Goal: Communication & Community: Answer question/provide support

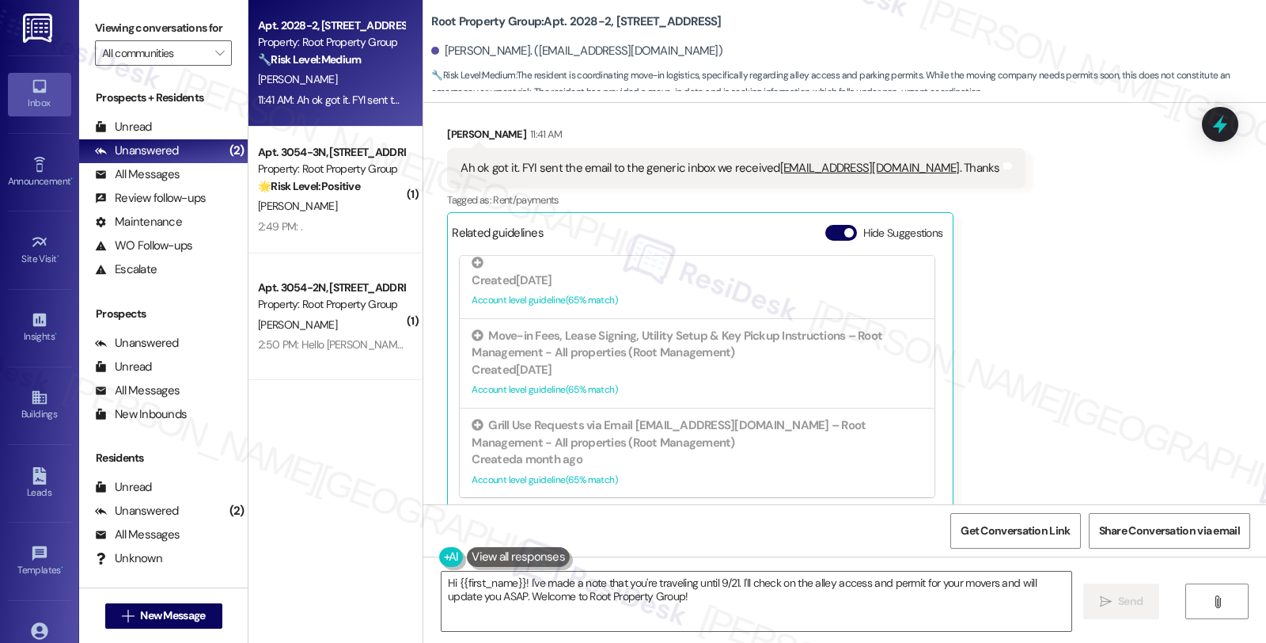
scroll to position [1380, 0]
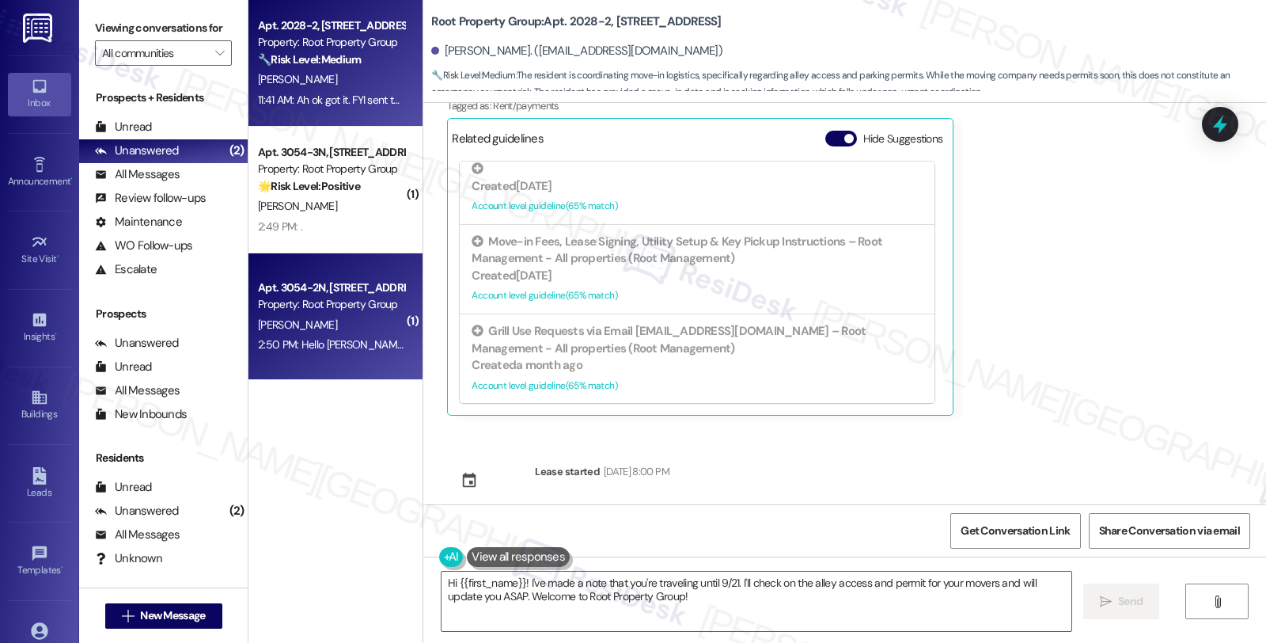
click at [330, 337] on div "2:50 PM: Hello [PERSON_NAME], my name is [PERSON_NAME], I recently signed a lea…" at bounding box center [907, 344] width 1298 height 14
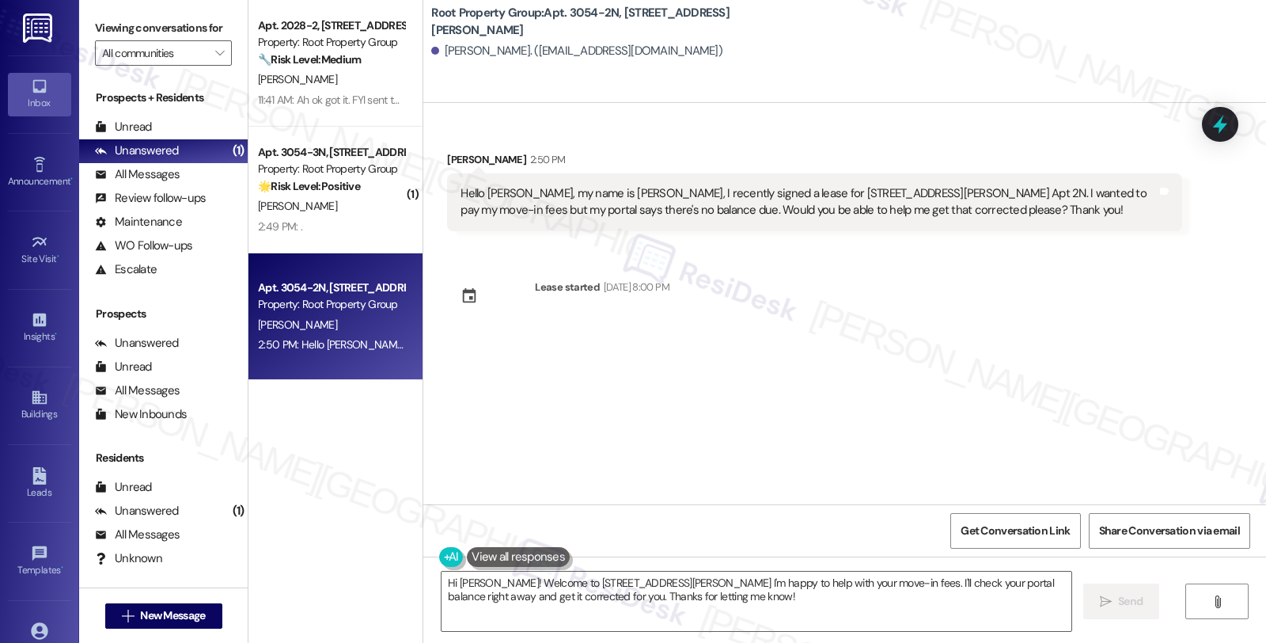
click at [454, 151] on div "[PERSON_NAME] 2:50 PM" at bounding box center [814, 162] width 735 height 22
copy div "Allyse"
click at [481, 579] on textarea "Hi [PERSON_NAME]! Welcome to [STREET_ADDRESS][PERSON_NAME] I'm happy to help wi…" at bounding box center [757, 600] width 630 height 59
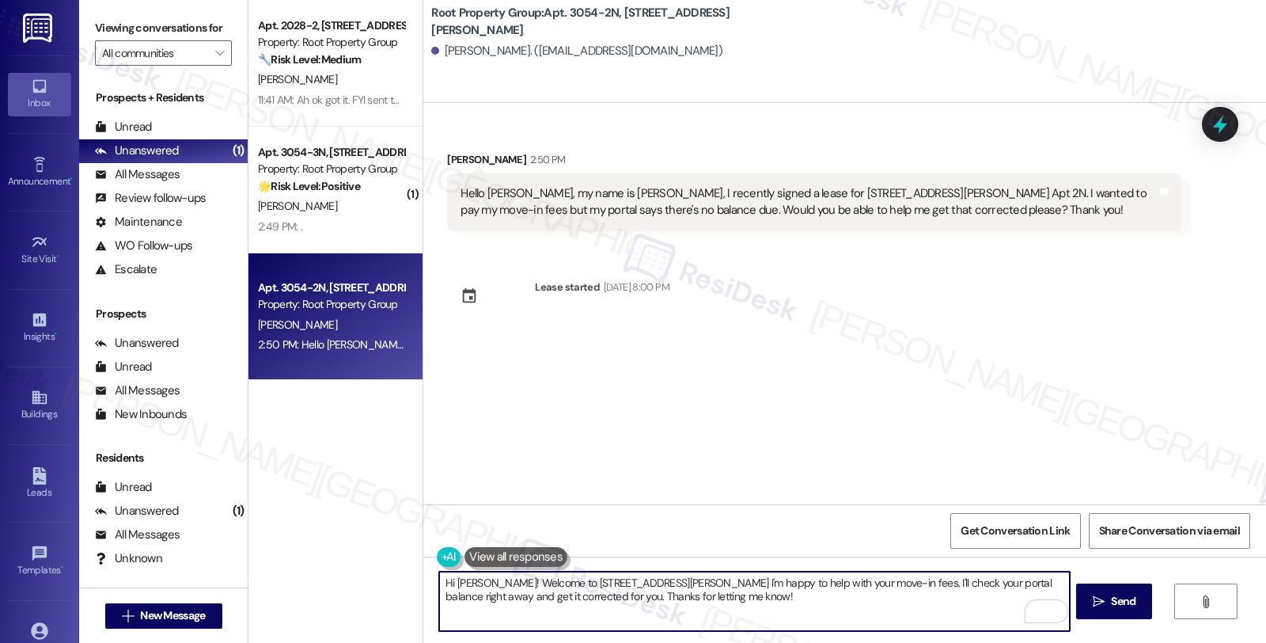
click at [714, 583] on textarea "Hi [PERSON_NAME]! Welcome to [STREET_ADDRESS][PERSON_NAME] I'm happy to help wi…" at bounding box center [754, 600] width 630 height 59
drag, startPoint x: 840, startPoint y: 579, endPoint x: 887, endPoint y: 619, distance: 61.8
click at [887, 619] on textarea "Hi [PERSON_NAME]! Welcome to [STREET_ADDRESS][PERSON_NAME] I'm happy to assist …" at bounding box center [754, 600] width 630 height 59
click at [967, 587] on textarea "Hi [PERSON_NAME]! Welcome to [STREET_ADDRESS][PERSON_NAME] I'm happy to assist …" at bounding box center [754, 600] width 630 height 59
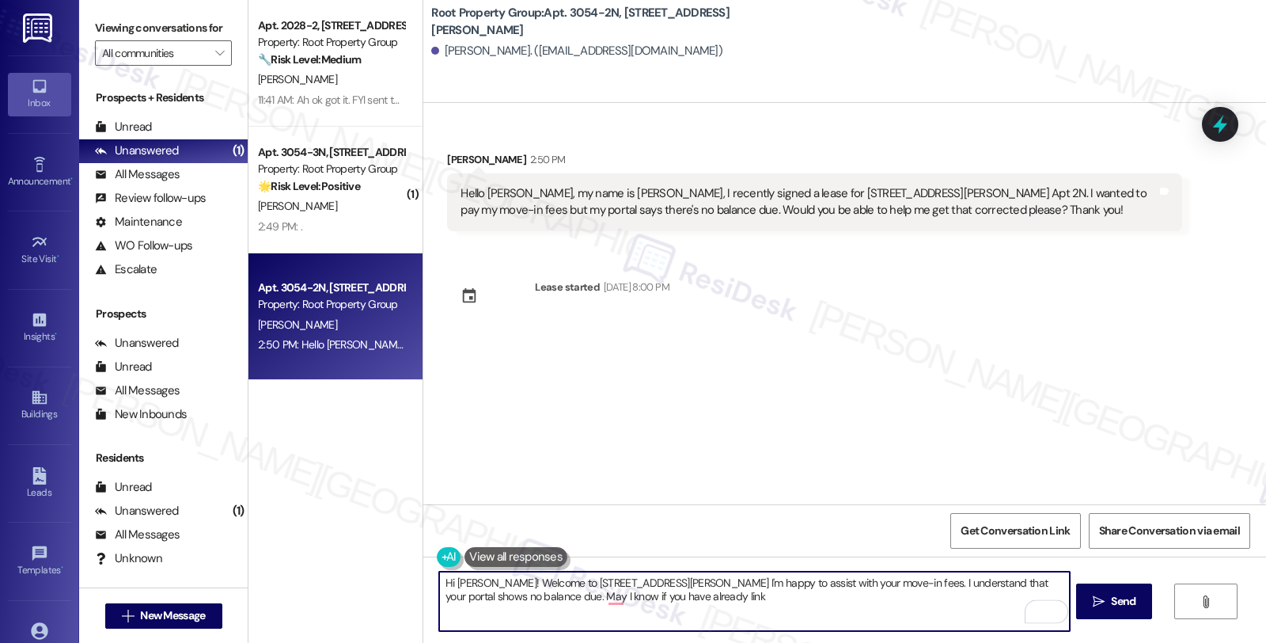
click at [708, 602] on textarea "Hi [PERSON_NAME]! Welcome to [STREET_ADDRESS][PERSON_NAME] I'm happy to assist …" at bounding box center [754, 600] width 630 height 59
type textarea "Hi [PERSON_NAME]! Welcome to [STREET_ADDRESS][PERSON_NAME] I'm happy to assist …"
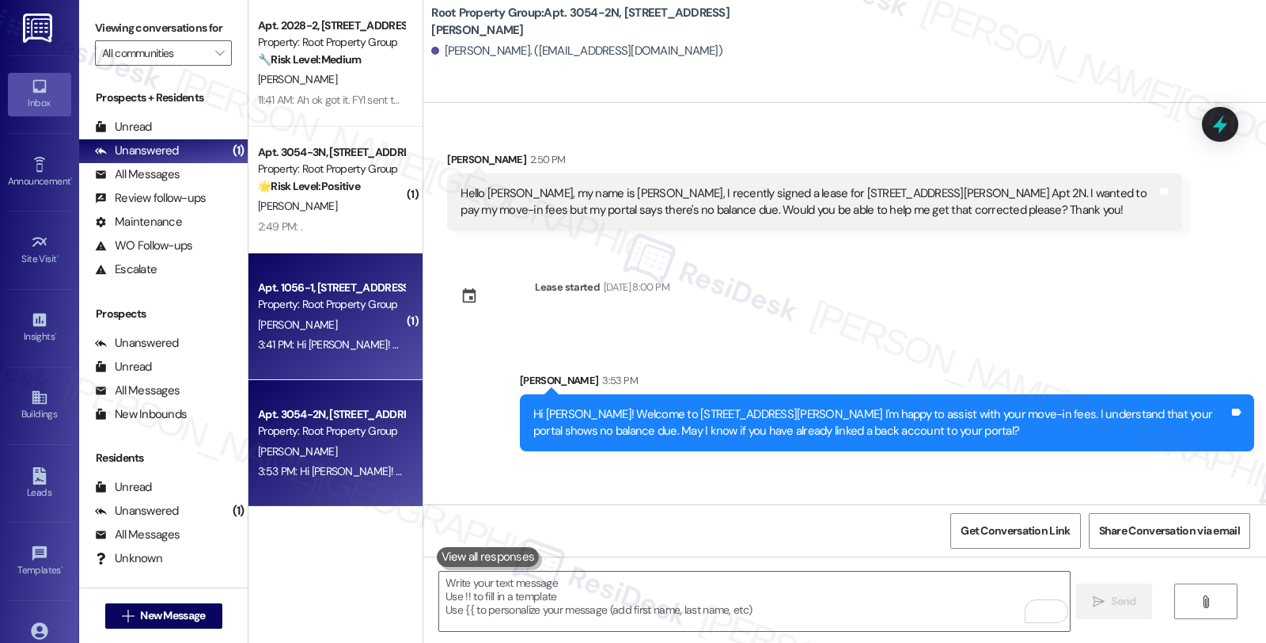
click at [333, 321] on div "[PERSON_NAME]" at bounding box center [331, 325] width 150 height 20
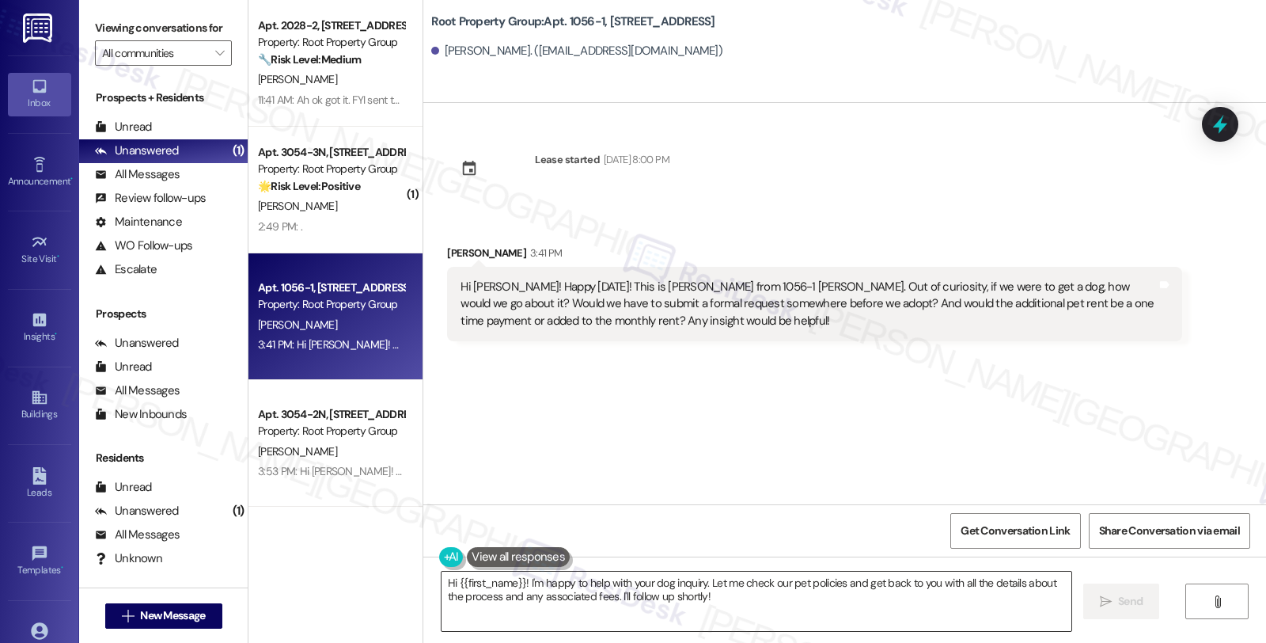
click at [716, 612] on textarea "Hi {{first_name}}! I'm happy to help with your dog inquiry. Let me check our pe…" at bounding box center [757, 600] width 630 height 59
click at [1002, 369] on div "Lease started [DATE] 8:00 PM Received via SMS [PERSON_NAME] 3:41 PM Hi [PERSON_…" at bounding box center [844, 303] width 843 height 401
click at [447, 248] on div "[PERSON_NAME] 3:41 PM" at bounding box center [814, 256] width 735 height 22
copy div "[PERSON_NAME]"
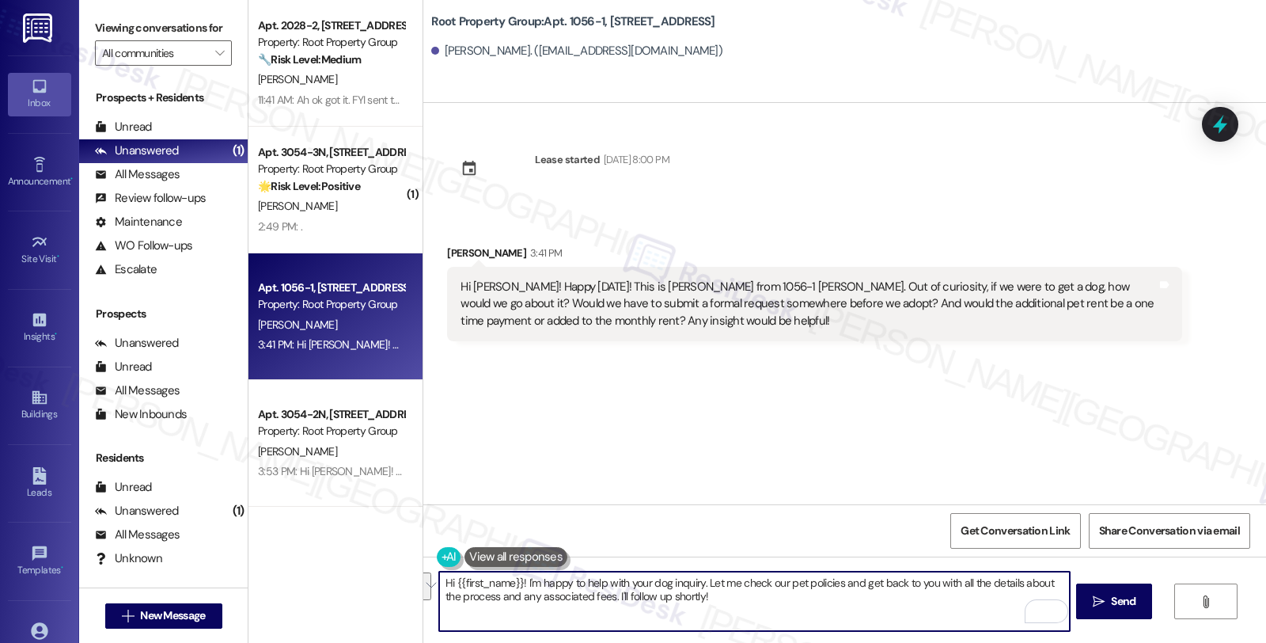
drag, startPoint x: 511, startPoint y: 586, endPoint x: 709, endPoint y: 605, distance: 198.9
click at [709, 605] on textarea "Hi {{first_name}}! I'm happy to help with your dog inquiry. Let me check our pe…" at bounding box center [754, 600] width 630 height 59
paste textarea "Please ask the tenants to email their pet's information to [EMAIL_ADDRESS][DOMA…"
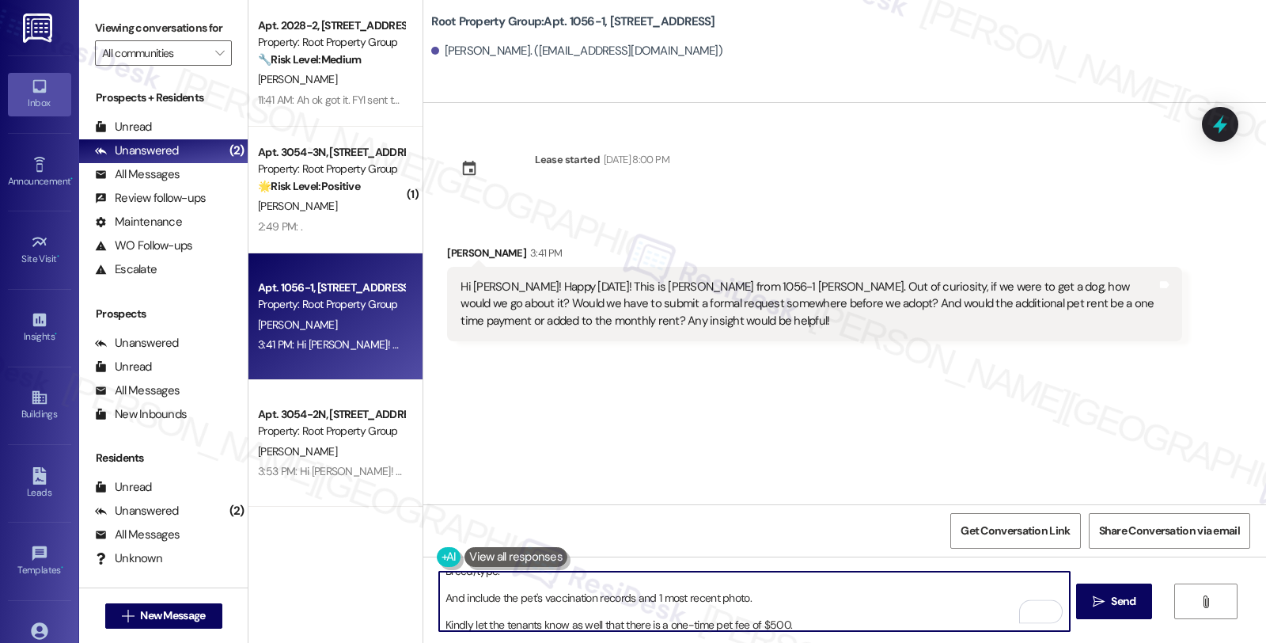
scroll to position [0, 0]
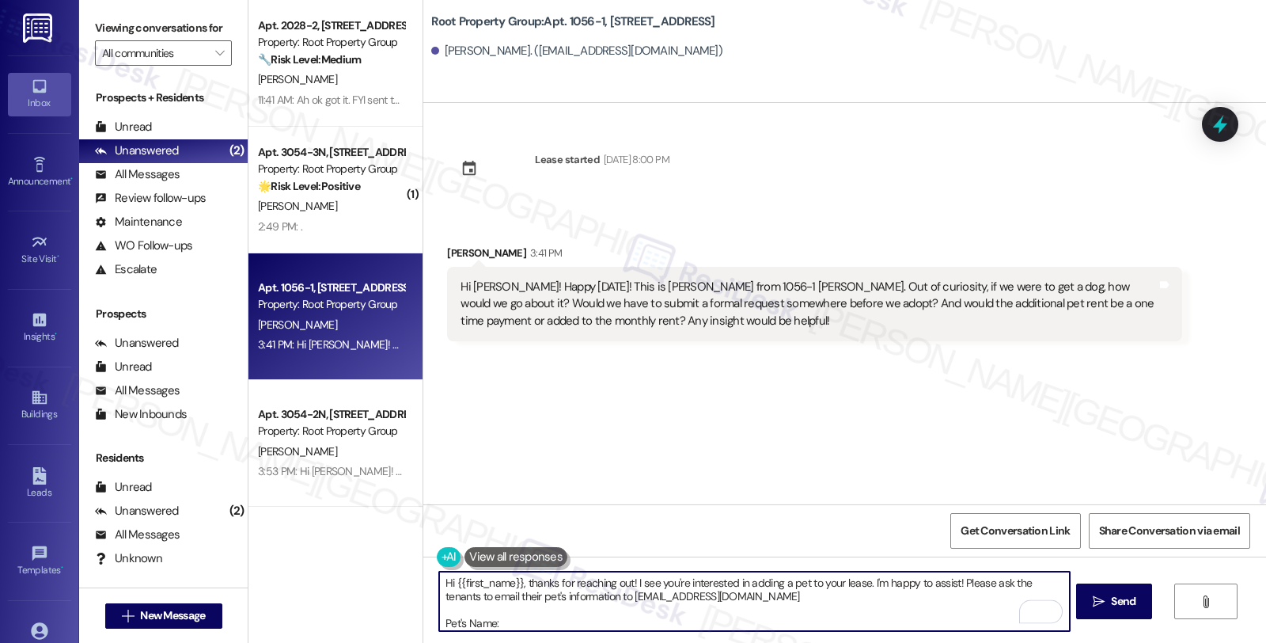
click at [952, 583] on textarea "Hi {{first_name}}, thanks for reaching out! I see you're interested in adding a…" at bounding box center [754, 600] width 630 height 59
click at [536, 615] on textarea "Hi {{first_name}}, thanks for reaching out! I see you're interested in adding a…" at bounding box center [754, 600] width 630 height 59
click at [795, 610] on textarea "Hi {{first_name}}, thanks for reaching out! I see you're interested in adding a…" at bounding box center [754, 600] width 630 height 59
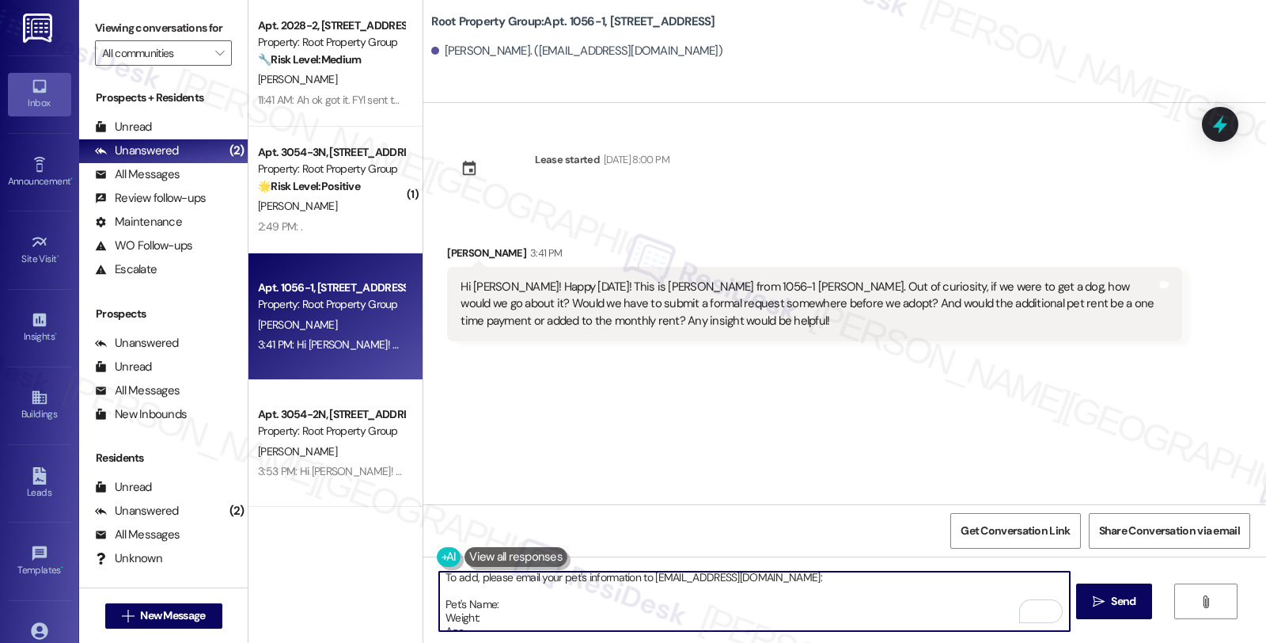
scroll to position [32, 0]
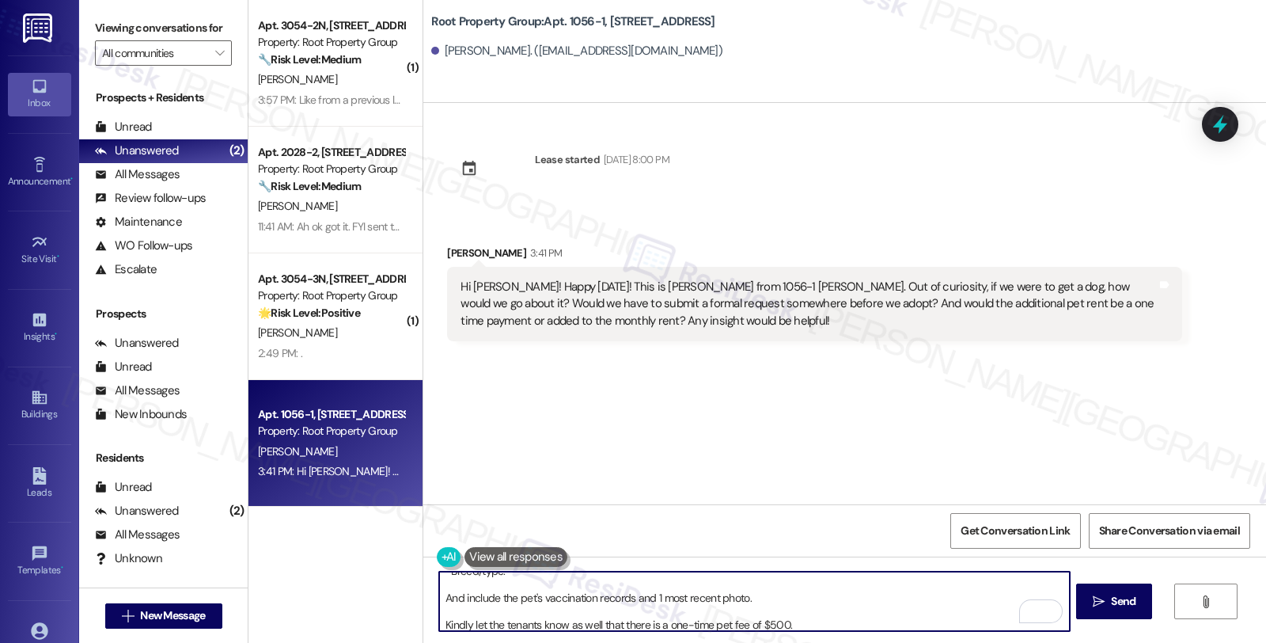
click at [785, 597] on textarea "Hi {{first_name}}, thanks for reaching out! I see you're interested in adding a…" at bounding box center [754, 600] width 630 height 59
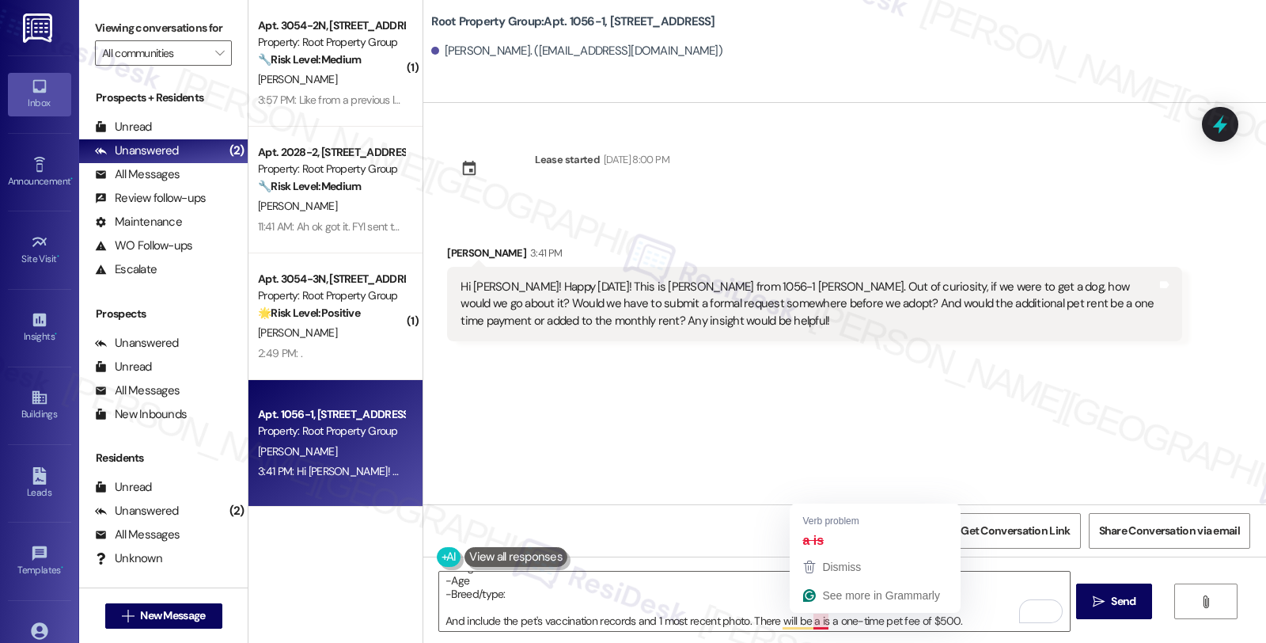
click at [1072, 393] on div "Lease started [DATE] 8:00 PM Received via SMS [PERSON_NAME] 3:41 PM Hi [PERSON_…" at bounding box center [844, 303] width 843 height 401
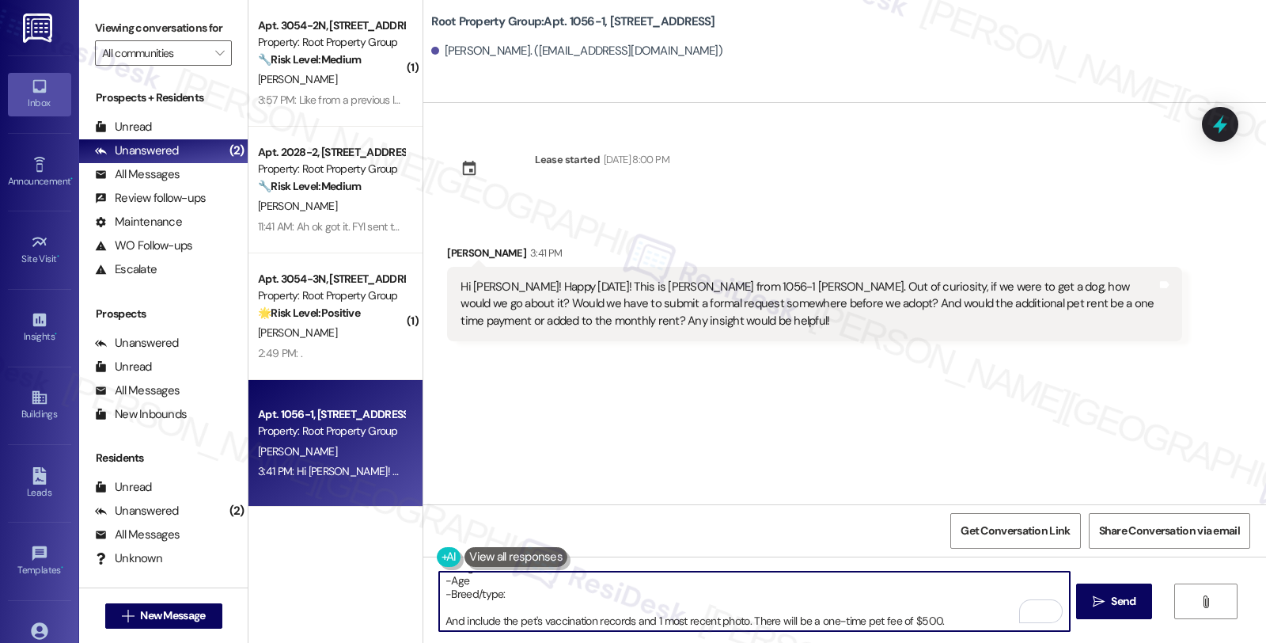
click at [930, 621] on textarea "Hi {{first_name}}, thanks for reaching out! I see you're interested in adding a…" at bounding box center [754, 600] width 630 height 59
click at [989, 614] on textarea "Hi {{first_name}}, thanks for reaching out! I see you're interested in adding a…" at bounding box center [754, 600] width 630 height 59
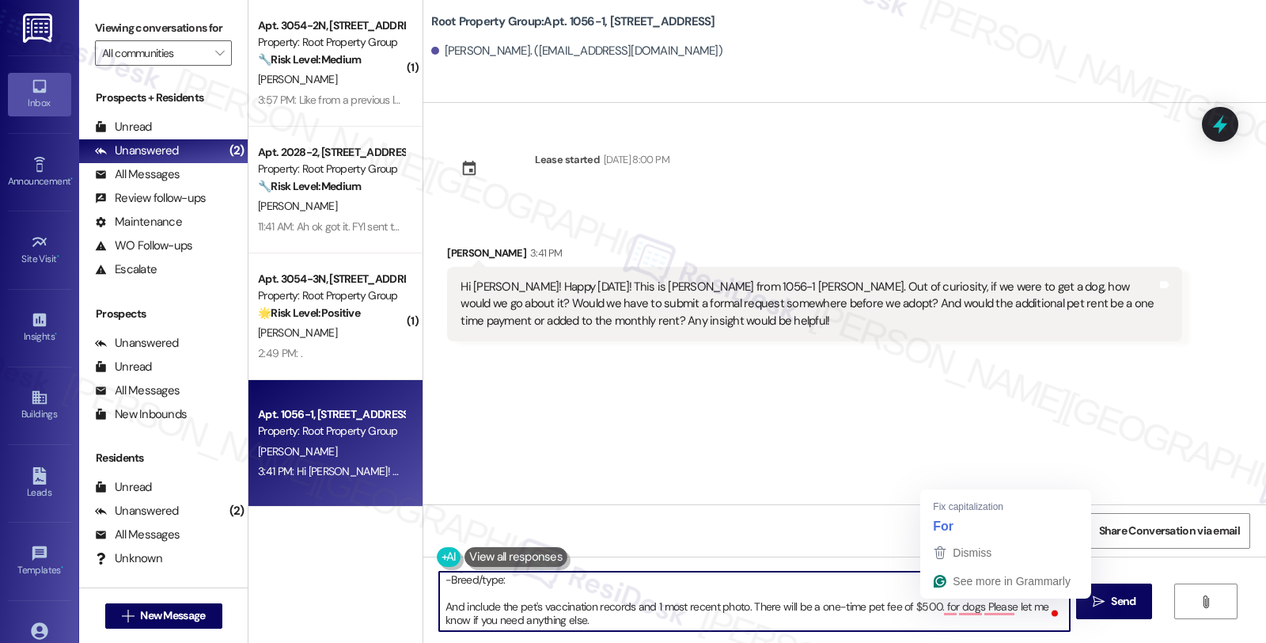
click at [929, 608] on textarea "Hi {{first_name}}, thanks for reaching out! I see you're interested in adding a…" at bounding box center [754, 600] width 630 height 59
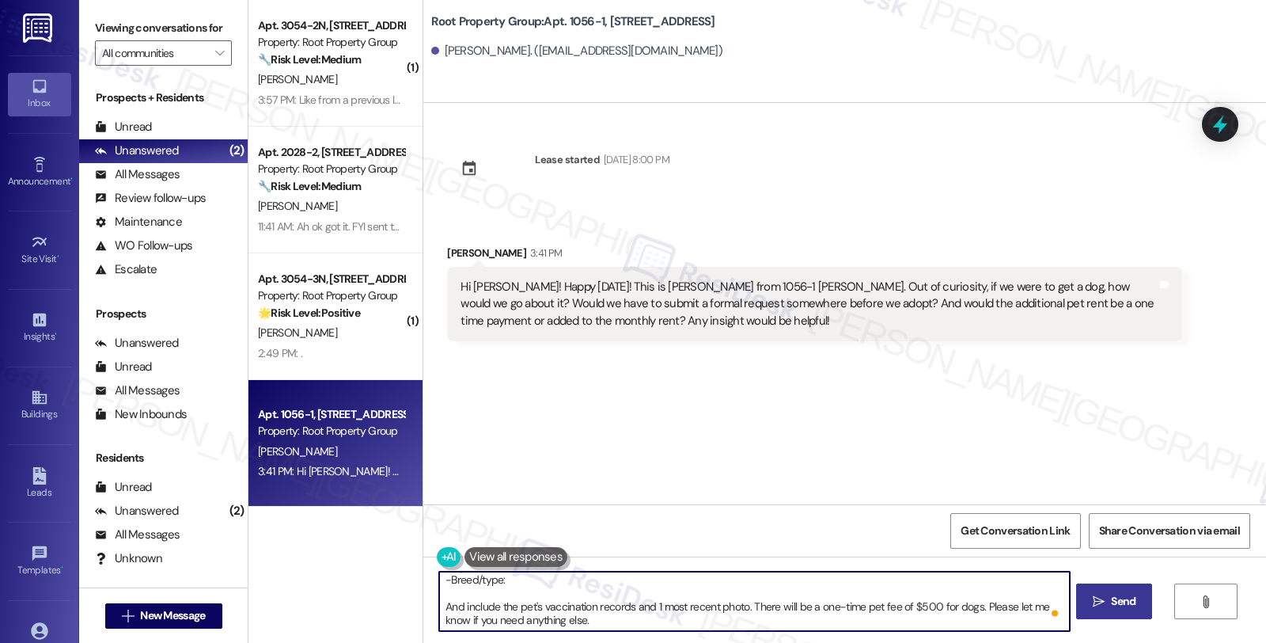
type textarea "Hi {{first_name}}, thanks for reaching out! I see you're interested in adding a…"
click at [1108, 606] on span "Send" at bounding box center [1123, 601] width 31 height 17
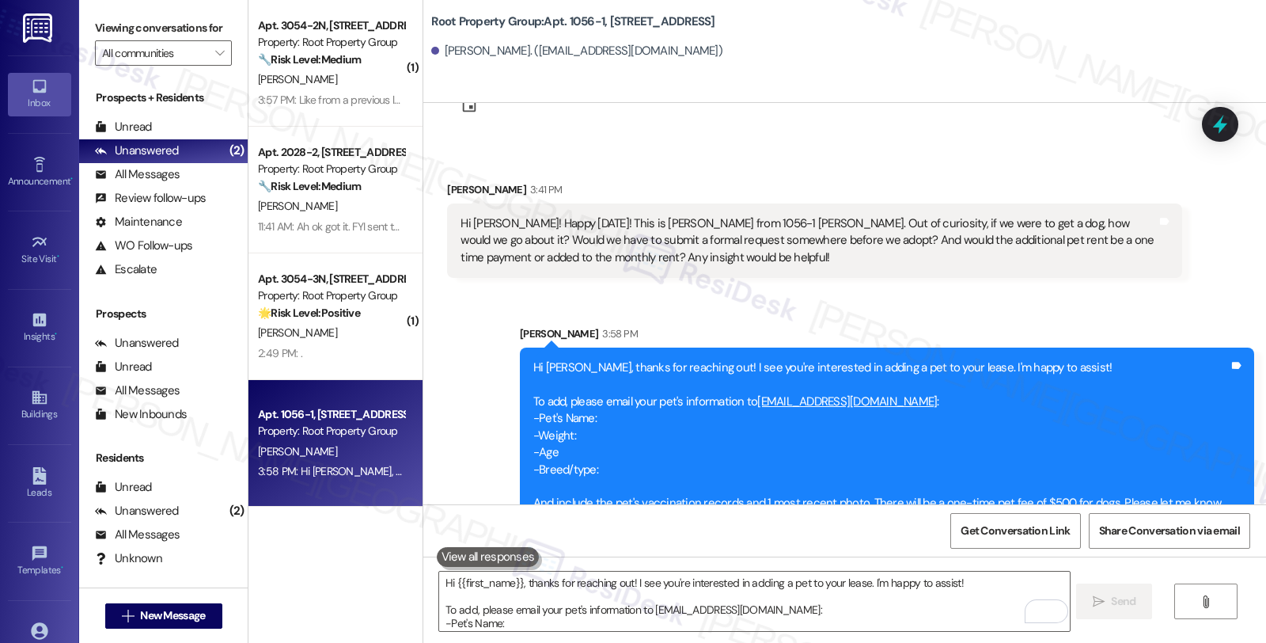
scroll to position [112, 0]
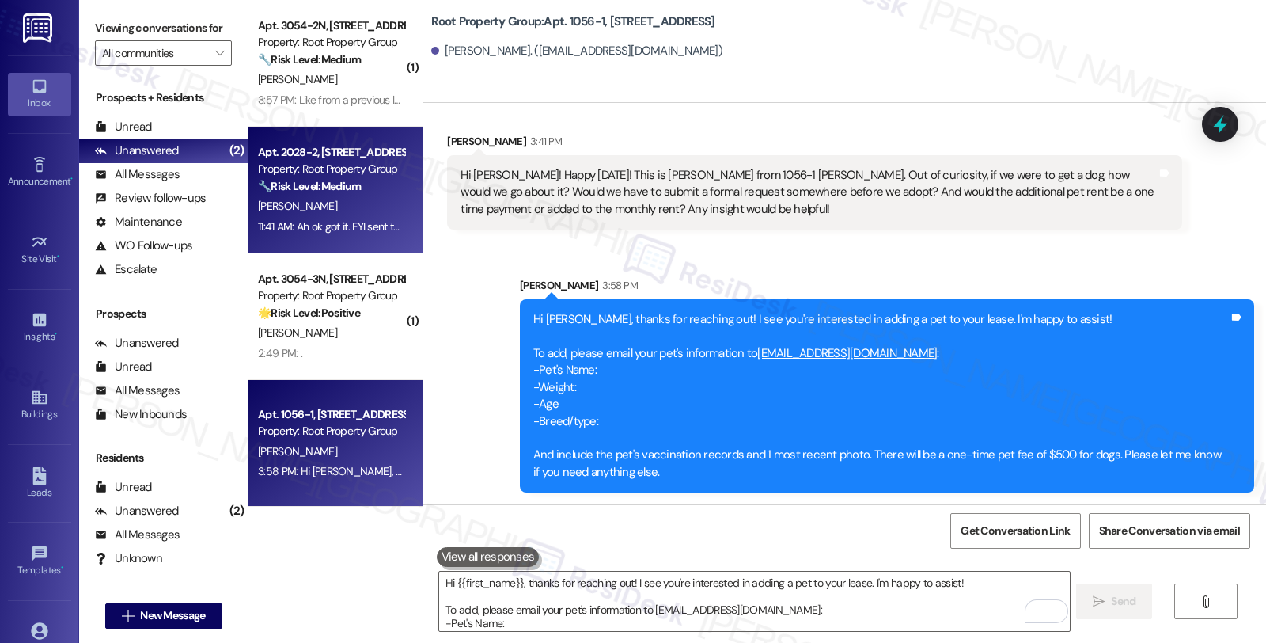
click at [354, 203] on div "[PERSON_NAME]" at bounding box center [331, 206] width 150 height 20
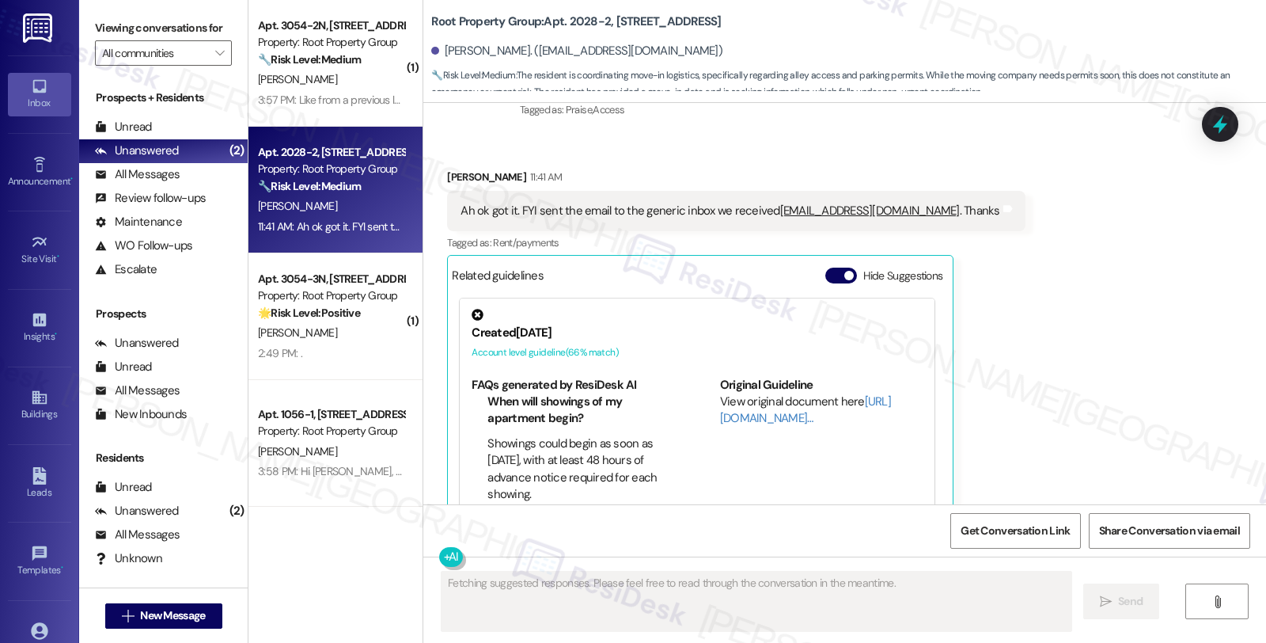
scroll to position [1198, 0]
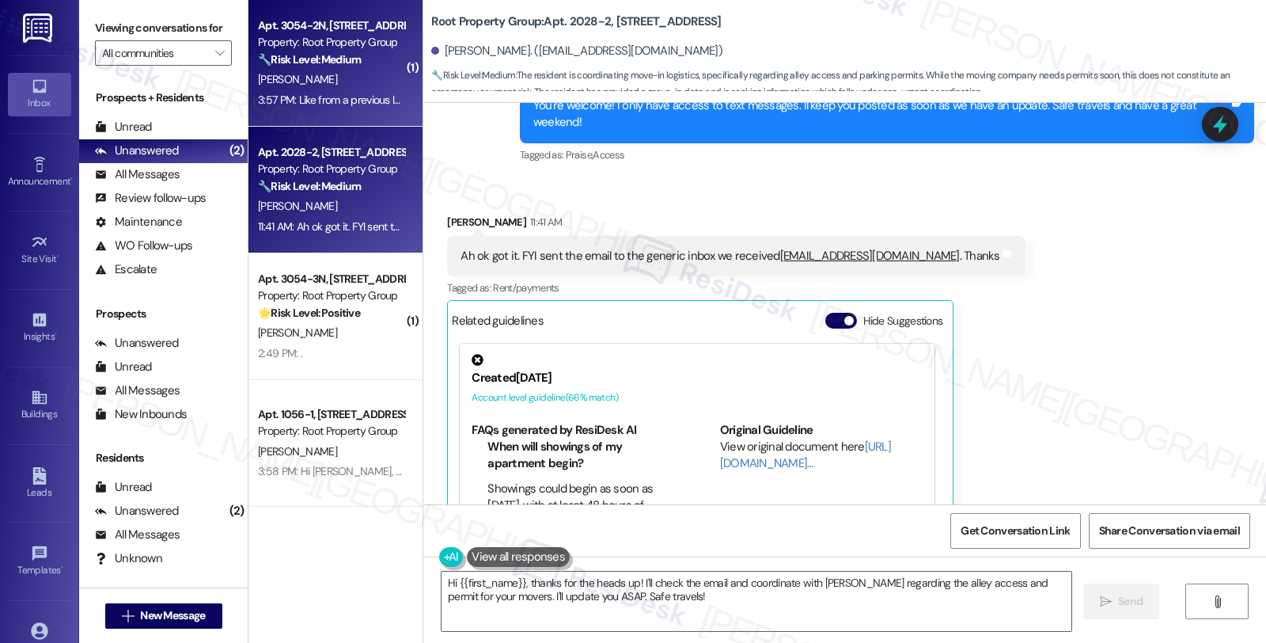
click at [341, 75] on div "[PERSON_NAME]" at bounding box center [331, 80] width 150 height 20
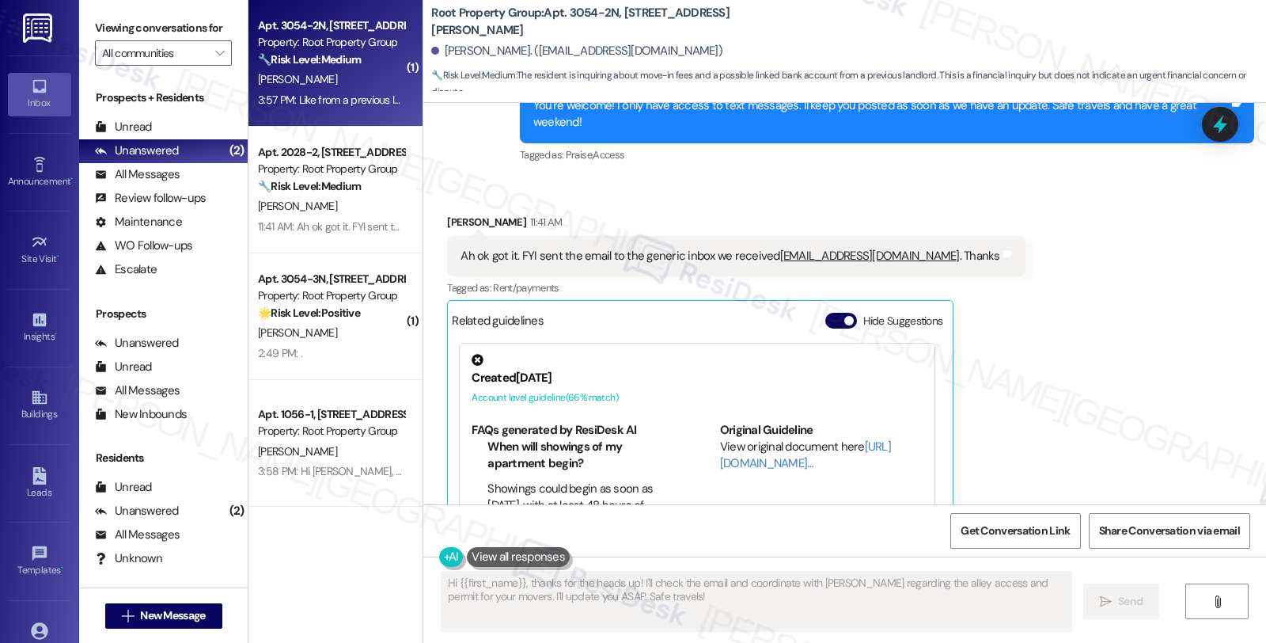
scroll to position [116, 0]
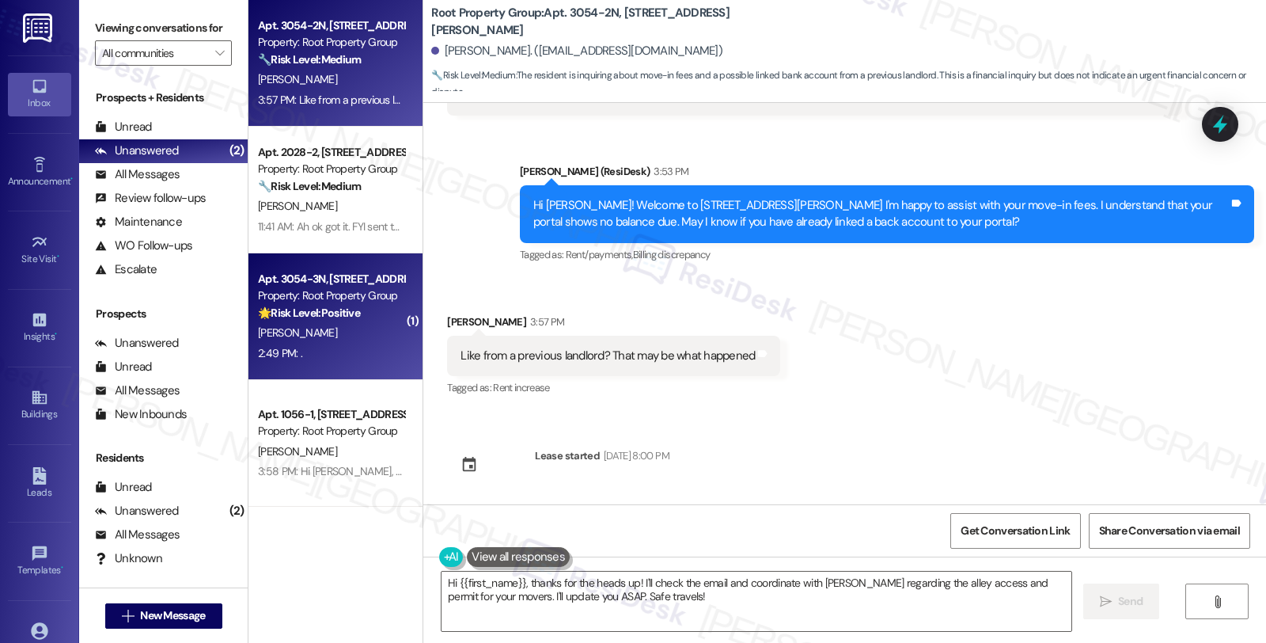
click at [323, 328] on div "[PERSON_NAME]" at bounding box center [331, 333] width 150 height 20
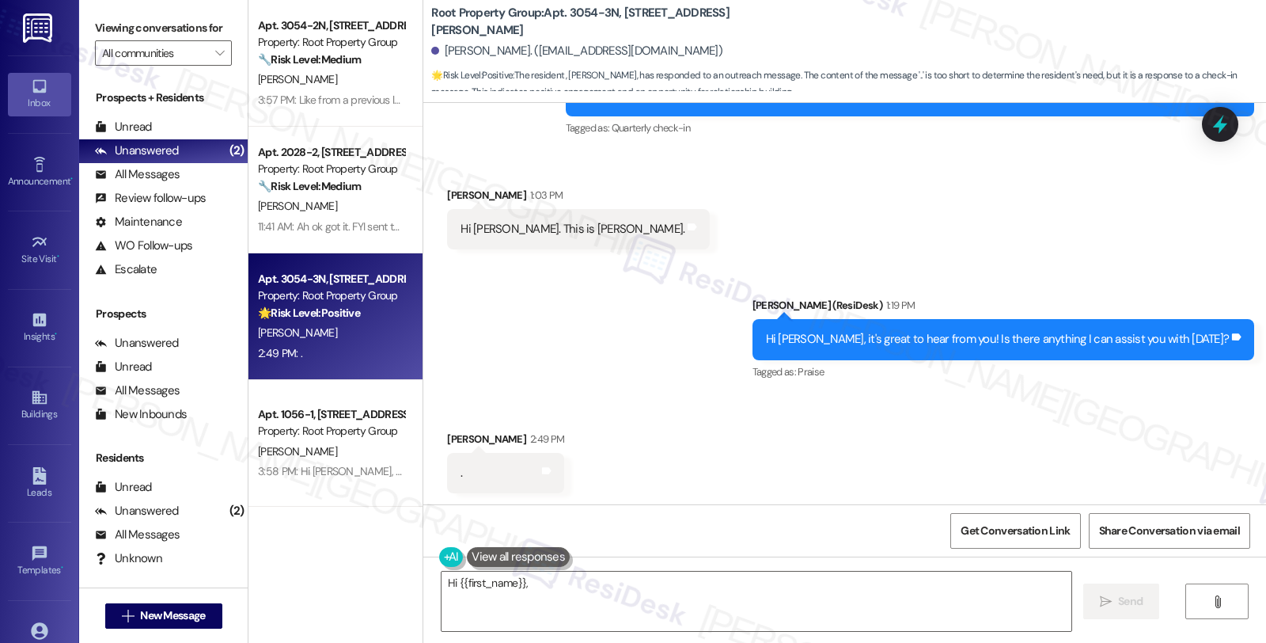
scroll to position [1611, 0]
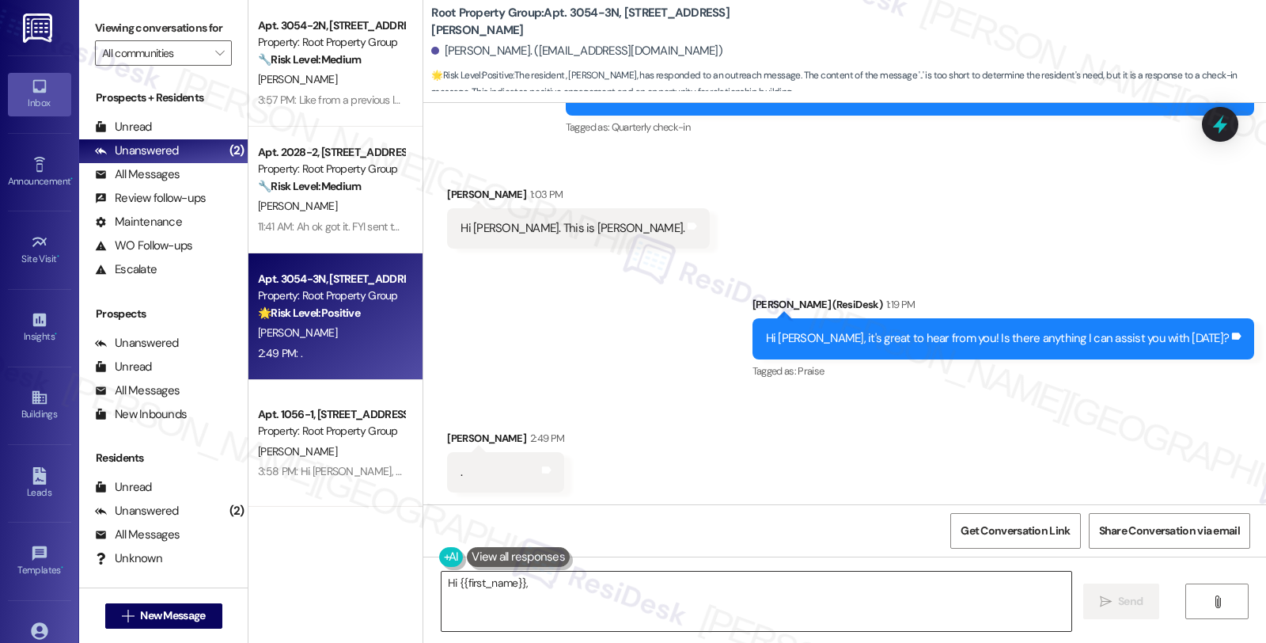
click at [546, 602] on textarea "Hi {{first_name}}, thanks for reaching out! I'm happy to help. Is there anythin…" at bounding box center [757, 600] width 630 height 59
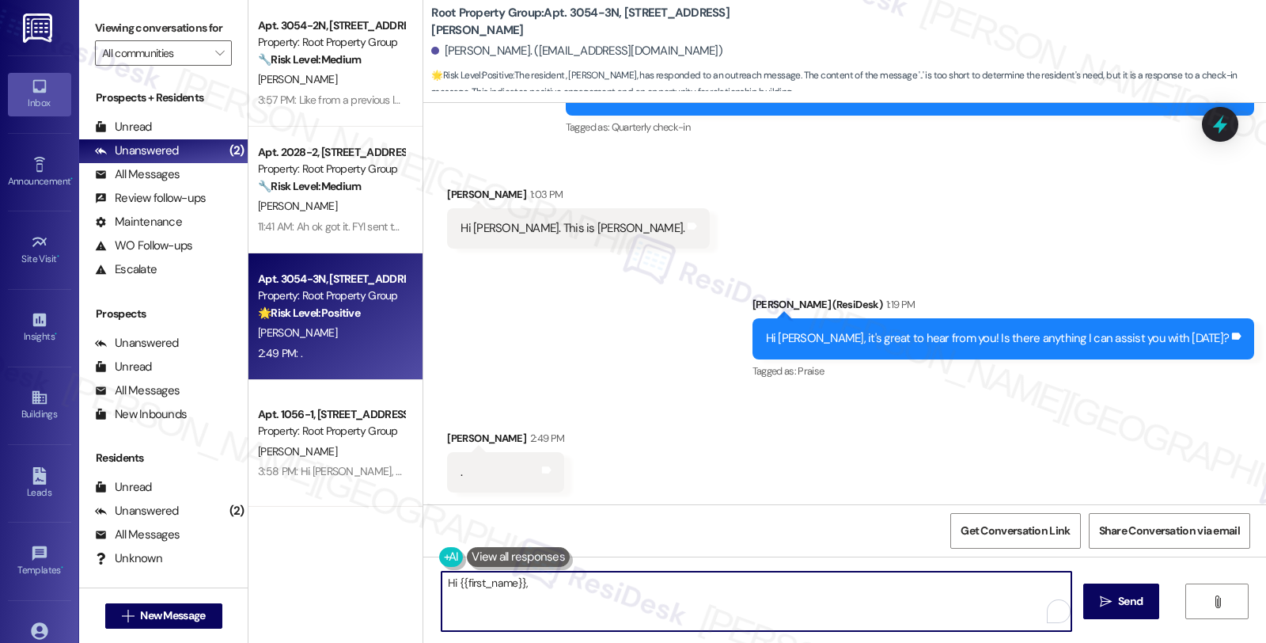
click at [734, 597] on textarea "Hi {{first_name}}, thanks for reaching out! I'm happy to help. Is there anythin…" at bounding box center [757, 600] width 630 height 59
click at [628, 605] on textarea "Hi {{first_name}}, thanks for reaching out! I'm happy to help. Is there anythin…" at bounding box center [754, 600] width 630 height 59
click at [549, 606] on textarea "Hi {{first_name}}, thanks for reaching out! I'm happy to help. Is there anythin…" at bounding box center [754, 600] width 630 height 59
paste textarea "If you ever need anything in the future, please don't hesitate to reach out. Ha…"
click at [826, 586] on textarea "If you ever need anything in the future, please don't hesitate to reach out. Ha…" at bounding box center [754, 600] width 630 height 59
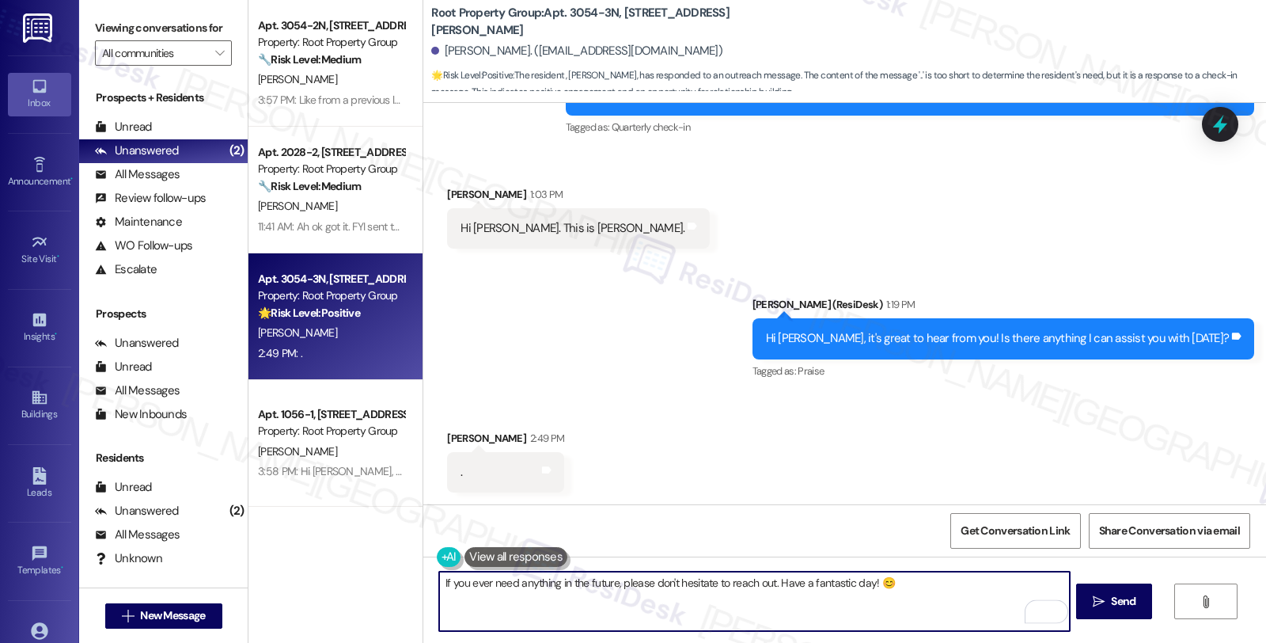
click at [826, 586] on textarea "If you ever need anything in the future, please don't hesitate to reach out. Ha…" at bounding box center [754, 600] width 630 height 59
click at [856, 576] on textarea "If you ever need anything in the future, please don't hesitate to reach out. Ha…" at bounding box center [754, 600] width 630 height 59
type textarea "If you ever need anything in the future, please don't hesitate to reach out. Ha…"
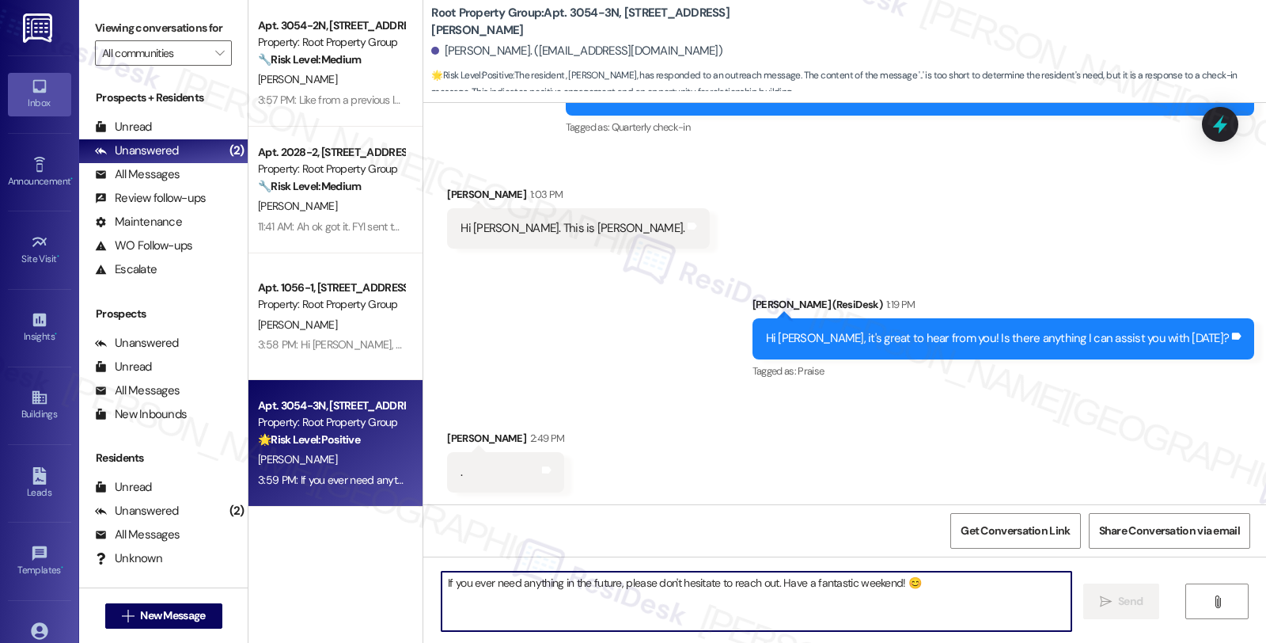
scroll to position [1721, 0]
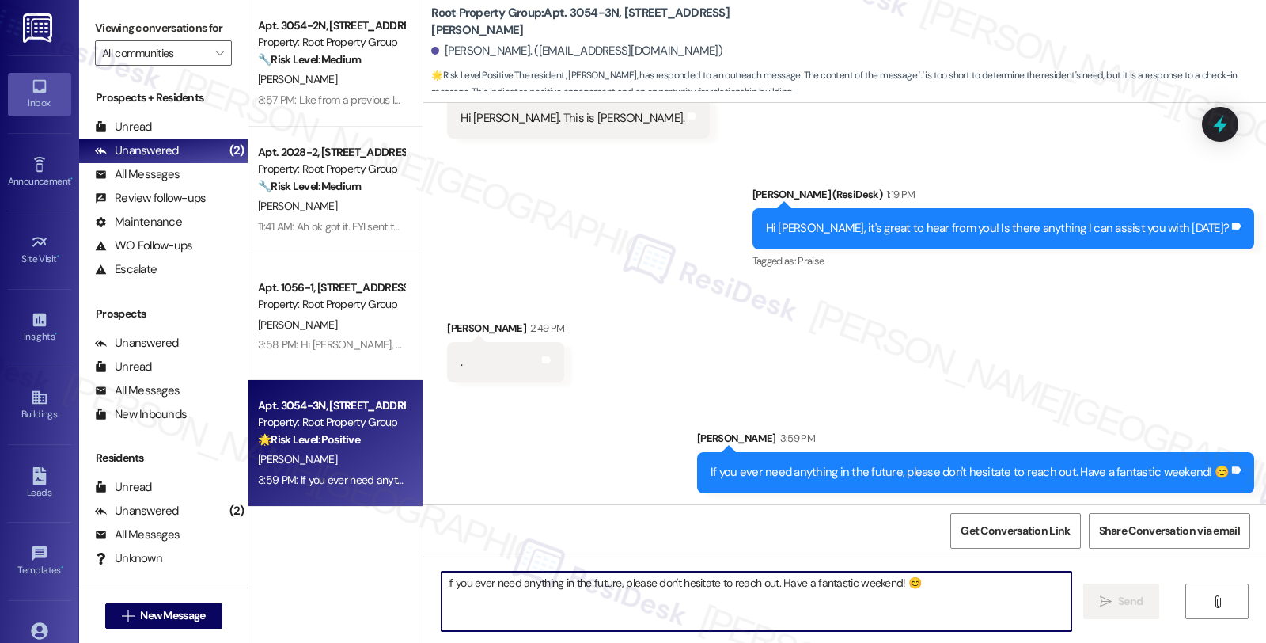
click at [1134, 356] on div "Received via SMS [PERSON_NAME] 2:49 PM . Tags and notes" at bounding box center [844, 339] width 843 height 110
click at [1122, 294] on div "Received via SMS [PERSON_NAME] 2:49 PM . Tags and notes" at bounding box center [844, 339] width 843 height 110
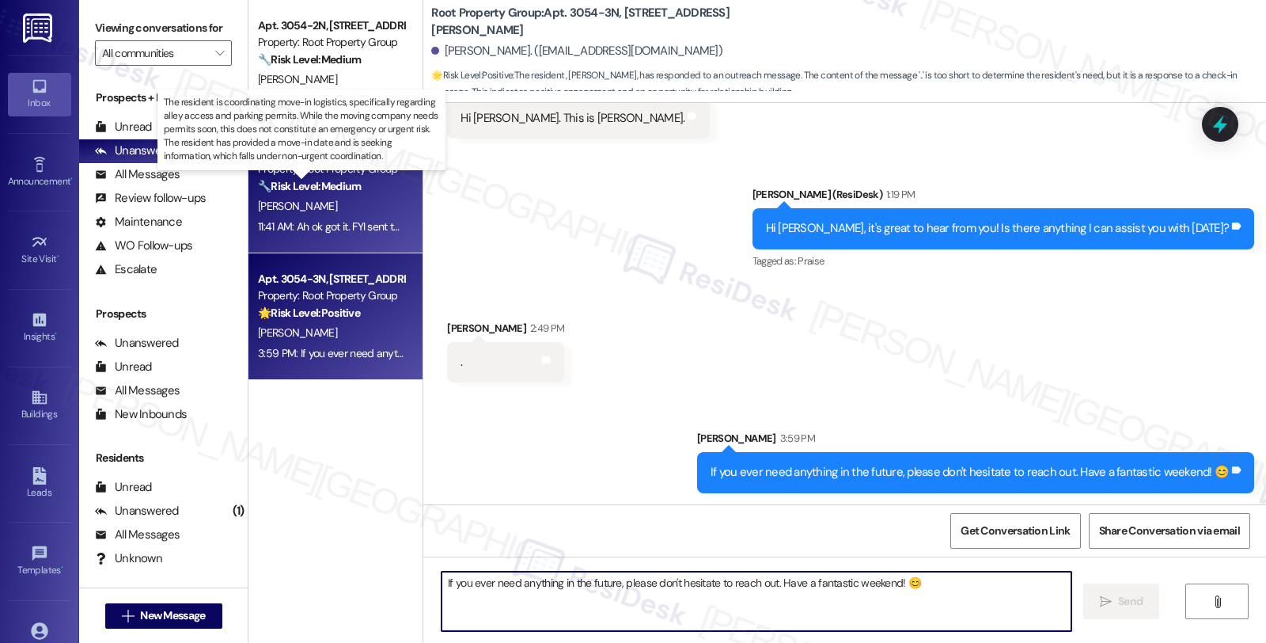
click at [338, 180] on strong "🔧 Risk Level: Medium" at bounding box center [309, 186] width 103 height 14
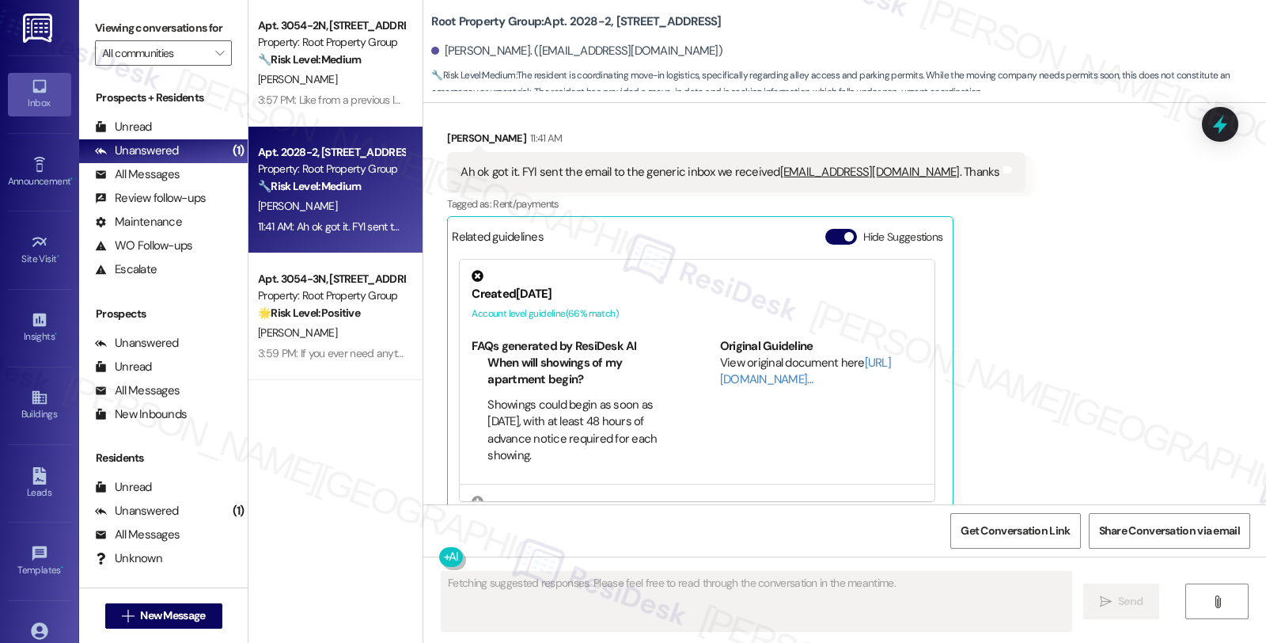
scroll to position [1286, 0]
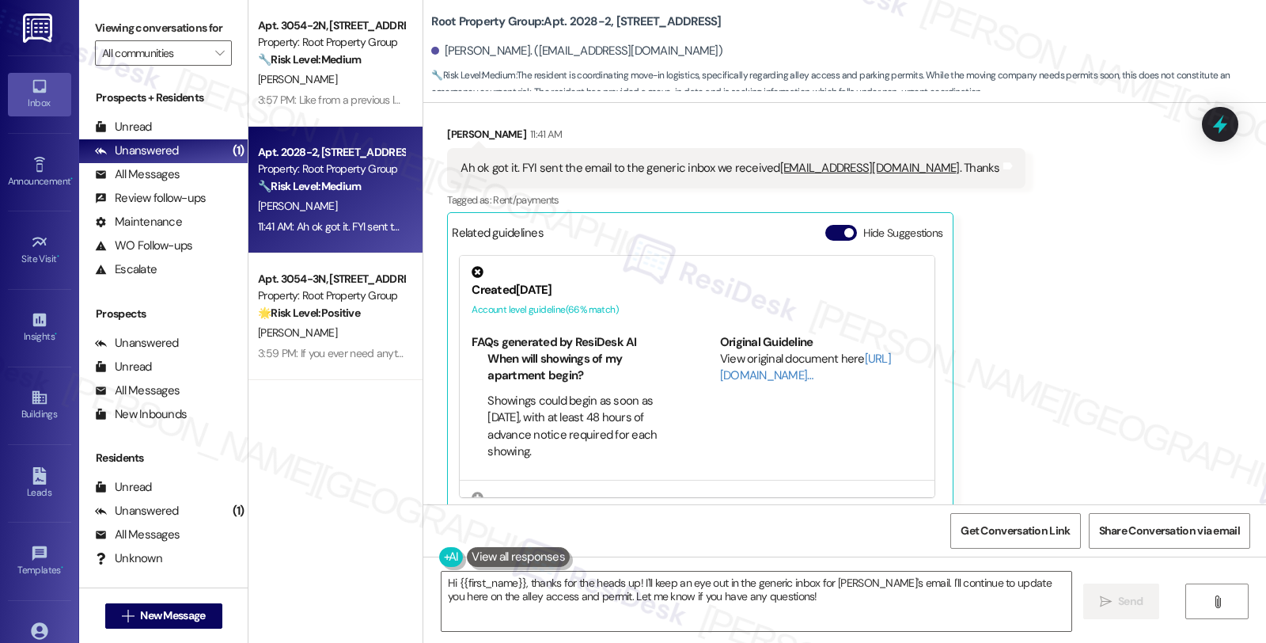
click at [1182, 344] on div "Received via SMS [PERSON_NAME] 11:41 AM Ah ok got it. FYI sent the email to the…" at bounding box center [844, 305] width 843 height 431
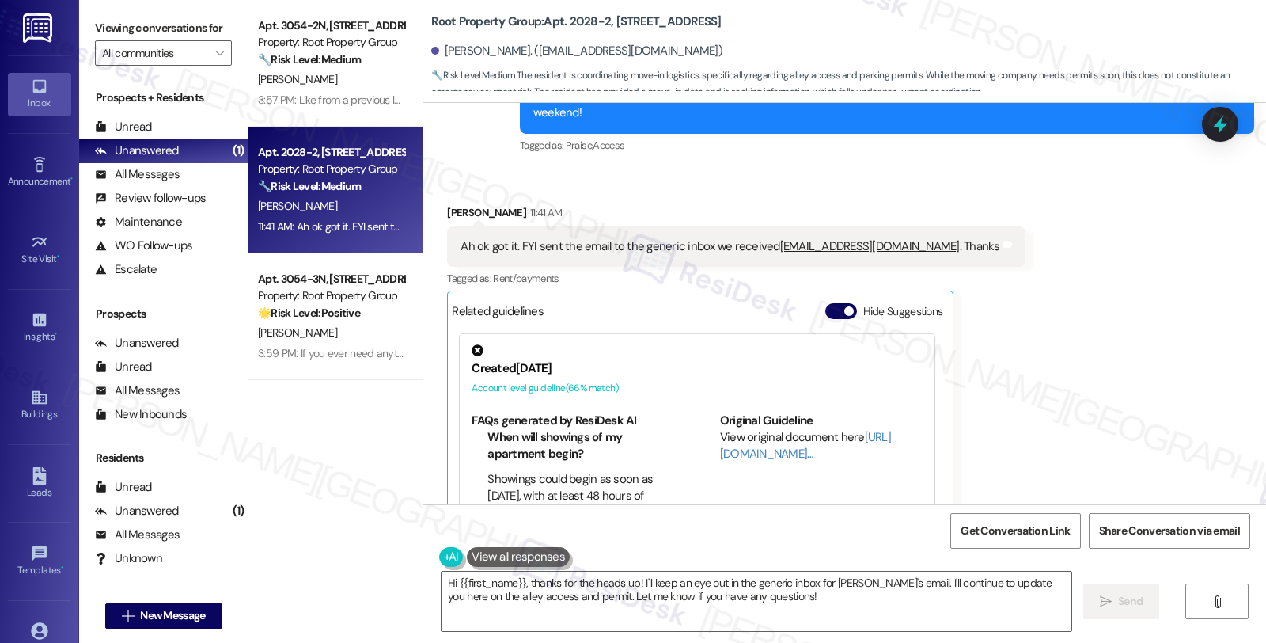
scroll to position [1205, 0]
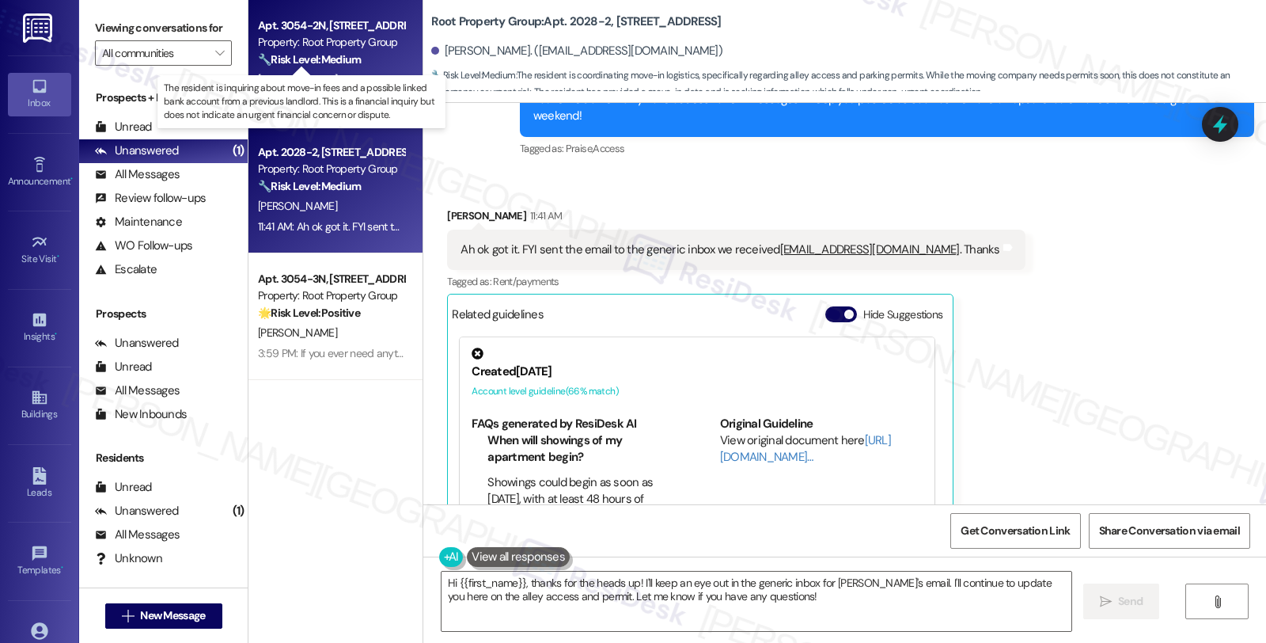
click at [341, 66] on strong "🔧 Risk Level: Medium" at bounding box center [309, 59] width 103 height 14
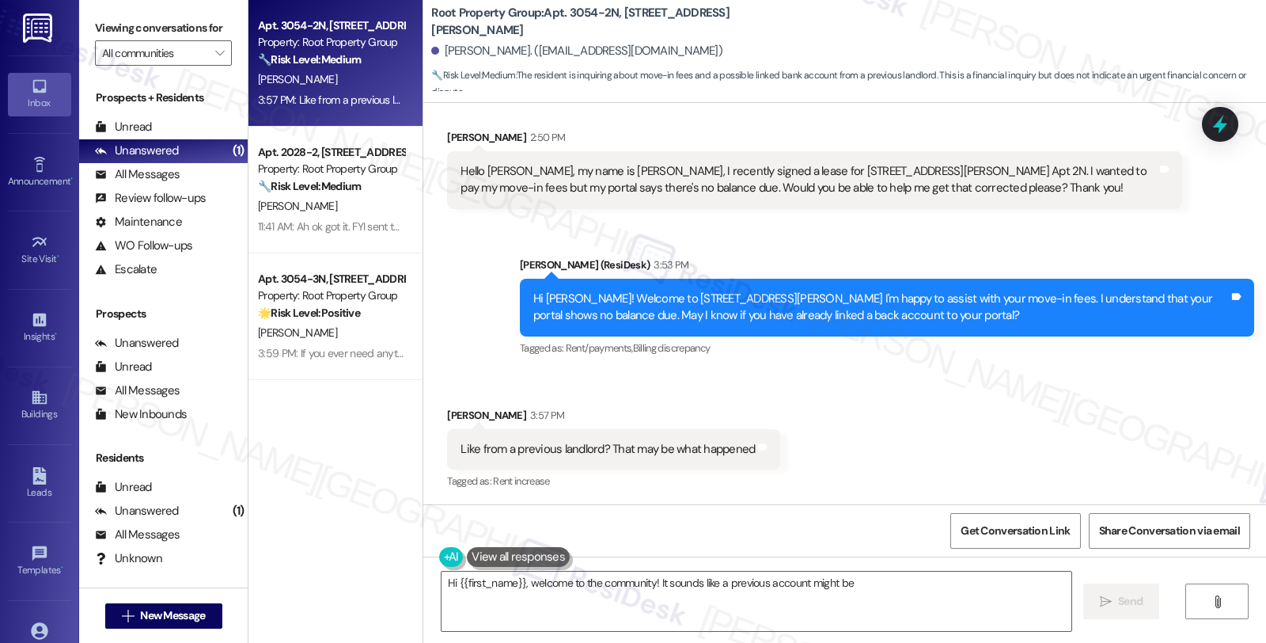
scroll to position [0, 0]
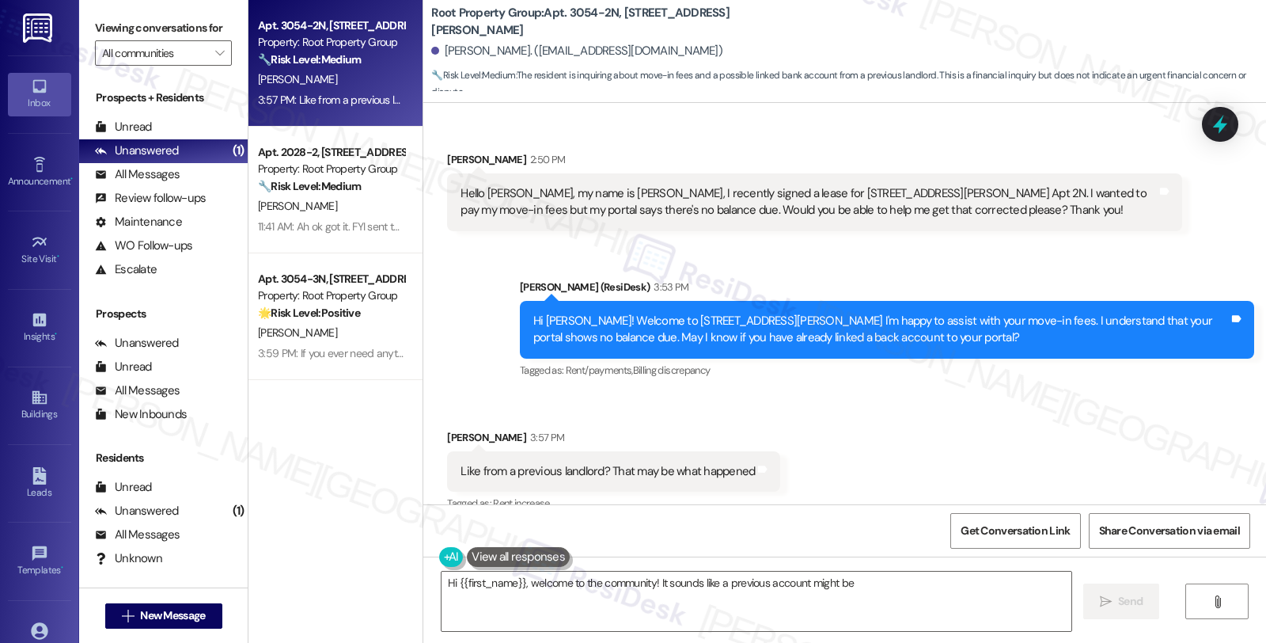
click at [1118, 453] on div "Received via SMS [PERSON_NAME] 3:57 PM Like from a previous landlord? That may …" at bounding box center [844, 460] width 843 height 134
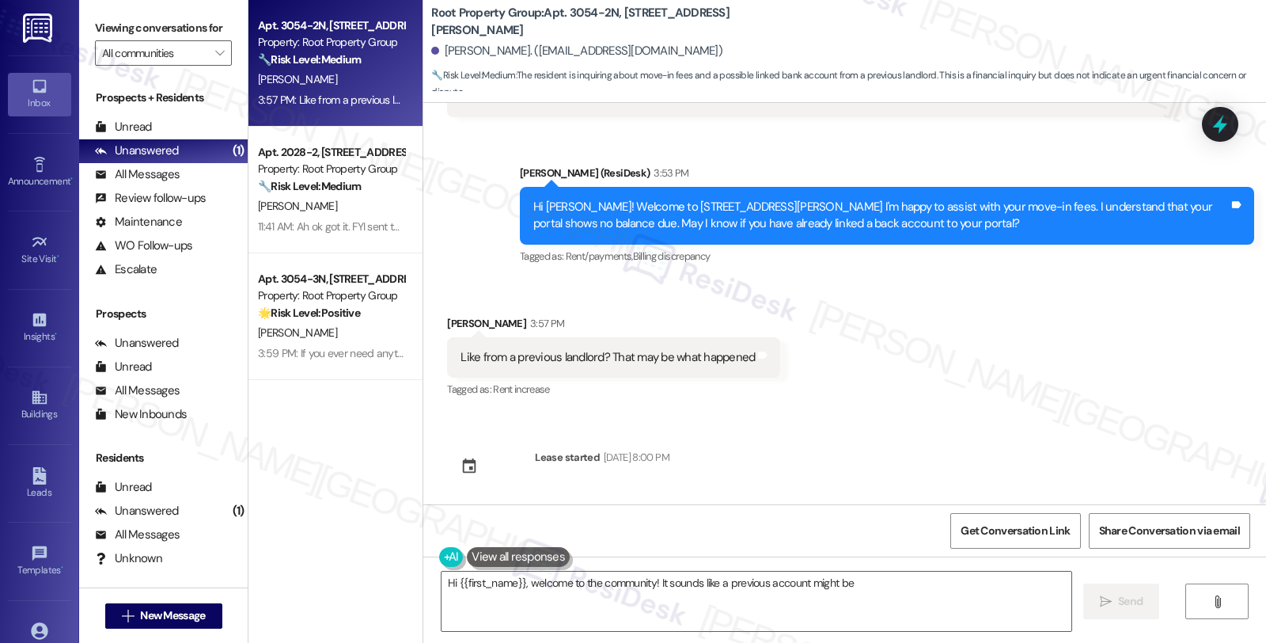
scroll to position [116, 0]
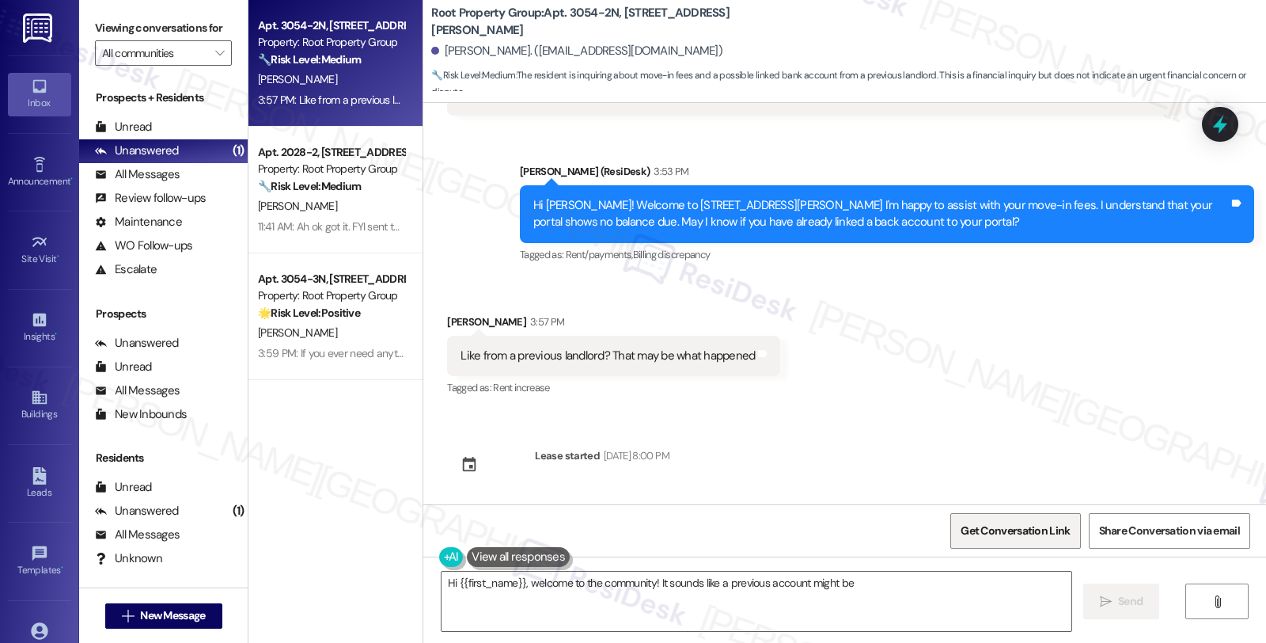
click at [994, 534] on span "Get Conversation Link" at bounding box center [1015, 530] width 109 height 17
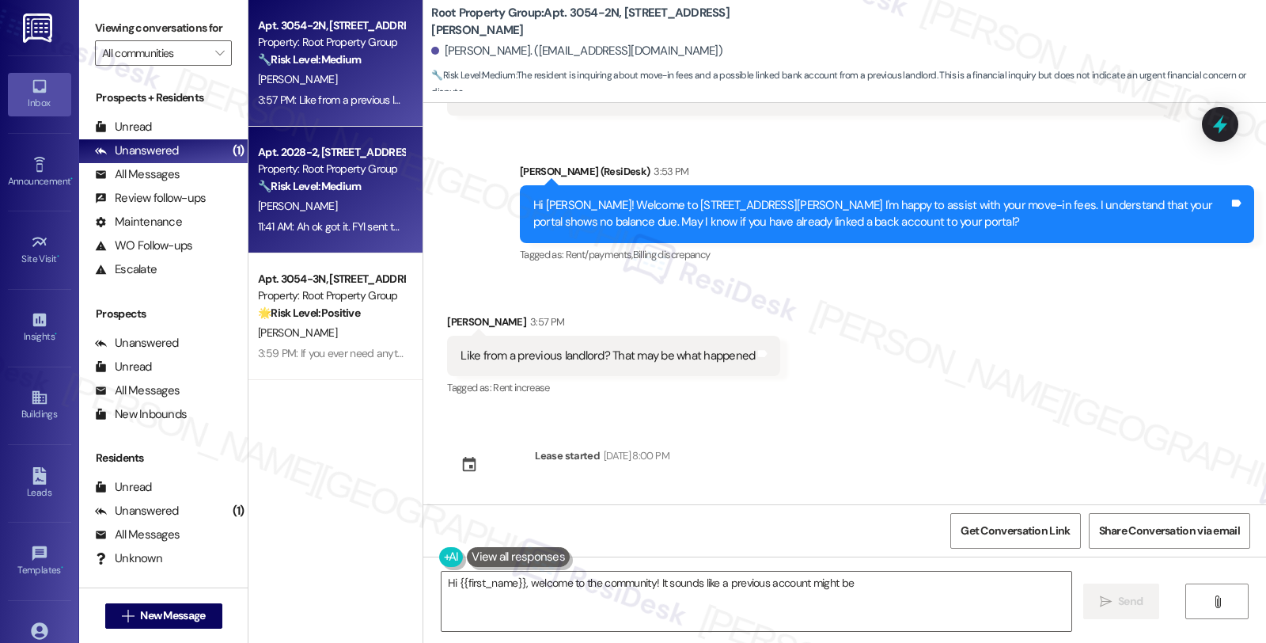
click at [318, 202] on div "[PERSON_NAME]" at bounding box center [331, 206] width 150 height 20
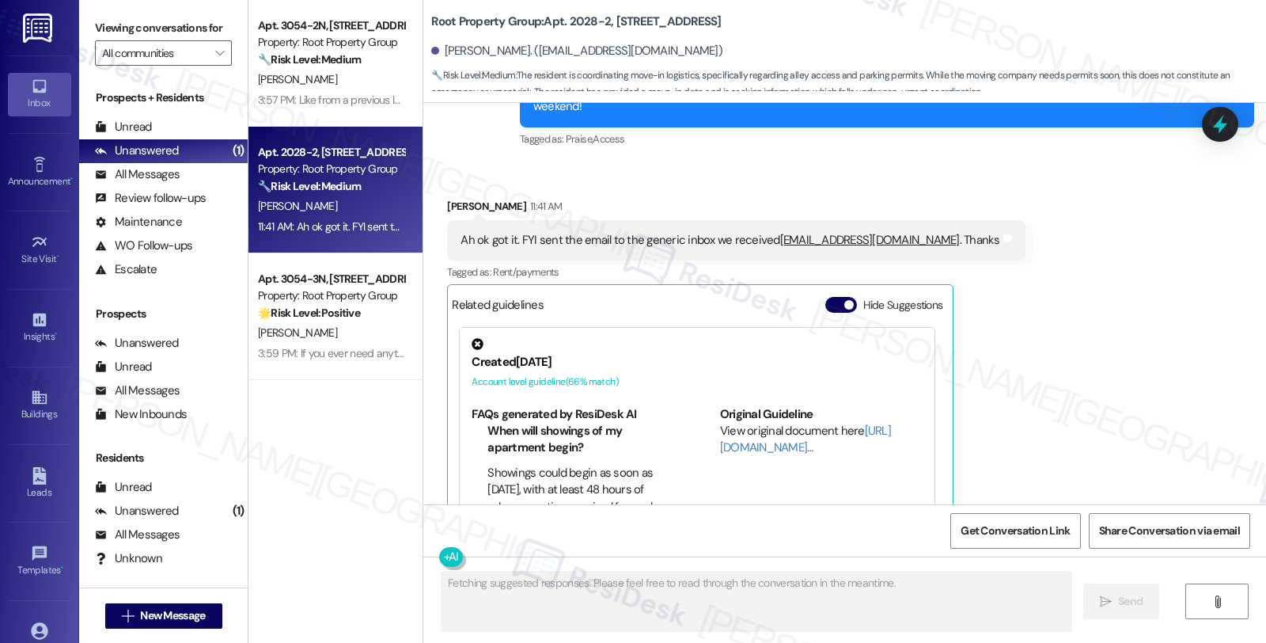
scroll to position [1286, 0]
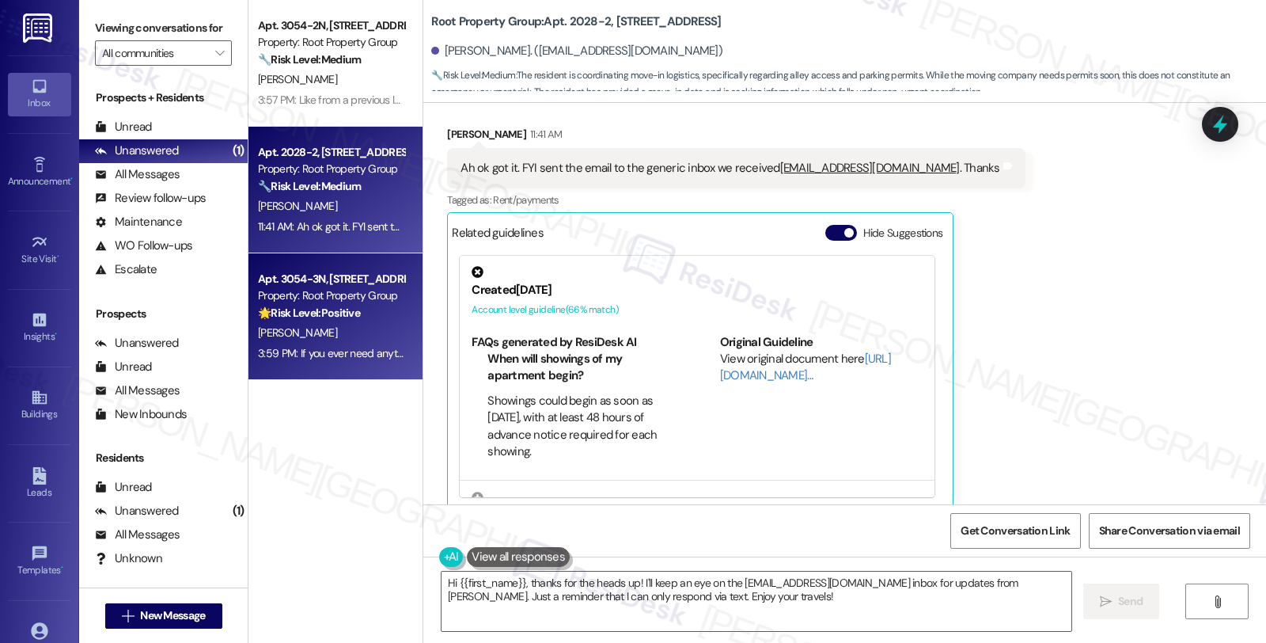
click at [331, 340] on div "[PERSON_NAME]" at bounding box center [331, 333] width 150 height 20
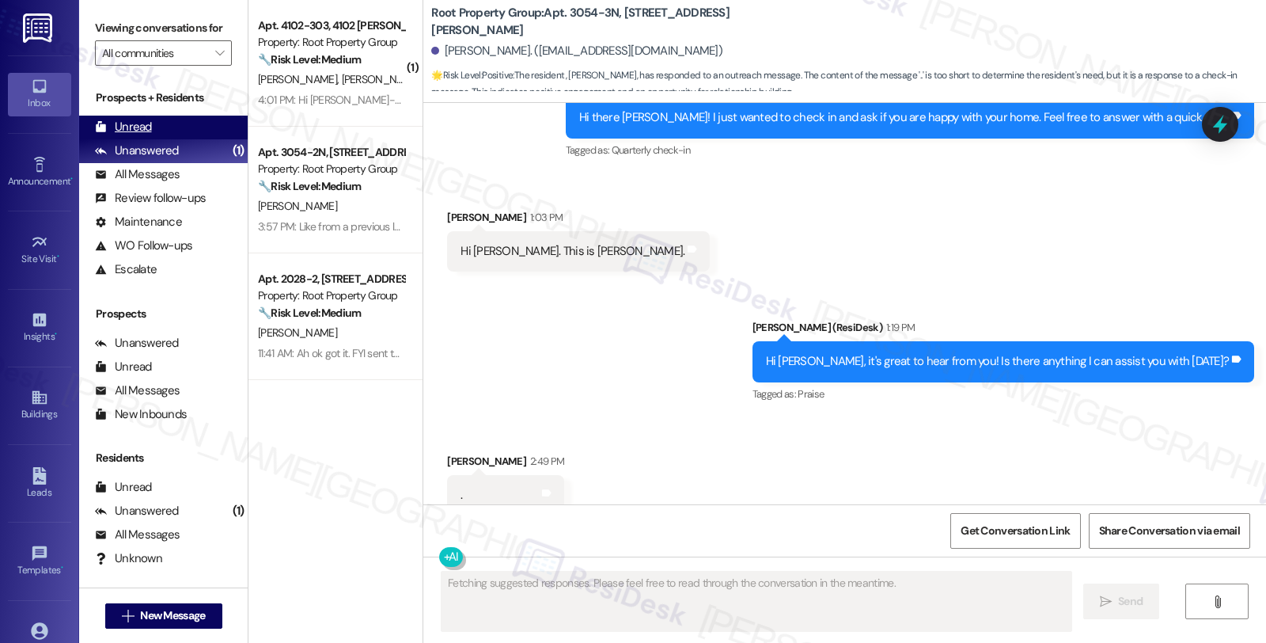
scroll to position [1611, 0]
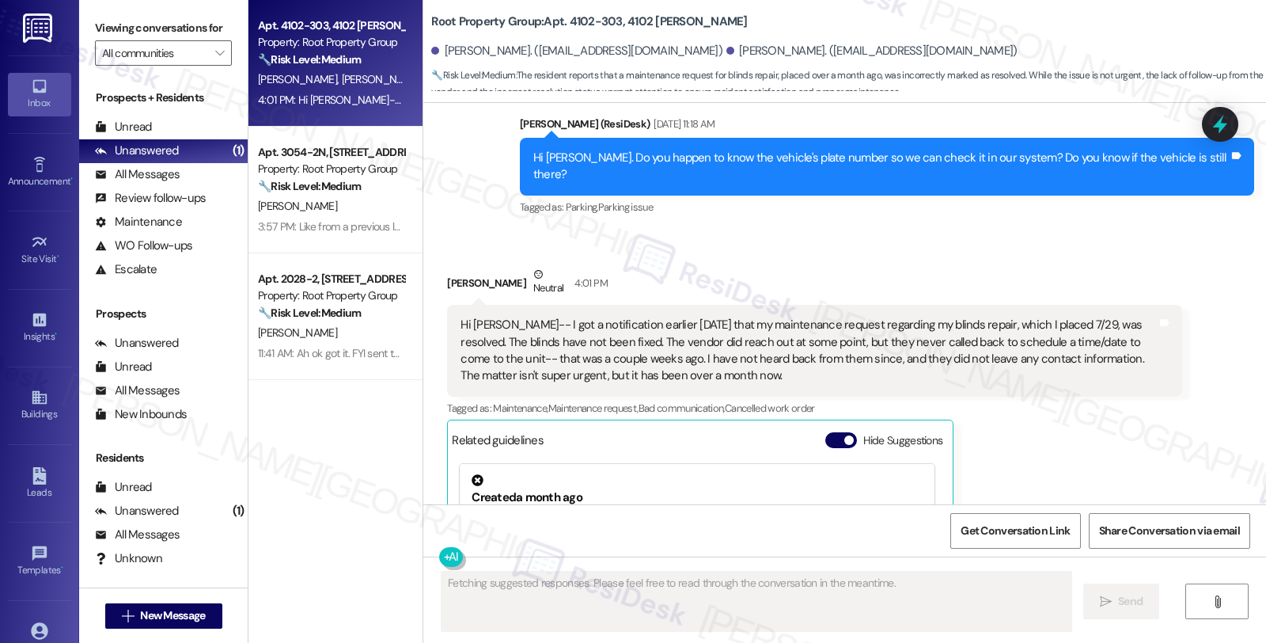
scroll to position [3981, 0]
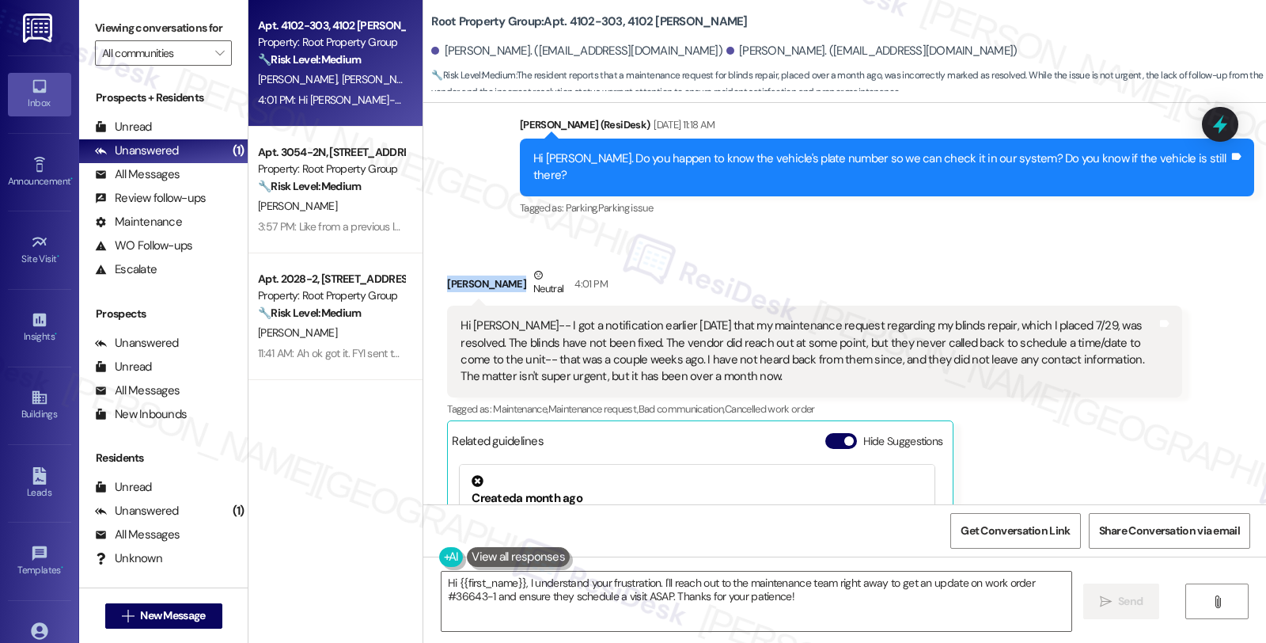
drag, startPoint x: 433, startPoint y: 231, endPoint x: 501, endPoint y: 233, distance: 68.1
click at [502, 255] on div "Received via SMS [PERSON_NAME] Neutral 4:01 PM Hi [PERSON_NAME]-- I got a notif…" at bounding box center [814, 492] width 758 height 475
copy div "[PERSON_NAME]"
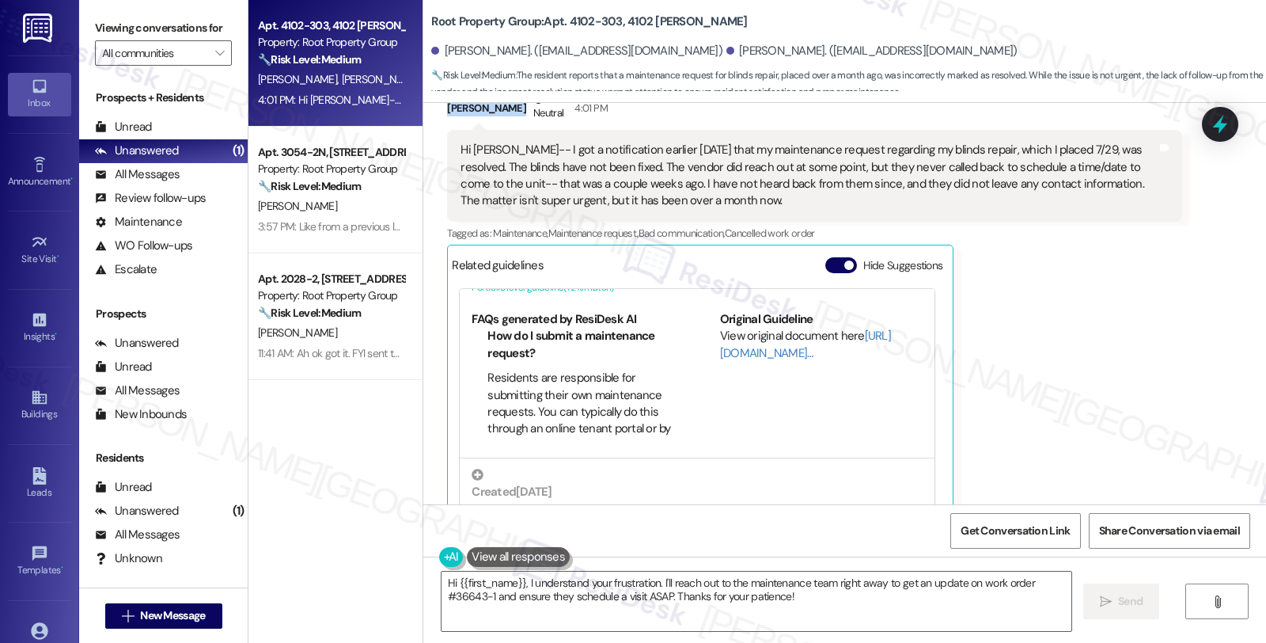
scroll to position [0, 0]
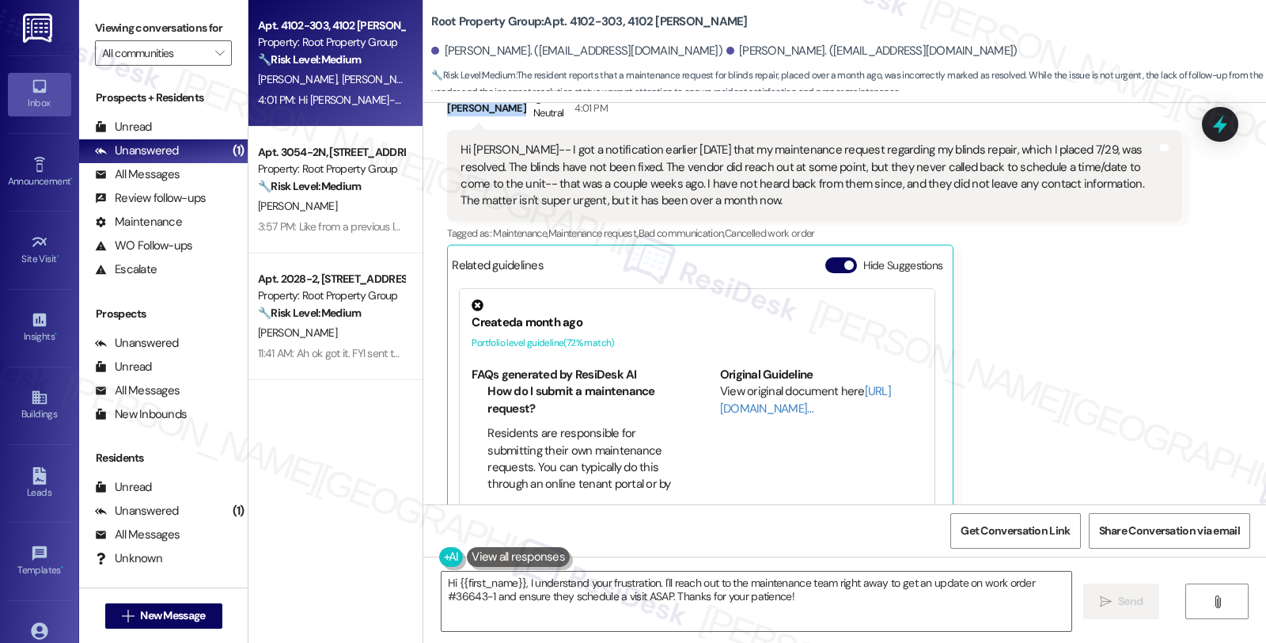
click at [1152, 343] on div "[PERSON_NAME] Neutral 4:01 PM Hi [PERSON_NAME]-- I got a notification earlier […" at bounding box center [814, 316] width 735 height 451
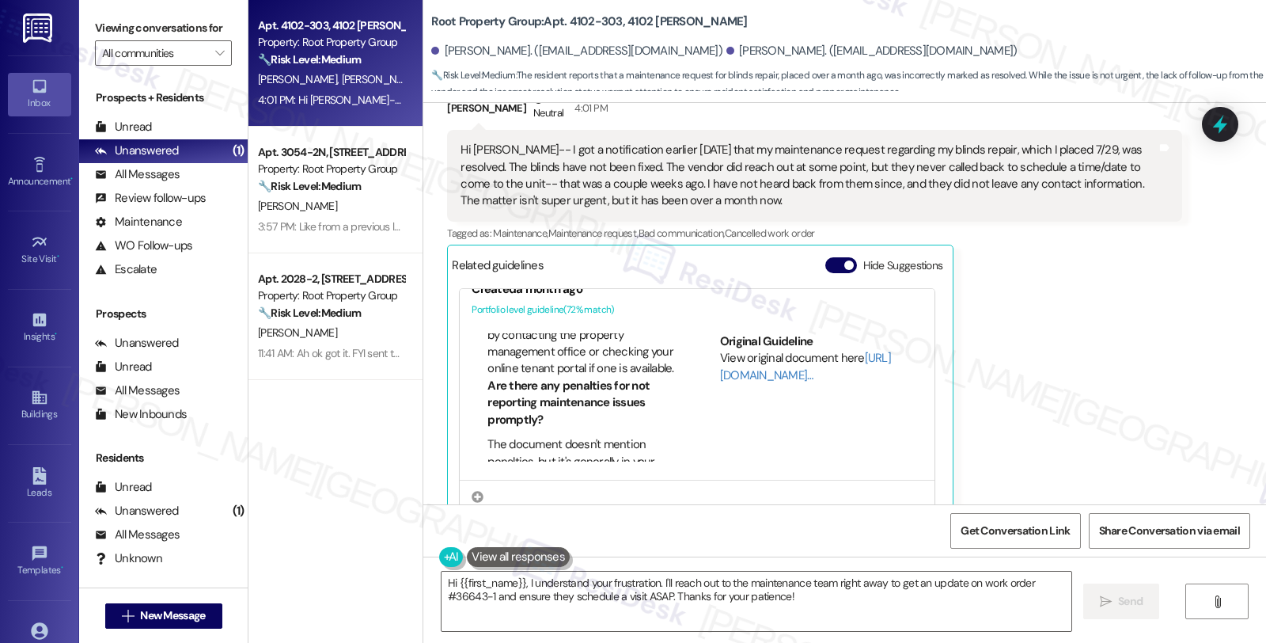
scroll to position [55, 0]
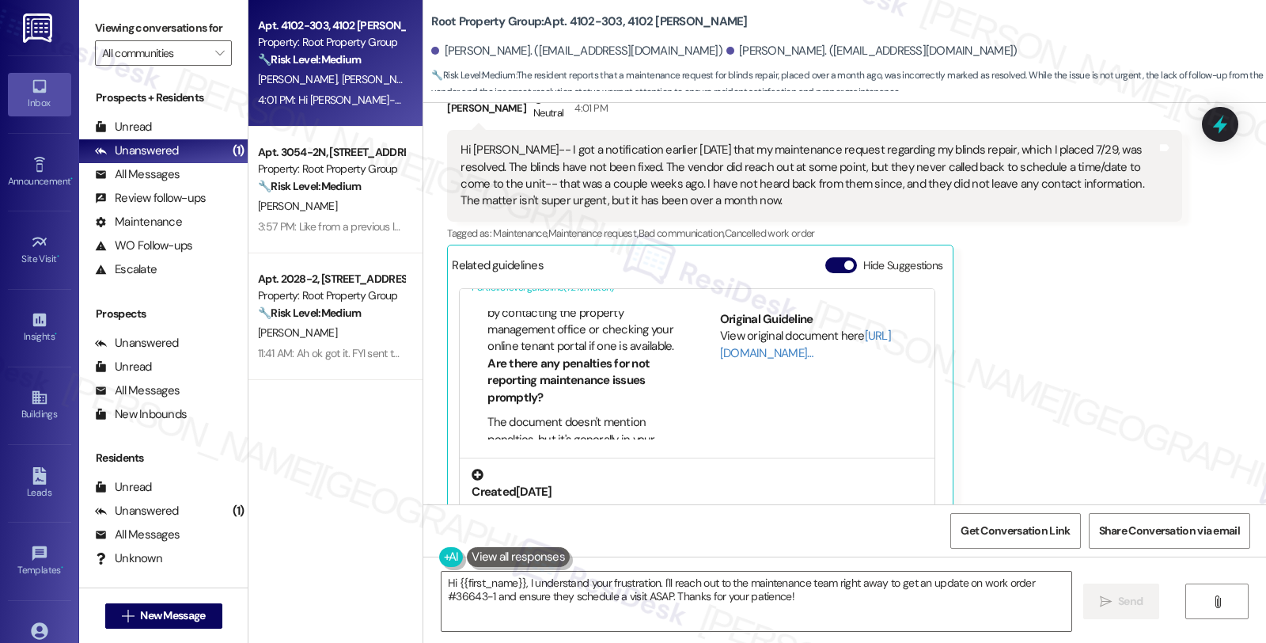
click at [579, 484] on div "Created [DATE]" at bounding box center [697, 492] width 451 height 17
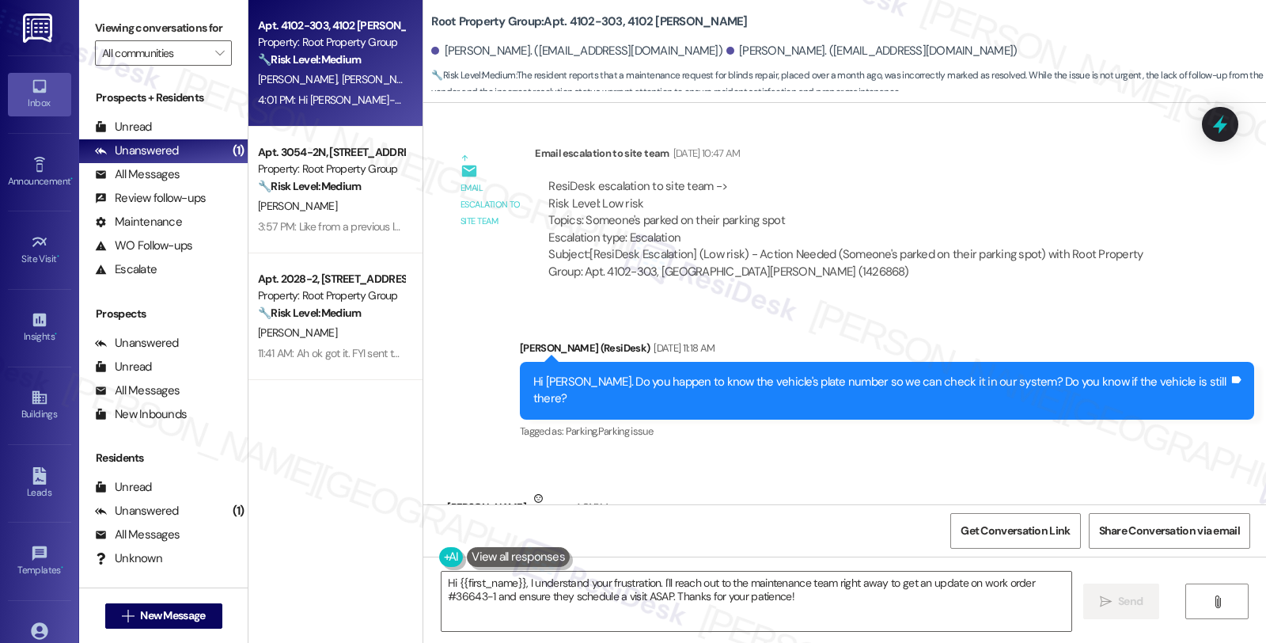
scroll to position [4032, 0]
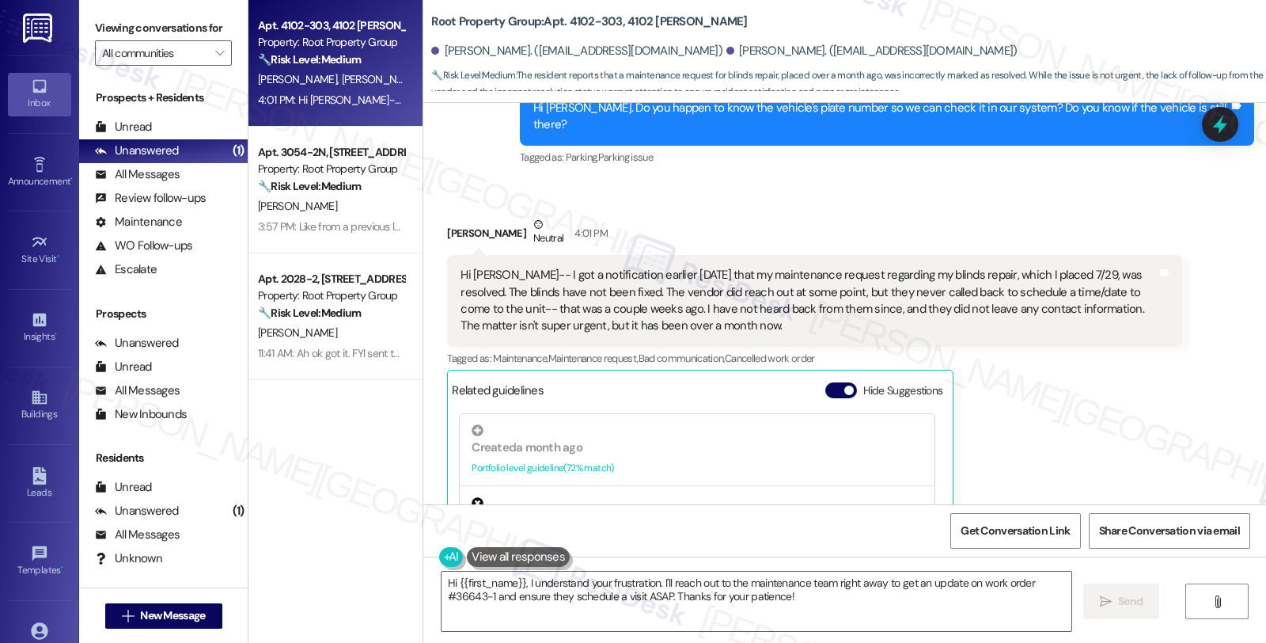
click at [448, 216] on div "[PERSON_NAME] Neutral 4:01 PM" at bounding box center [814, 235] width 735 height 39
copy div "[PERSON_NAME]"
click at [449, 581] on textarea "Hi {{first_name}}, I understand your frustration. I'll reach out to the mainten…" at bounding box center [757, 600] width 630 height 59
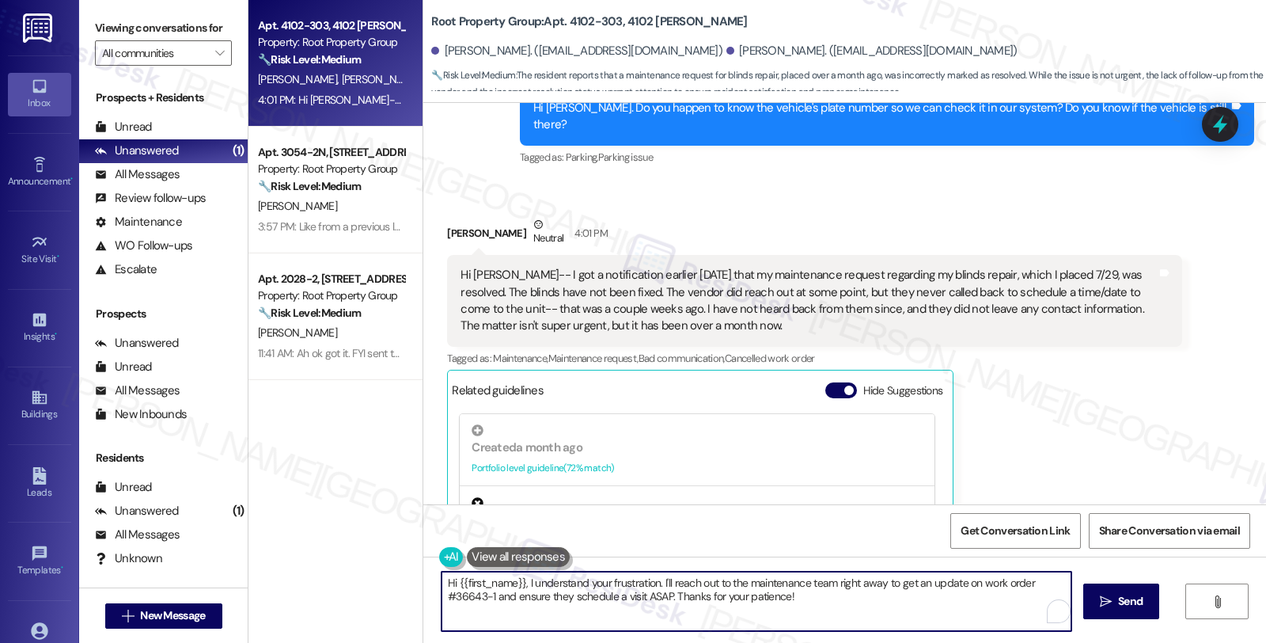
paste textarea "[PERSON_NAME]"
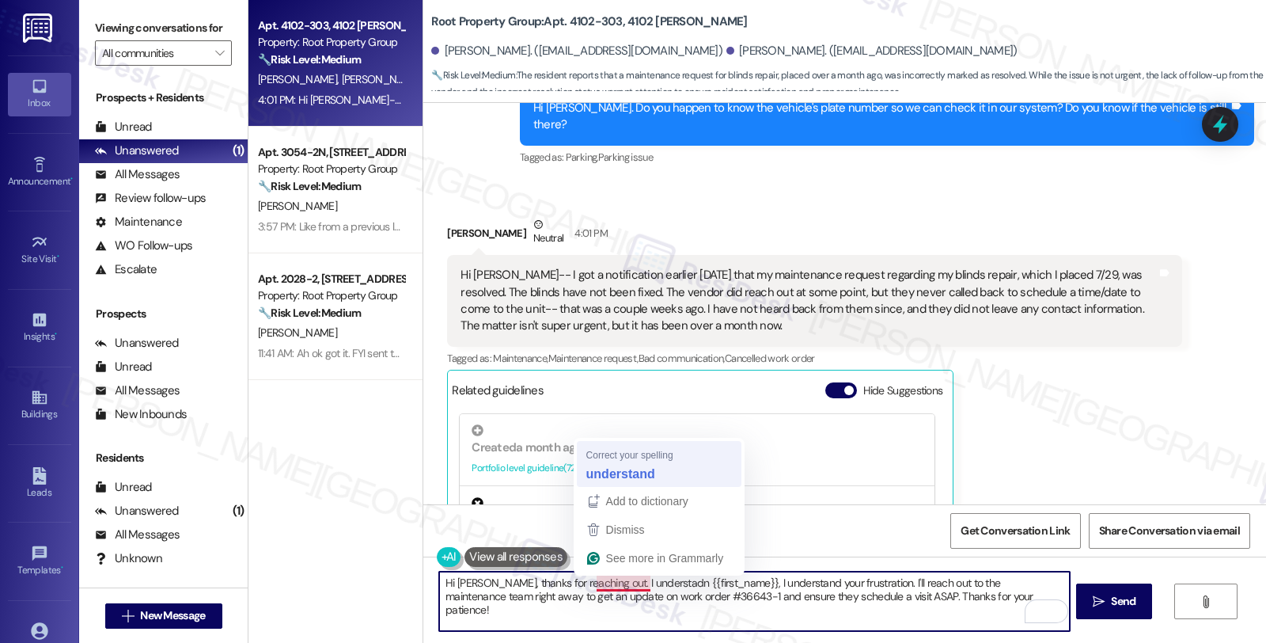
type textarea "Hi [PERSON_NAME], thanks for reaching out. I understand {{first_name}}, I under…"
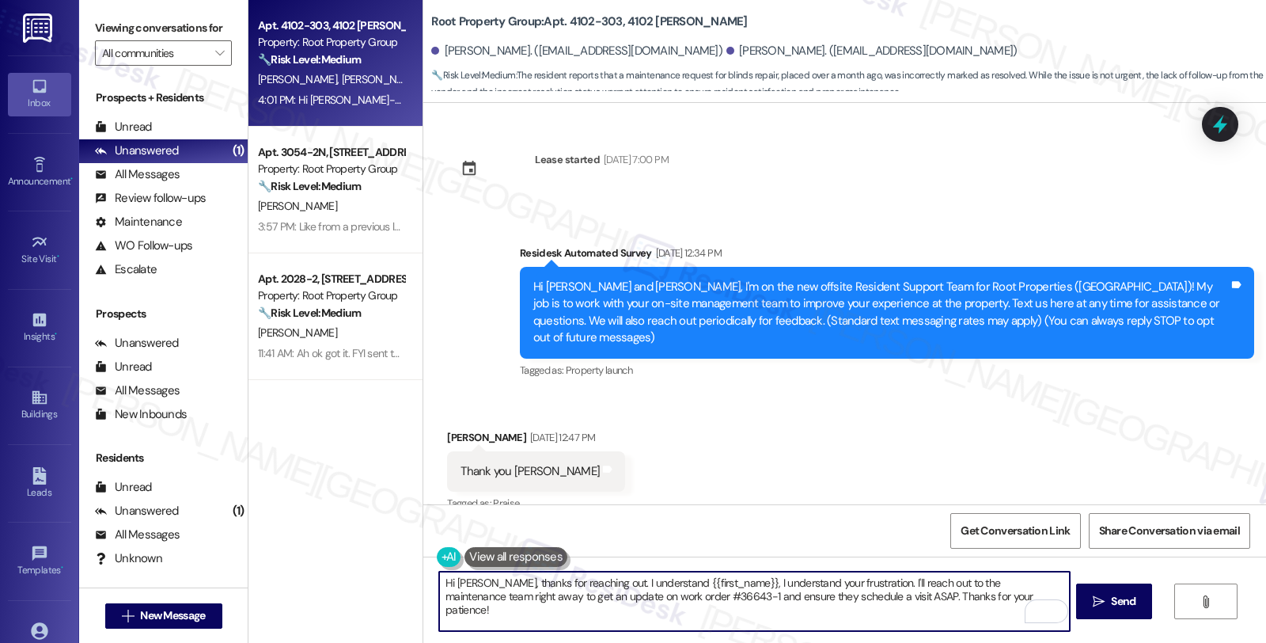
scroll to position [4032, 0]
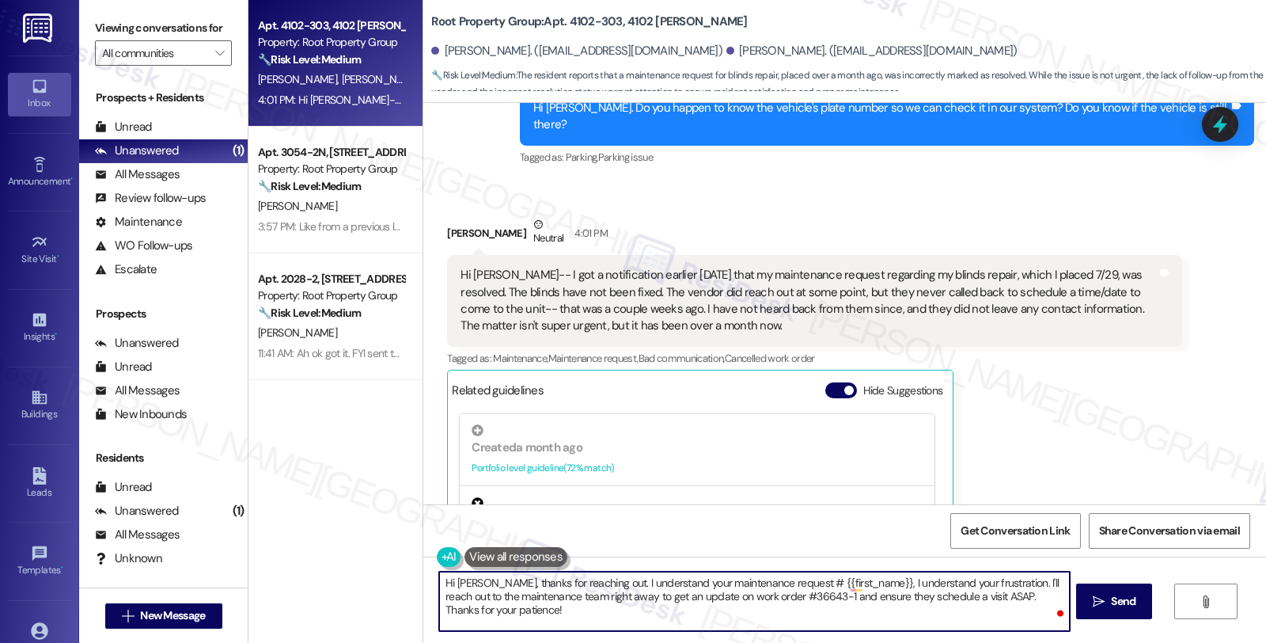
paste textarea "#36643-1"
drag, startPoint x: 537, startPoint y: 594, endPoint x: 841, endPoint y: 594, distance: 303.9
click at [841, 594] on textarea "Hi [PERSON_NAME], thanks for reaching out. I understand your maintenance reques…" at bounding box center [754, 600] width 630 height 59
click at [674, 596] on textarea "Hi [PERSON_NAME], thanks for reaching out. I understand your maintenance reques…" at bounding box center [754, 600] width 630 height 59
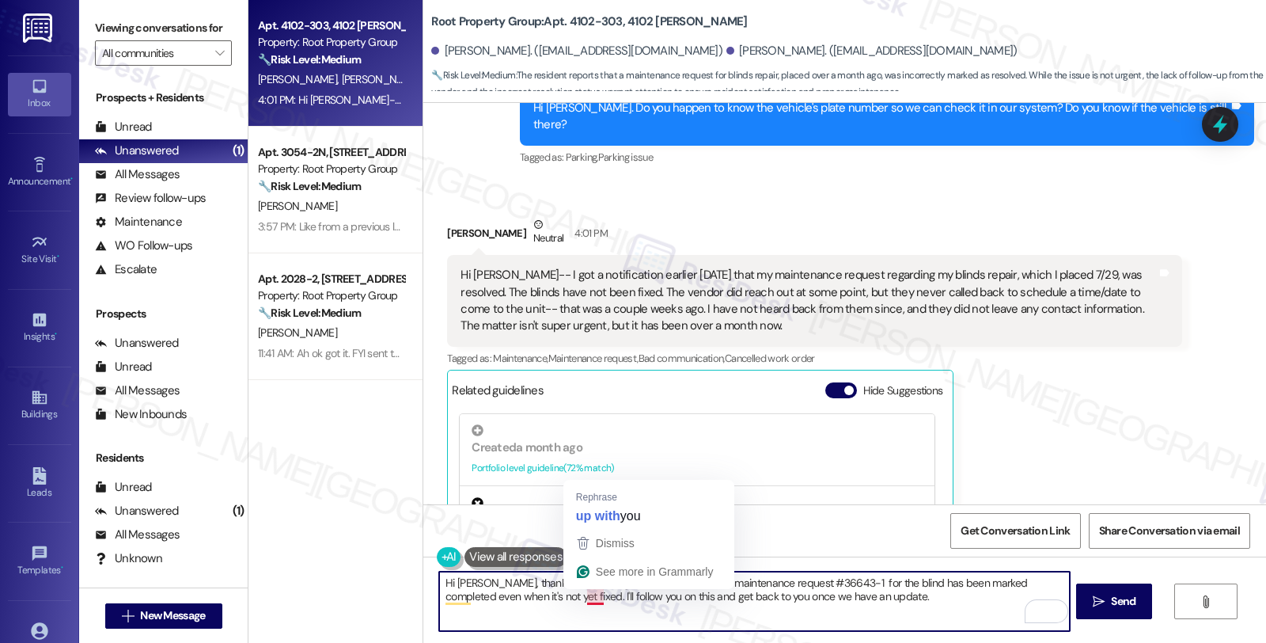
click at [583, 598] on textarea "Hi [PERSON_NAME], thanks for reaching out. I understand your maintenance reques…" at bounding box center [754, 600] width 630 height 59
click at [912, 598] on textarea "Hi [PERSON_NAME], thanks for reaching out. I understand your maintenance reques…" at bounding box center [754, 600] width 630 height 59
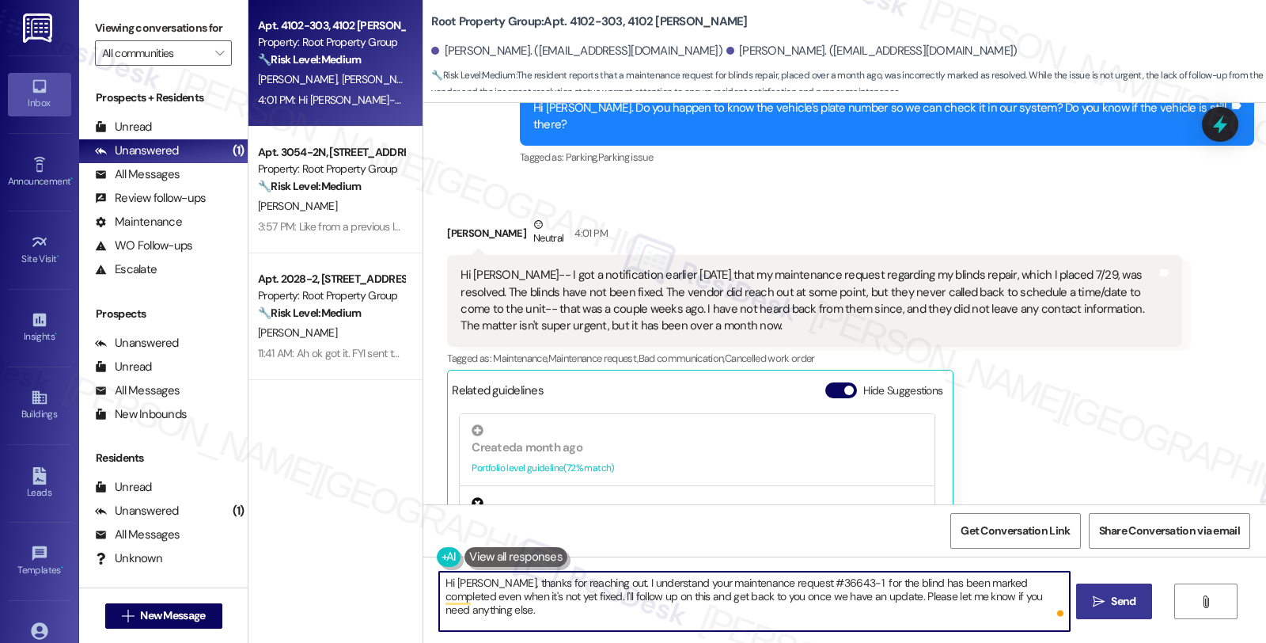
type textarea "Hi [PERSON_NAME], thanks for reaching out. I understand your maintenance reques…"
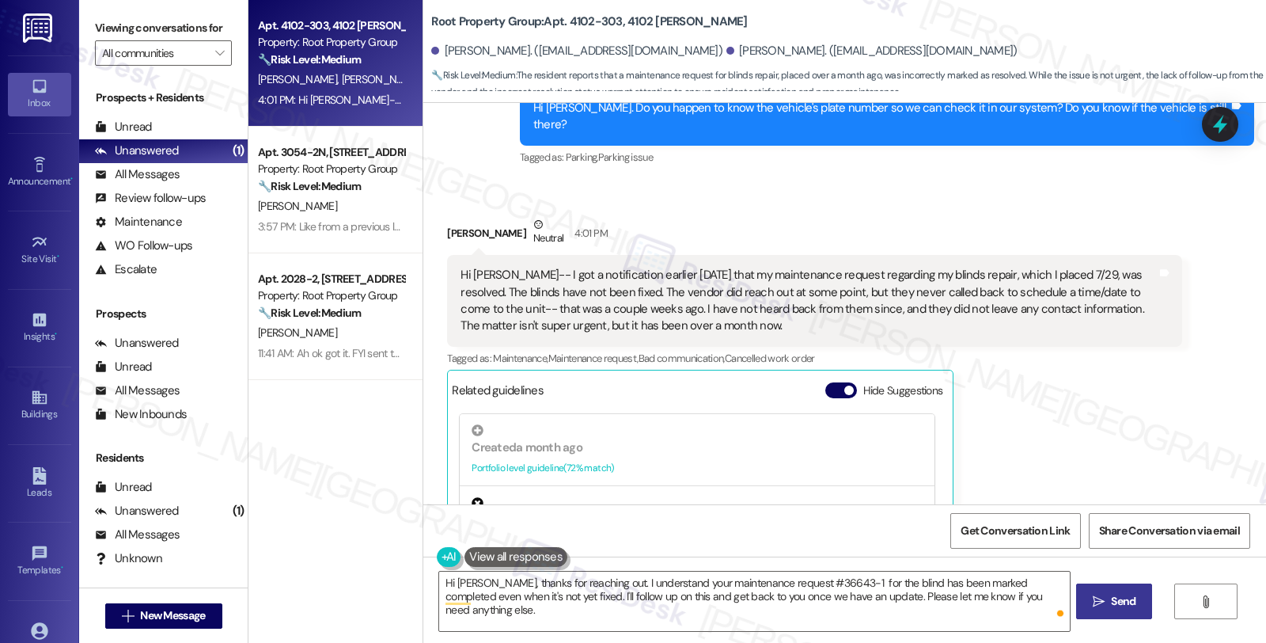
click at [1098, 598] on icon "" at bounding box center [1099, 601] width 12 height 13
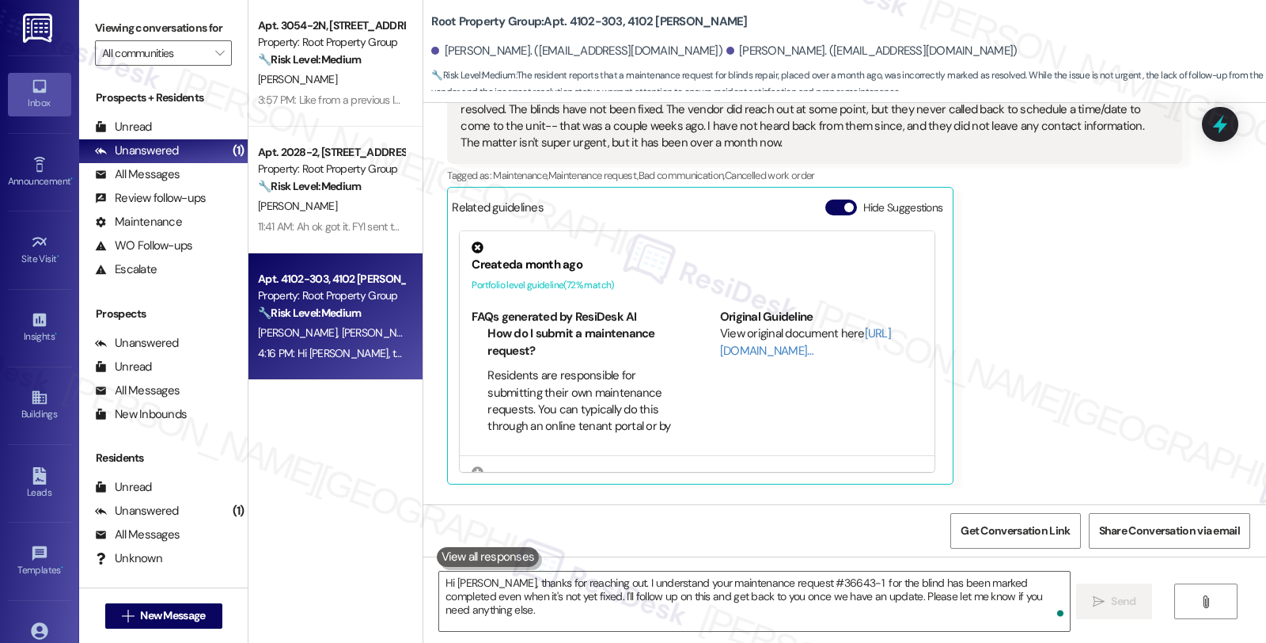
scroll to position [4284, 0]
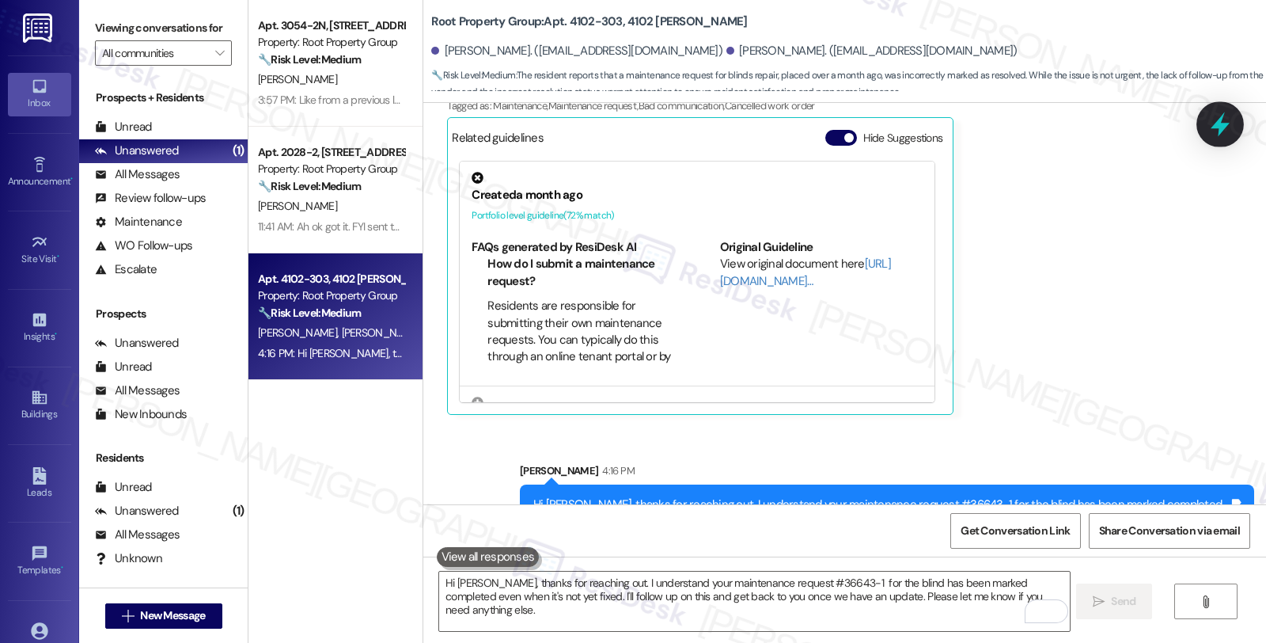
click at [1219, 116] on icon at bounding box center [1220, 124] width 27 height 27
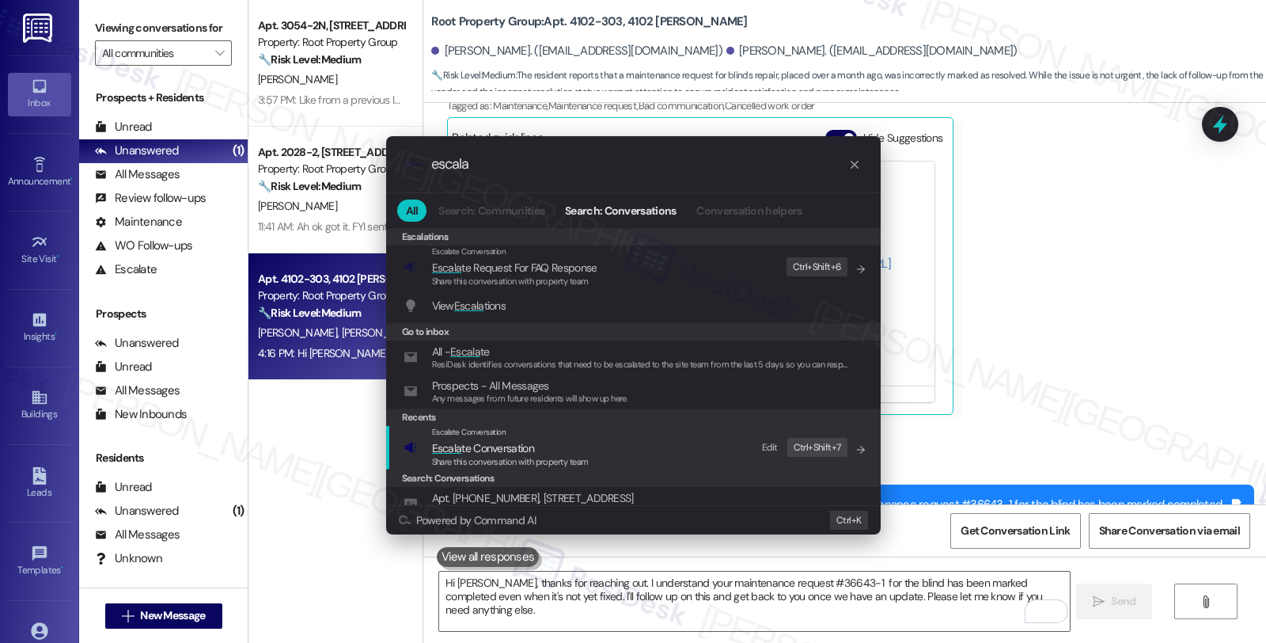
type input "escala"
click at [572, 438] on div "Escalate Conversation" at bounding box center [510, 432] width 157 height 13
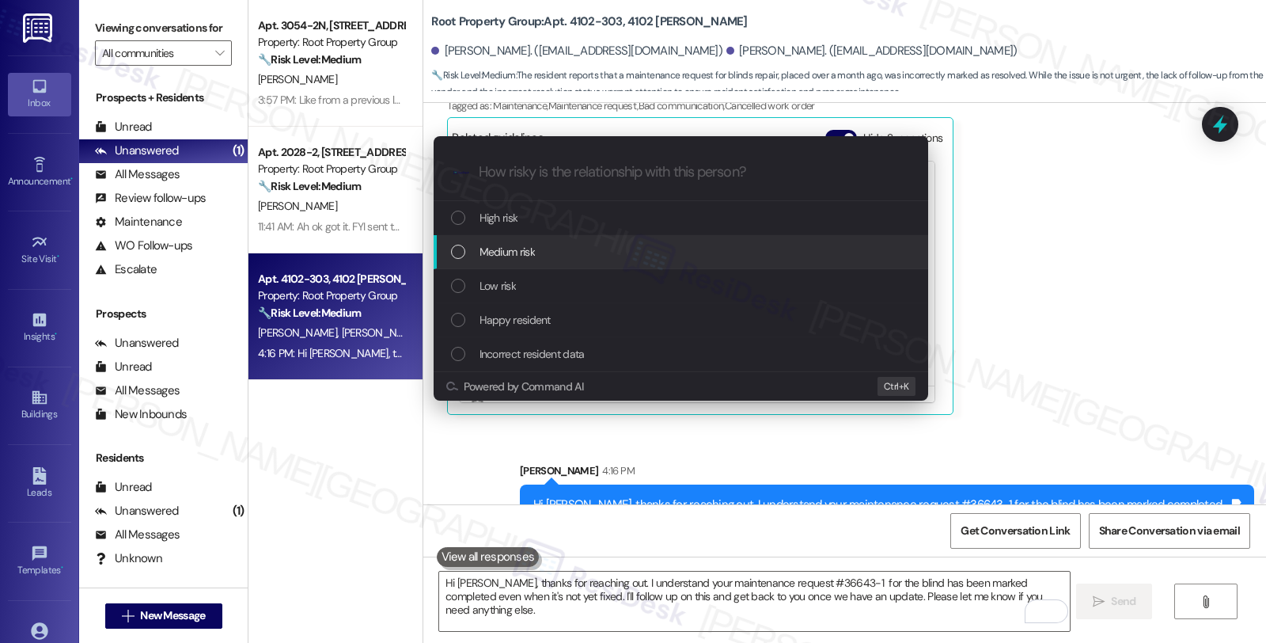
click at [519, 255] on span "Medium risk" at bounding box center [507, 251] width 55 height 17
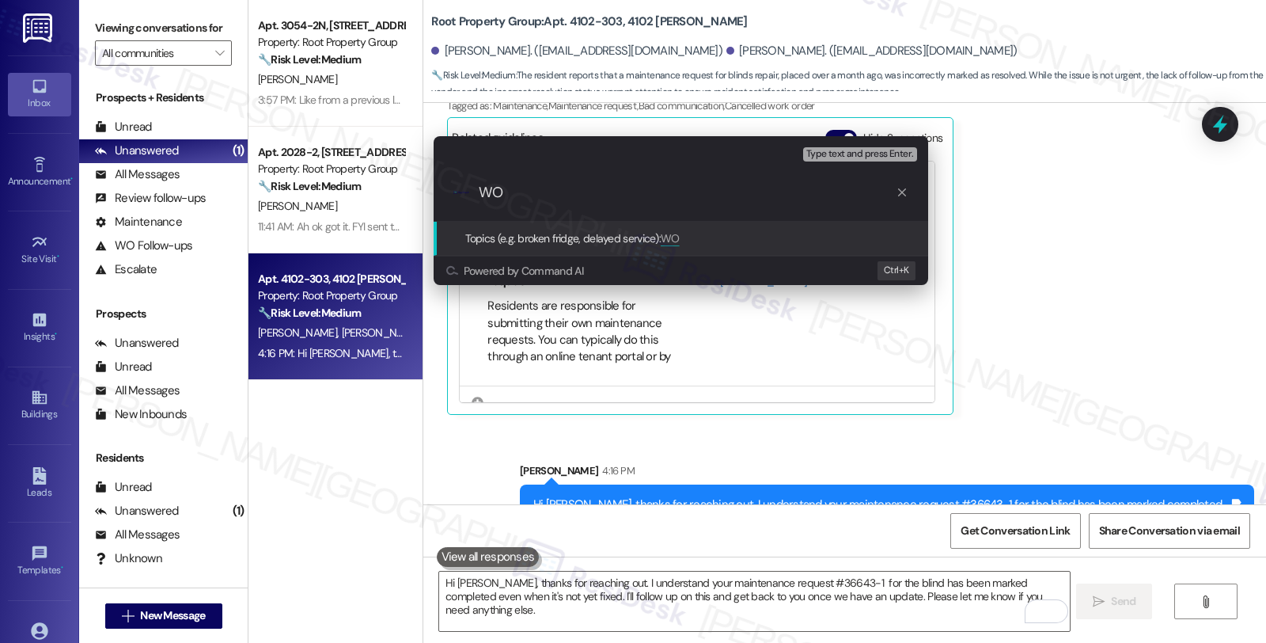
paste input "#36643-1"
type input "WO #36643-1 (blinds) has been marked completed"
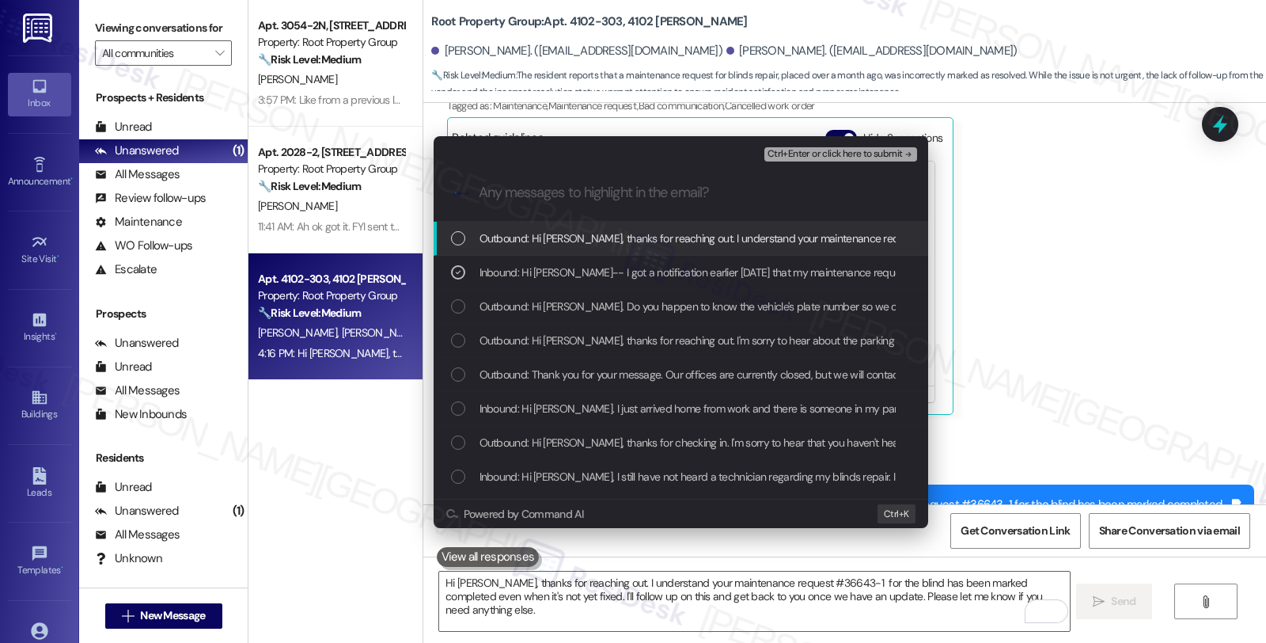
click at [869, 156] on span "Ctrl+Enter or click here to submit" at bounding box center [835, 154] width 135 height 11
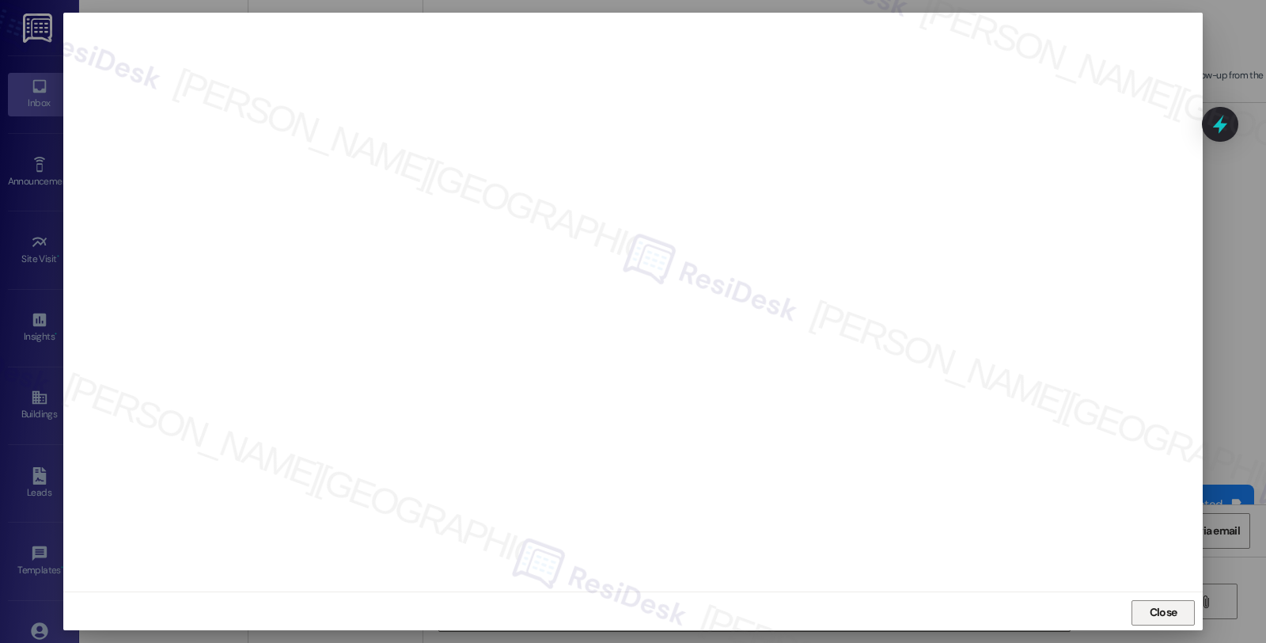
click at [1165, 613] on span "Close" at bounding box center [1164, 612] width 28 height 17
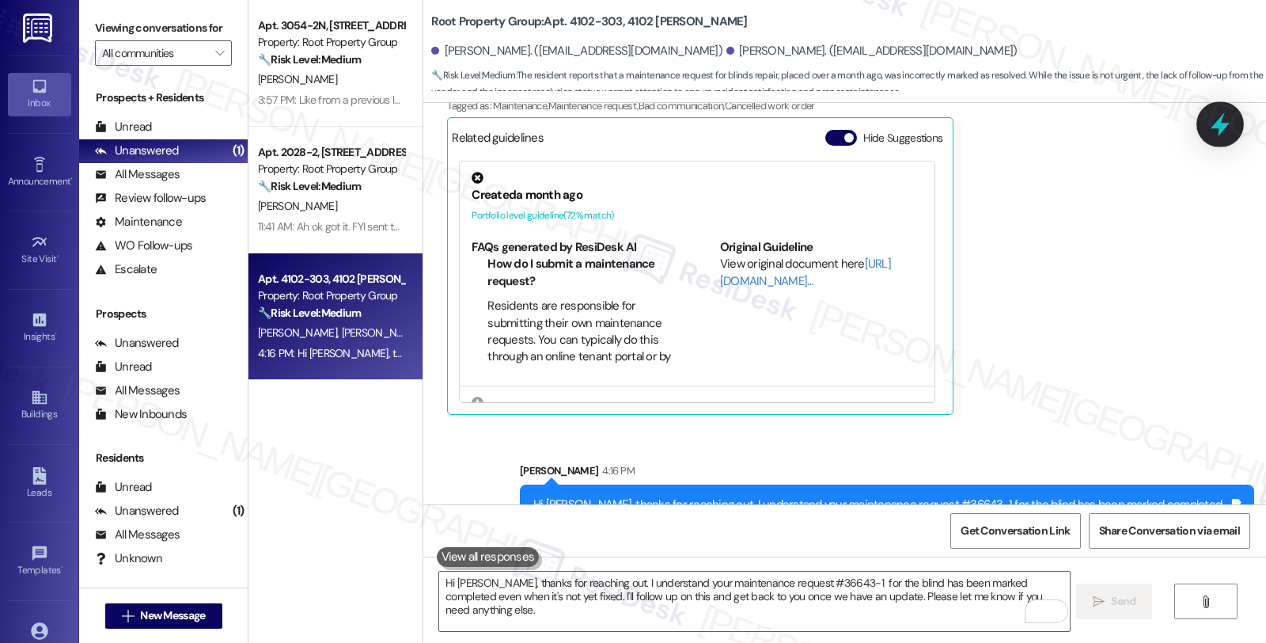
click at [1228, 128] on icon at bounding box center [1220, 124] width 27 height 27
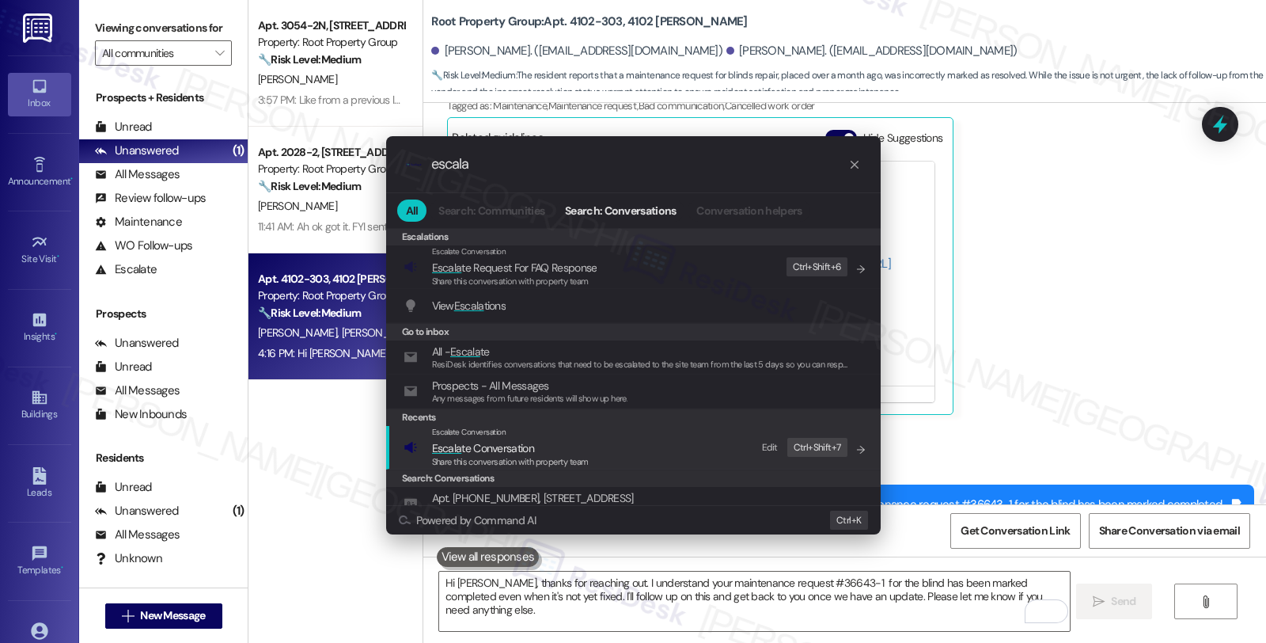
type input "escala"
click at [471, 439] on span "Escala te Conversation" at bounding box center [483, 447] width 102 height 17
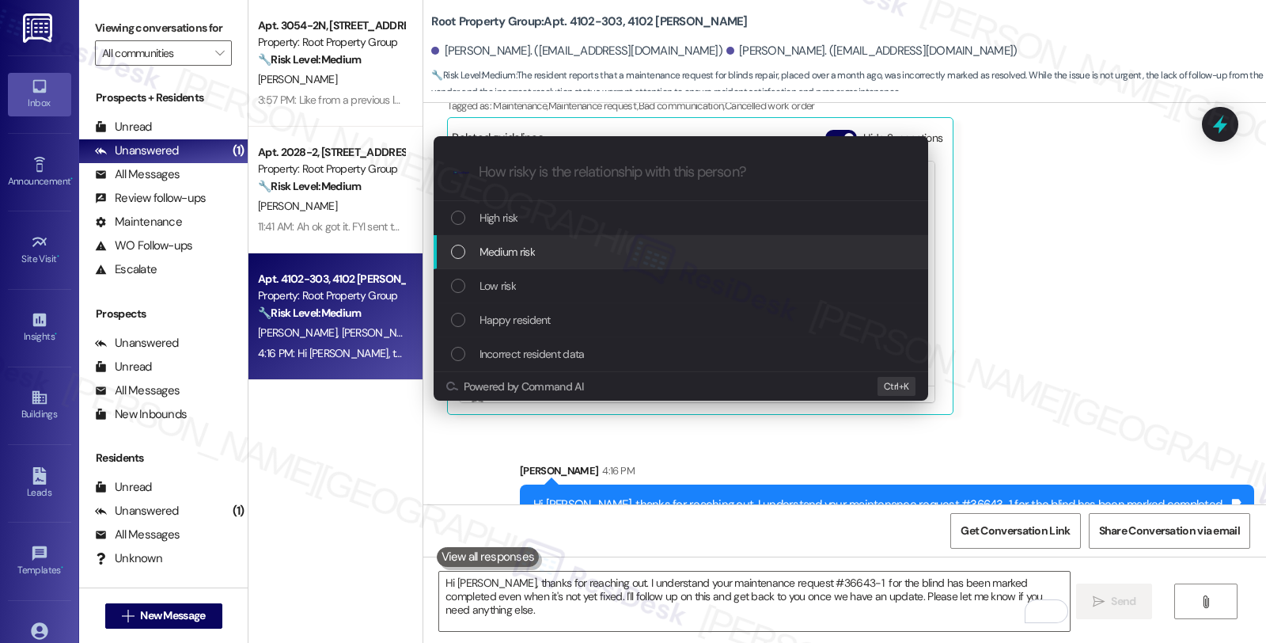
click at [505, 249] on span "Medium risk" at bounding box center [507, 251] width 55 height 17
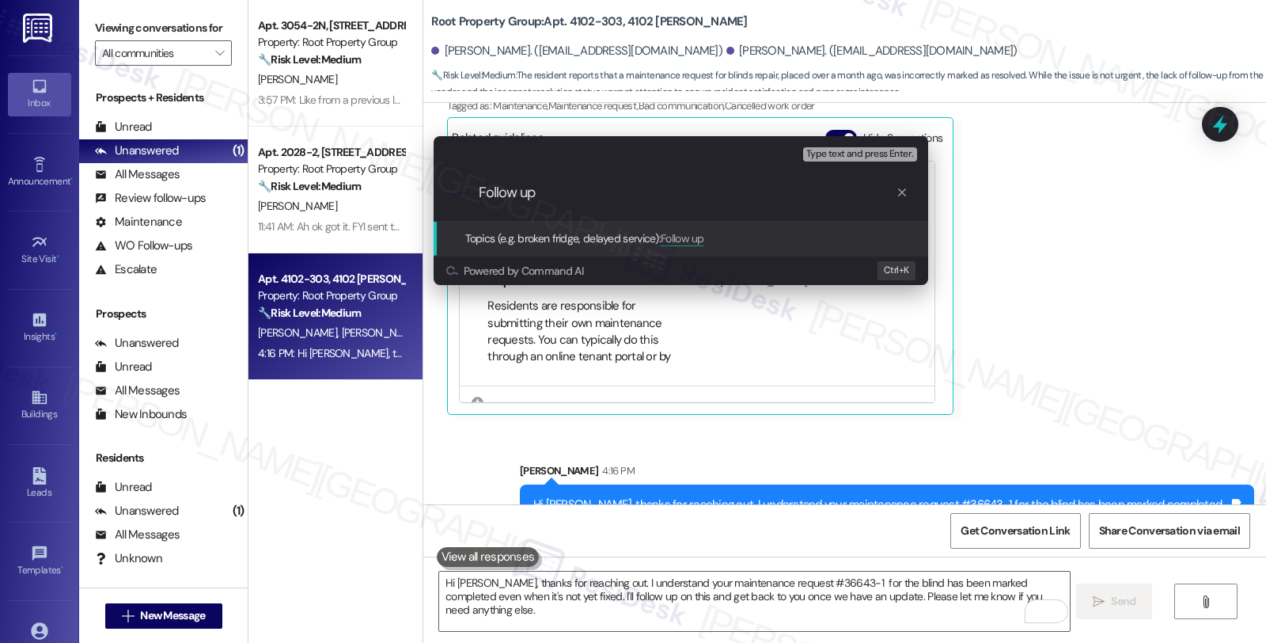
paste input "WO #36643-1 (blinds) has been marked completed"
type input "Follow up WO #36643-1 (blinds) has been marked completed"
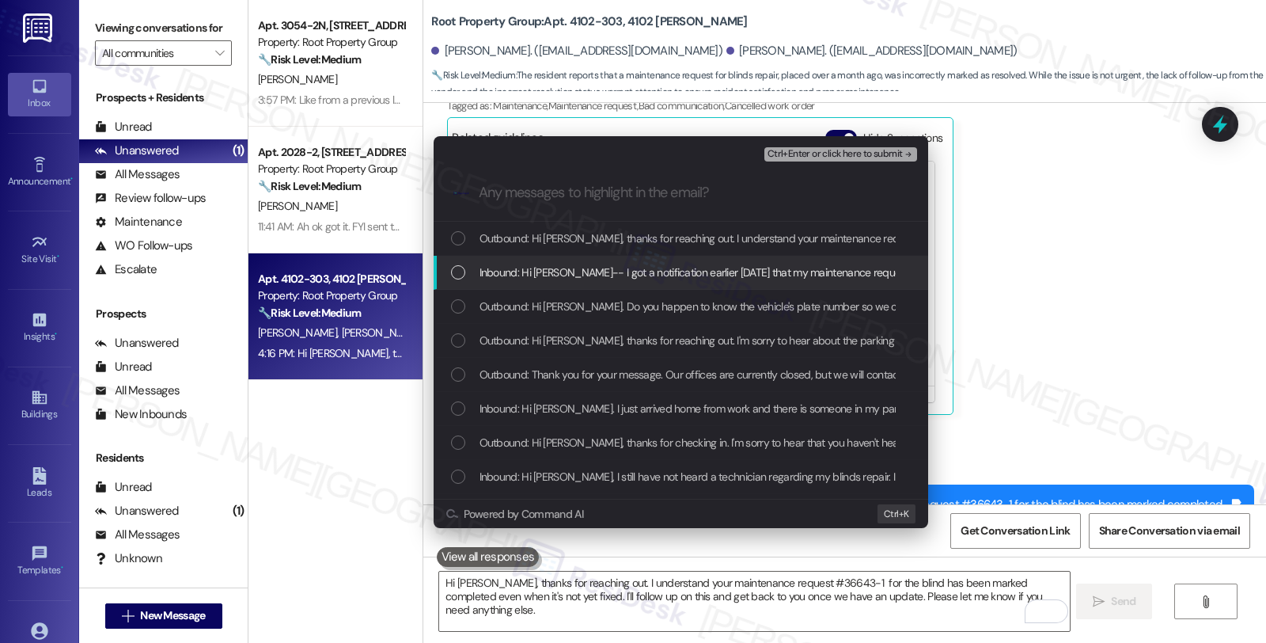
click at [505, 261] on div "Inbound: Hi Sarah-- I got a notification earlier today that my maintenance requ…" at bounding box center [681, 273] width 495 height 34
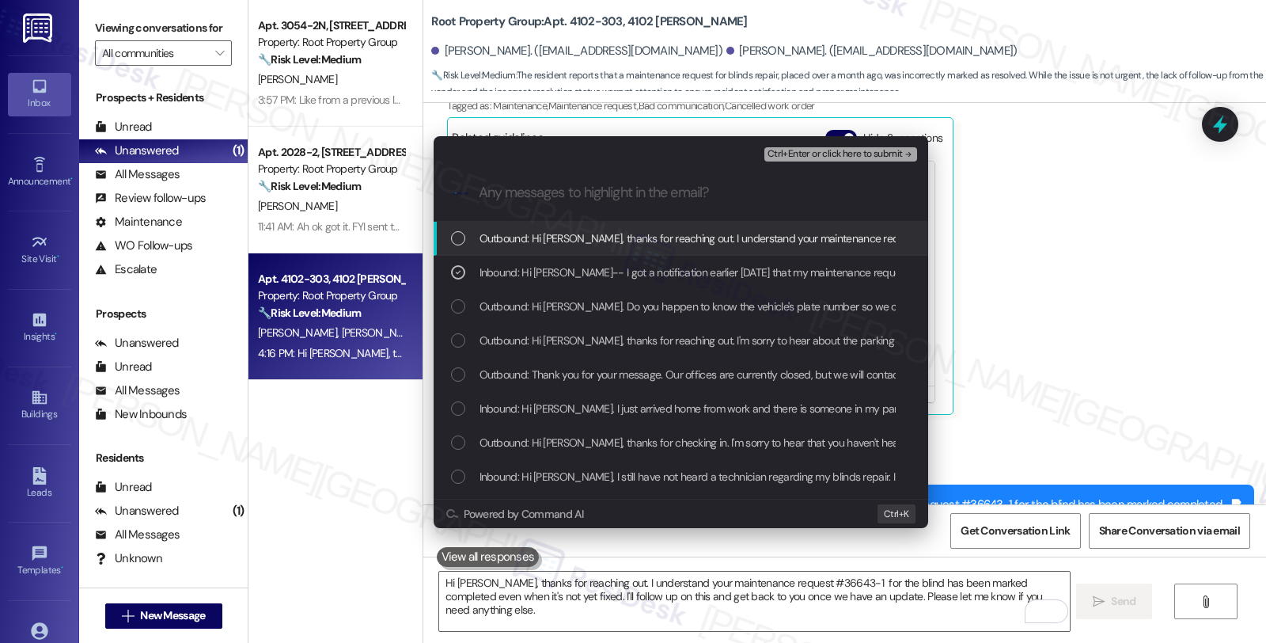
click at [781, 149] on span "Ctrl+Enter or click here to submit" at bounding box center [835, 154] width 135 height 11
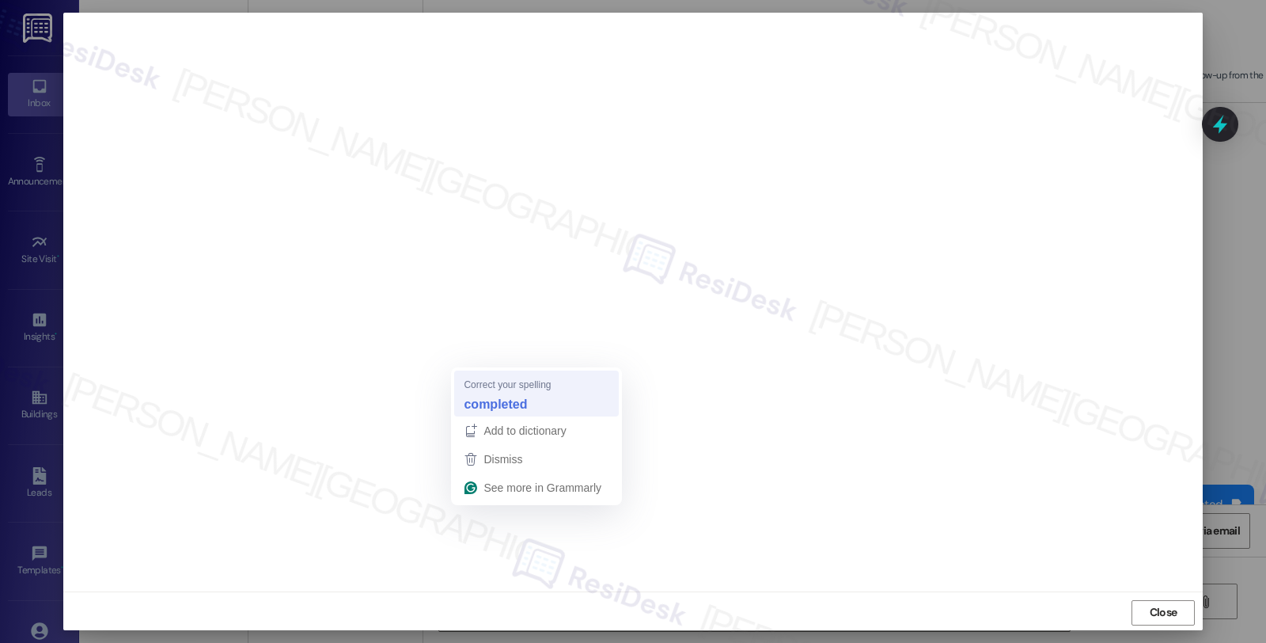
click at [507, 398] on strong "completed" at bounding box center [495, 403] width 63 height 17
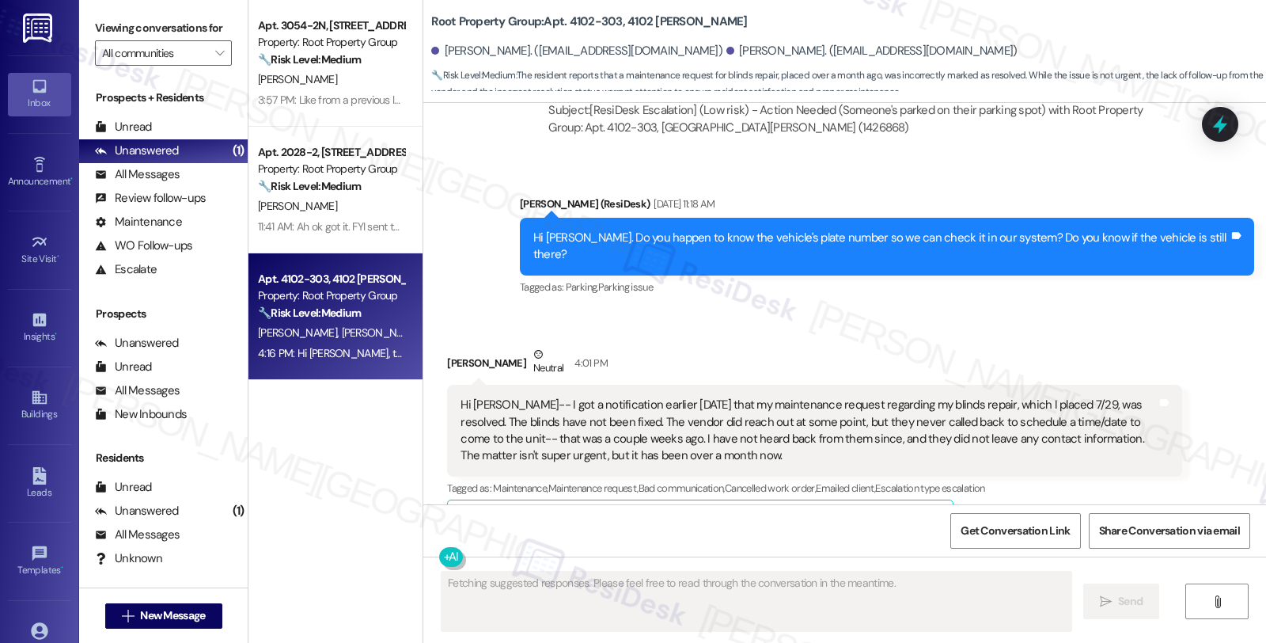
scroll to position [4157, 0]
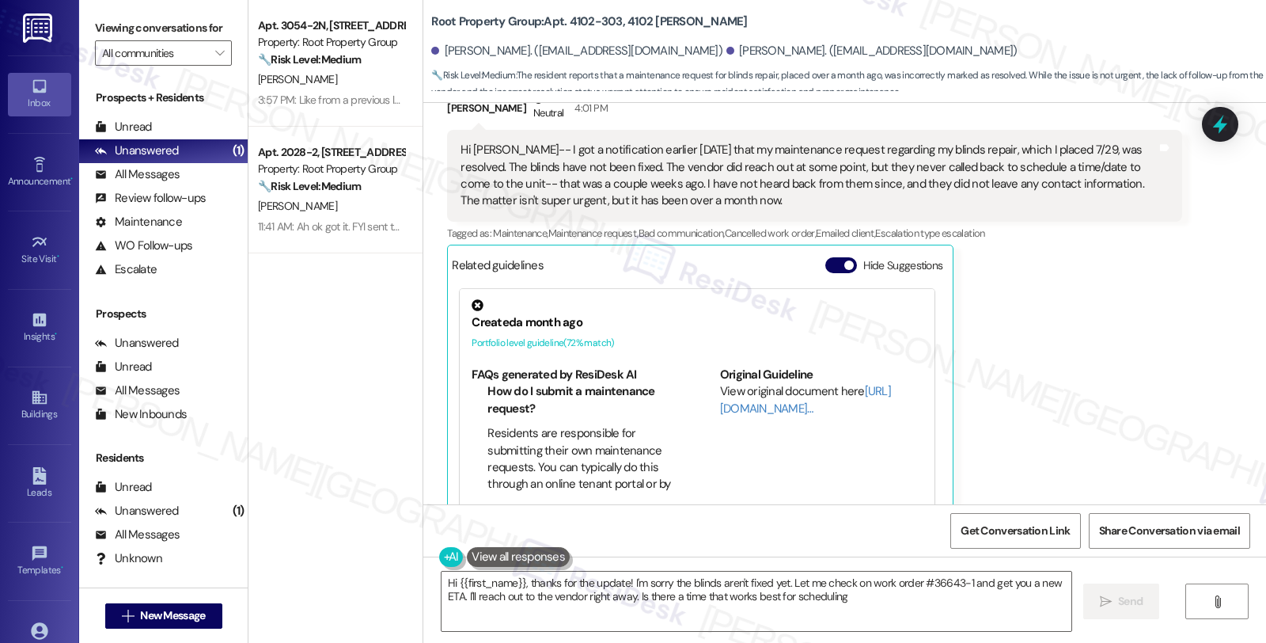
type textarea "Hi {{first_name}}, thanks for the update! I'm sorry the blinds aren't fixed yet…"
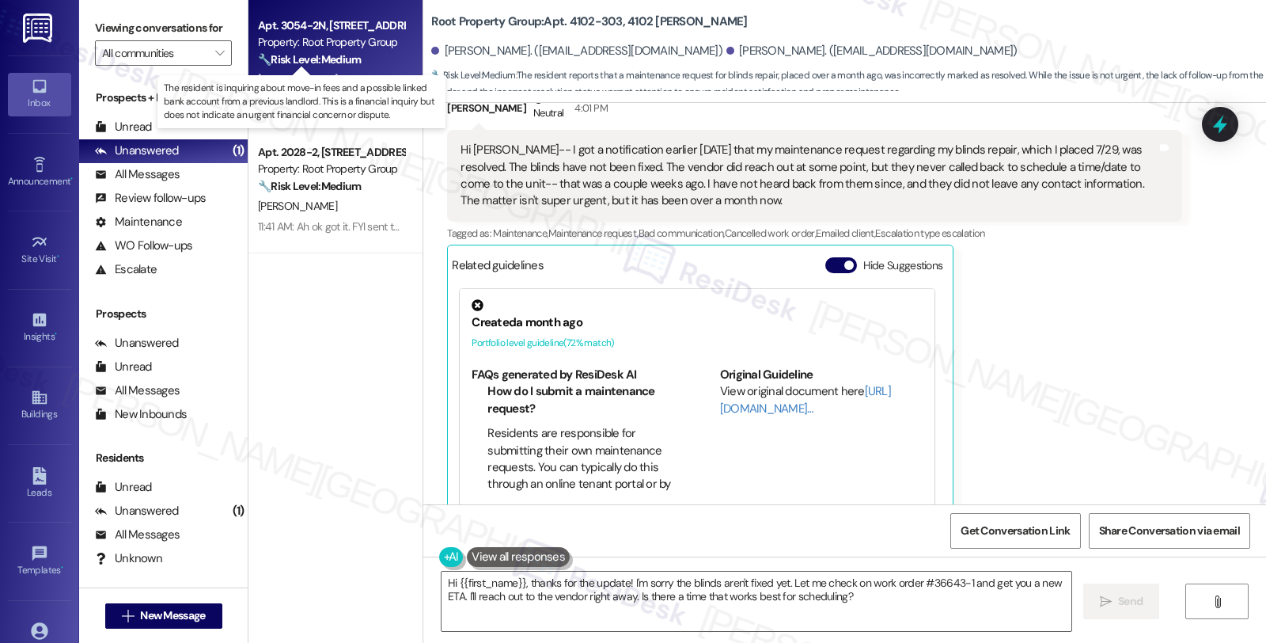
click at [338, 57] on strong "🔧 Risk Level: Medium" at bounding box center [309, 59] width 103 height 14
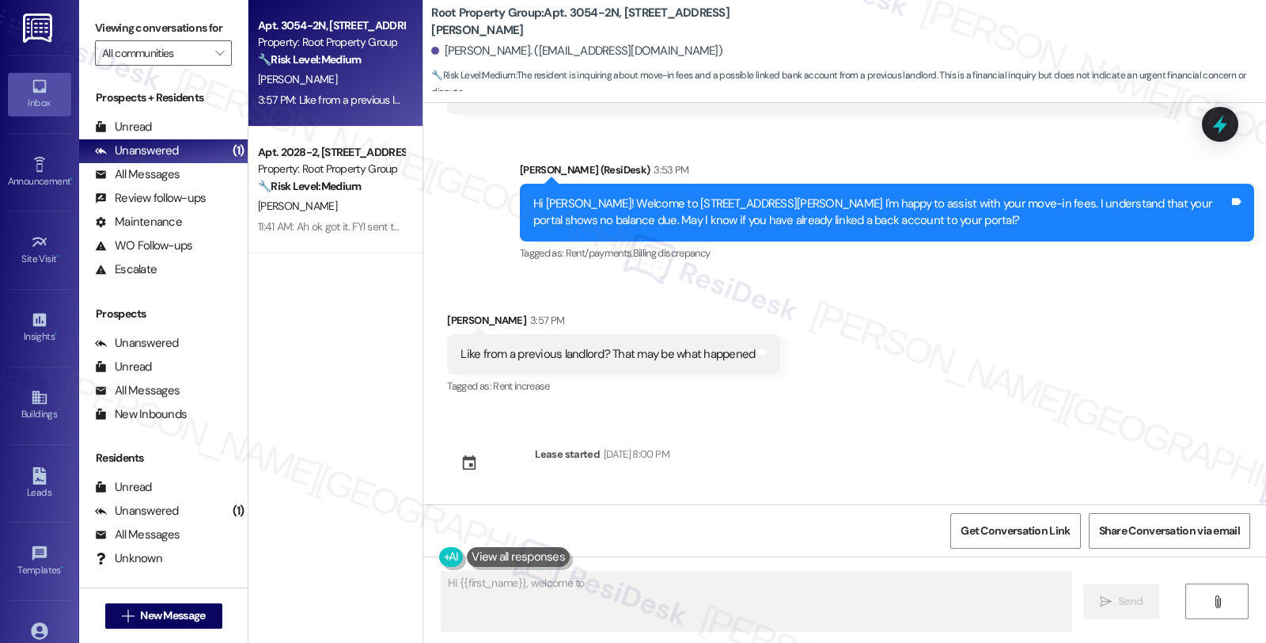
scroll to position [116, 0]
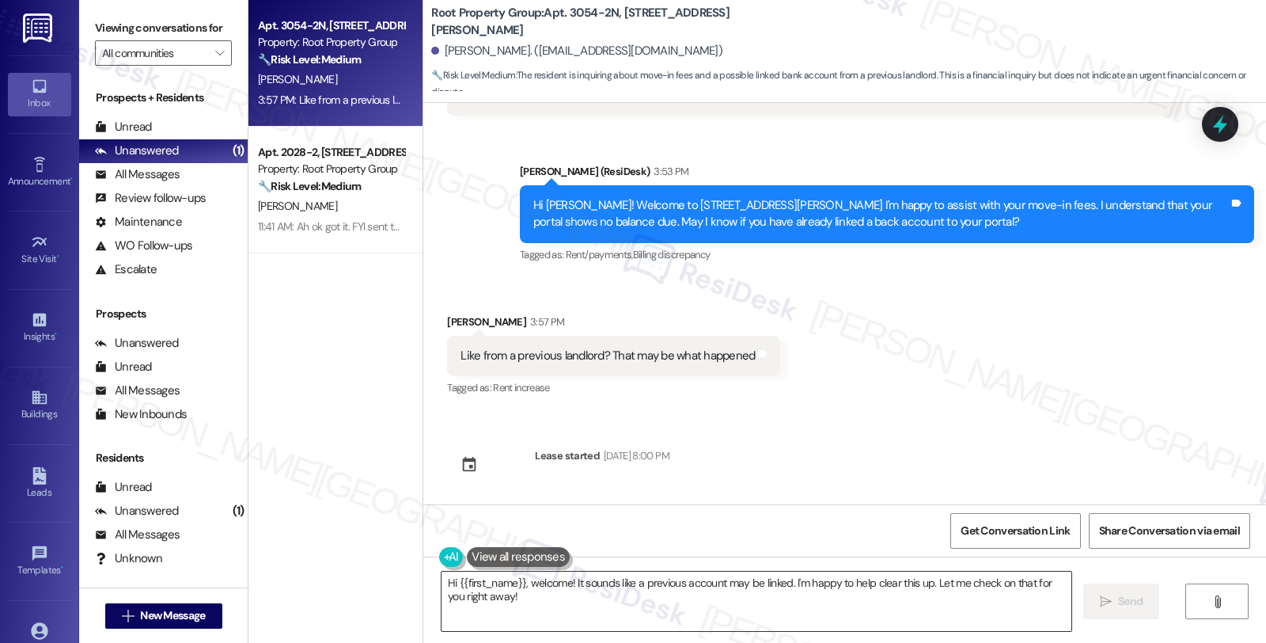
click at [560, 613] on textarea "Hi {{first_name}}, welcome! It sounds like a previous account may be linked. I'…" at bounding box center [757, 600] width 630 height 59
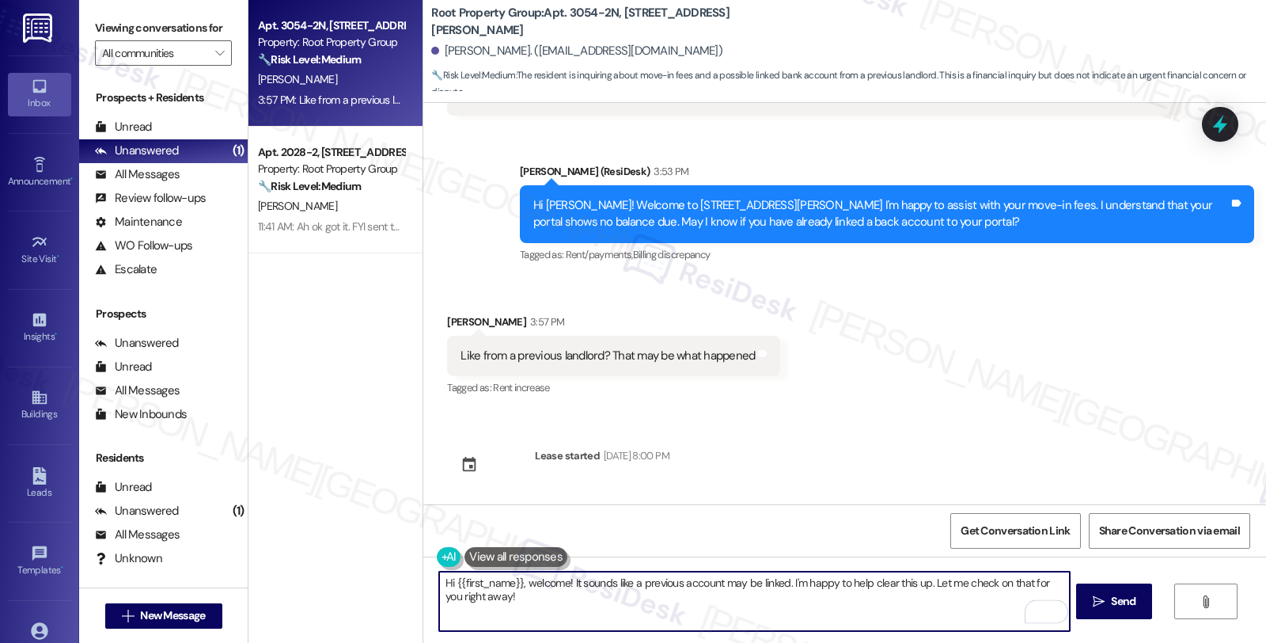
drag, startPoint x: 518, startPoint y: 592, endPoint x: 397, endPoint y: 582, distance: 121.5
click at [397, 582] on div "Apt. 3054-2N, 3052-3056 W. Irving Park Road Property: Root Property Group 🔧 Ris…" at bounding box center [758, 321] width 1018 height 643
paste textarea "Initially your ledger will show no balance due and no way to enter a payment am…"
type textarea "Initially your ledger will show no balance due and no way to enter a payment am…"
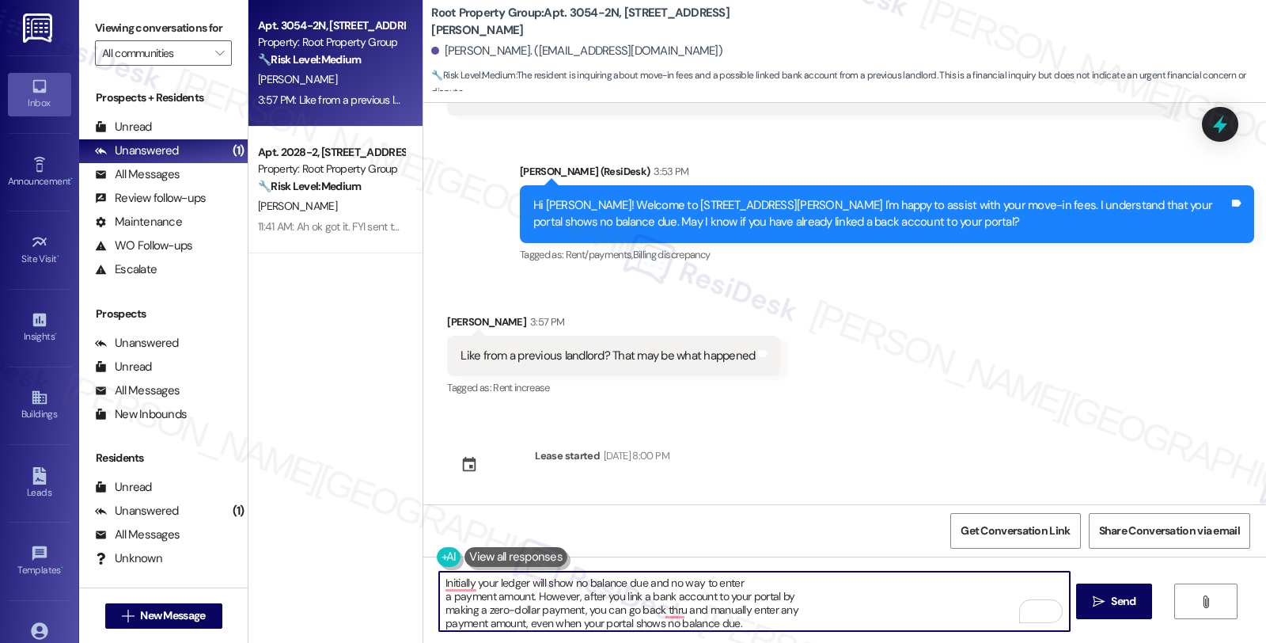
click at [439, 579] on textarea "Initially your ledger will show no balance due and no way to enter a payment am…" at bounding box center [754, 600] width 630 height 59
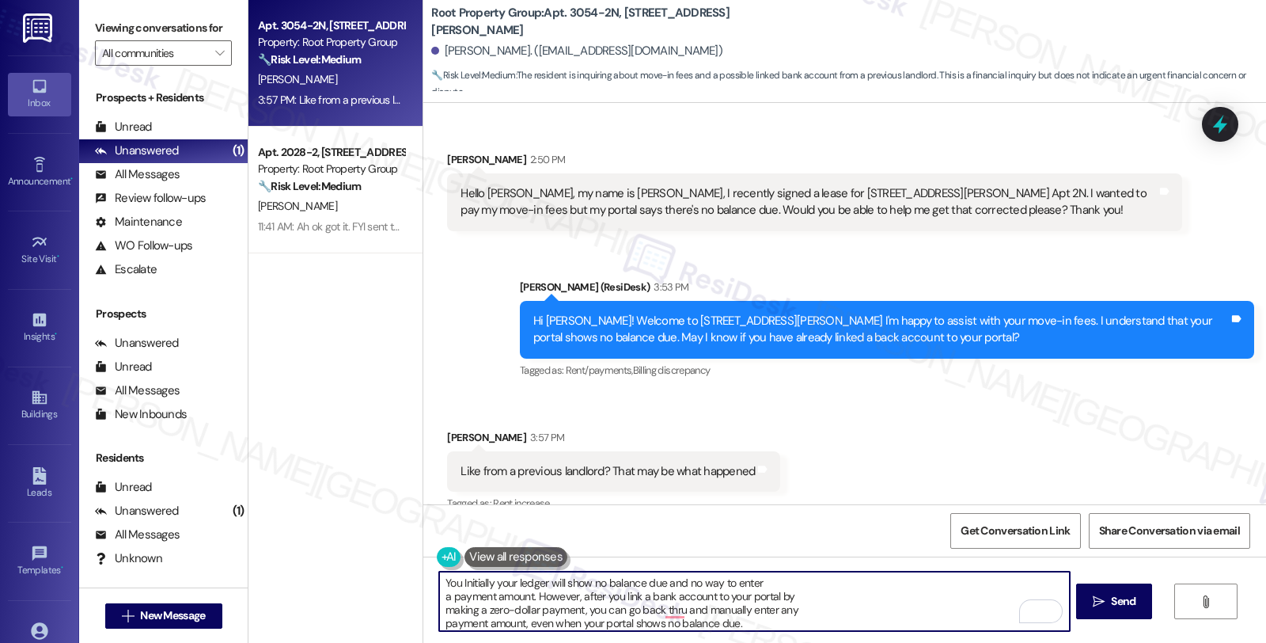
scroll to position [116, 0]
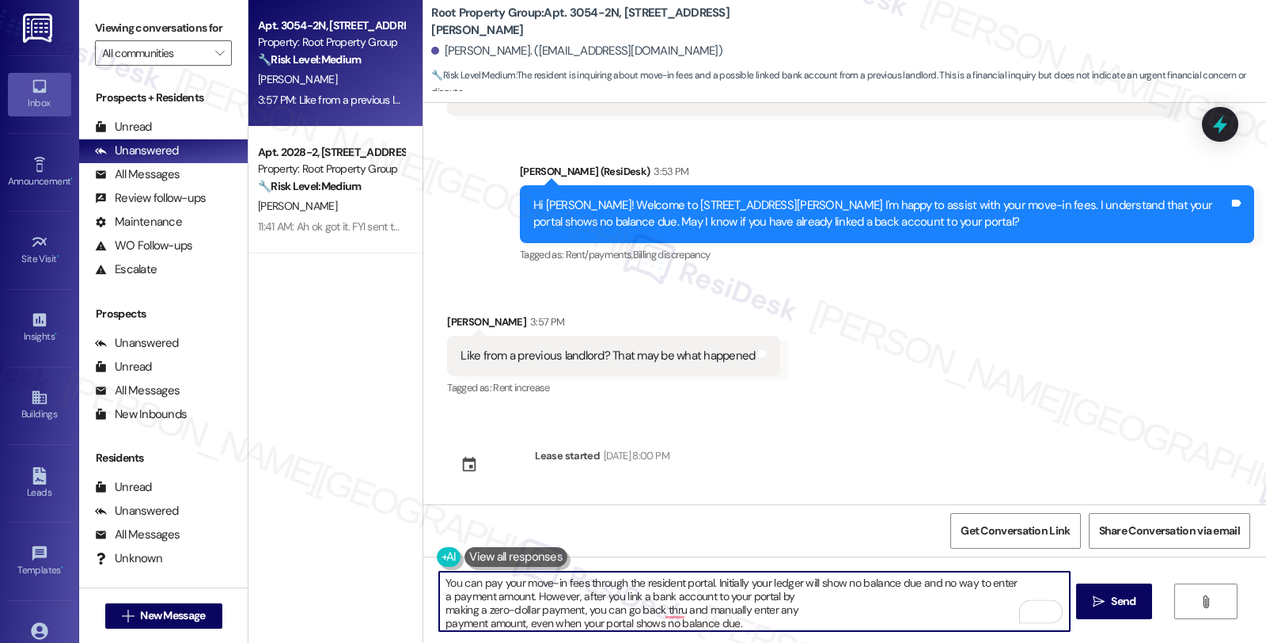
click at [1031, 583] on textarea "You can pay your move-in fees through the resident portal. Initially your ledge…" at bounding box center [754, 600] width 630 height 59
click at [754, 598] on textarea "You can pay your move-in fees through the resident portal. Initially your ledge…" at bounding box center [754, 600] width 630 height 59
drag, startPoint x: 492, startPoint y: 604, endPoint x: 501, endPoint y: 605, distance: 9.5
click at [492, 604] on textarea "You can pay your move-in fees through the resident portal. Initially your ledge…" at bounding box center [754, 600] width 630 height 59
click at [831, 621] on textarea "You can pay your move-in fees through the resident portal. Initially your ledge…" at bounding box center [754, 600] width 630 height 59
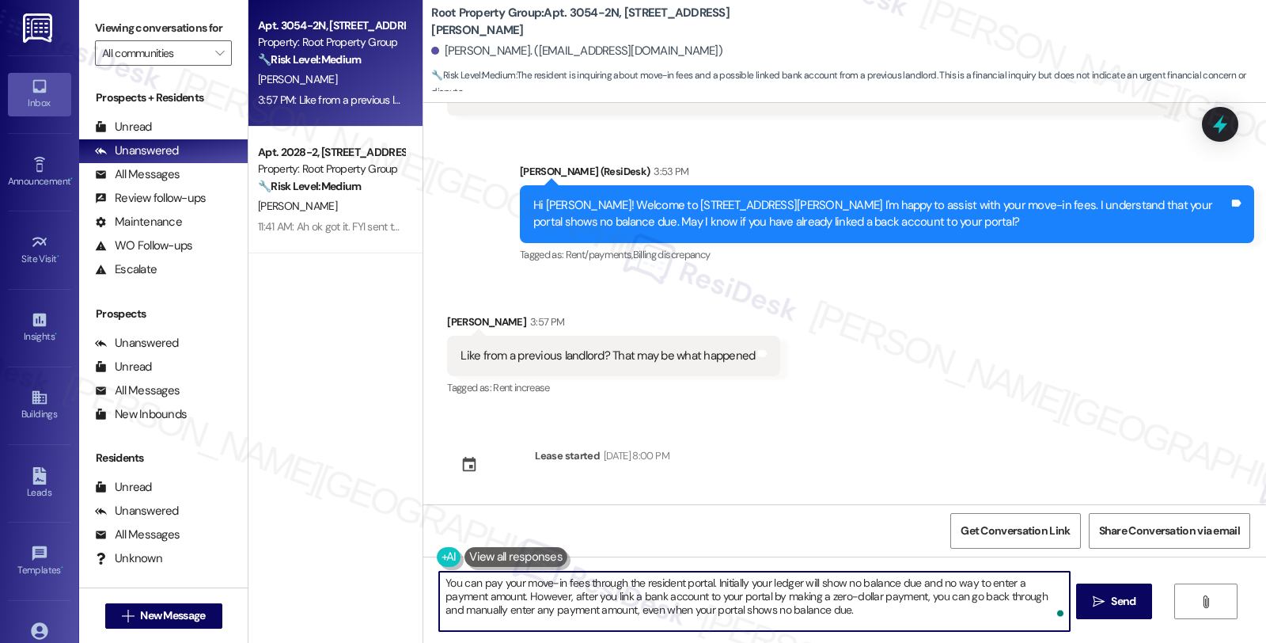
type textarea "You can pay your move-in fees through the resident portal. Initially your ledge…"
click at [805, 617] on textarea "You can pay your move-in fees through the resident portal. Initially your ledge…" at bounding box center [754, 600] width 630 height 59
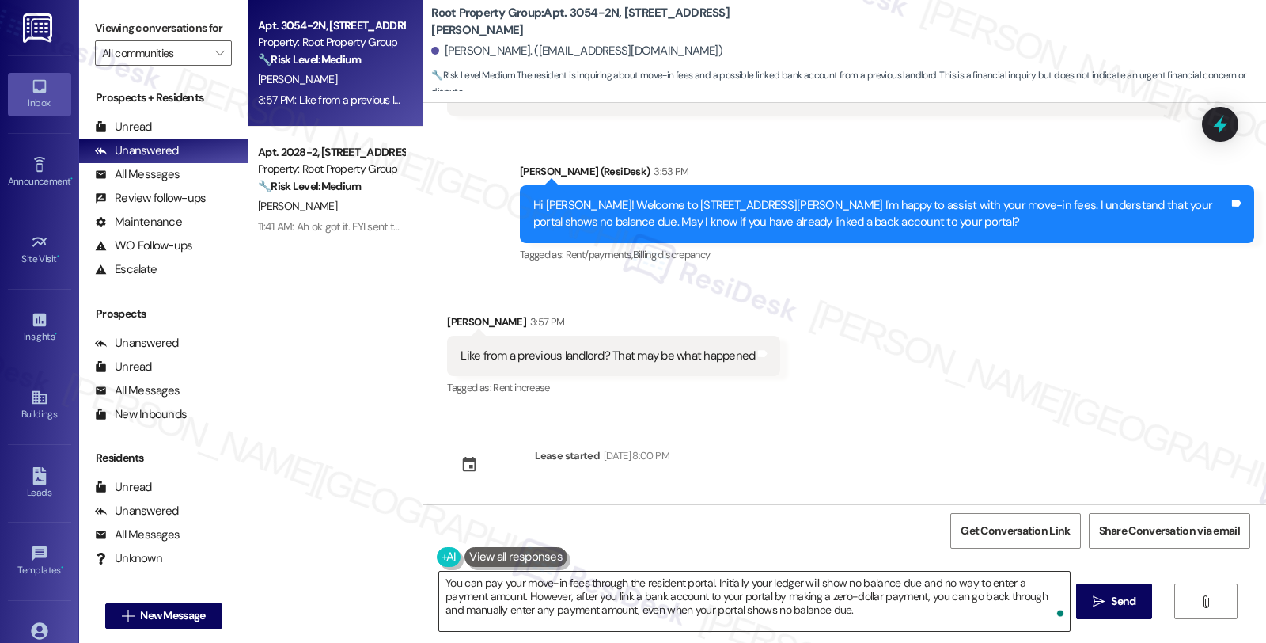
drag, startPoint x: 805, startPoint y: 617, endPoint x: 816, endPoint y: 604, distance: 17.4
click at [816, 604] on textarea "You can pay your move-in fees through the resident portal. Initially your ledge…" at bounding box center [754, 600] width 630 height 59
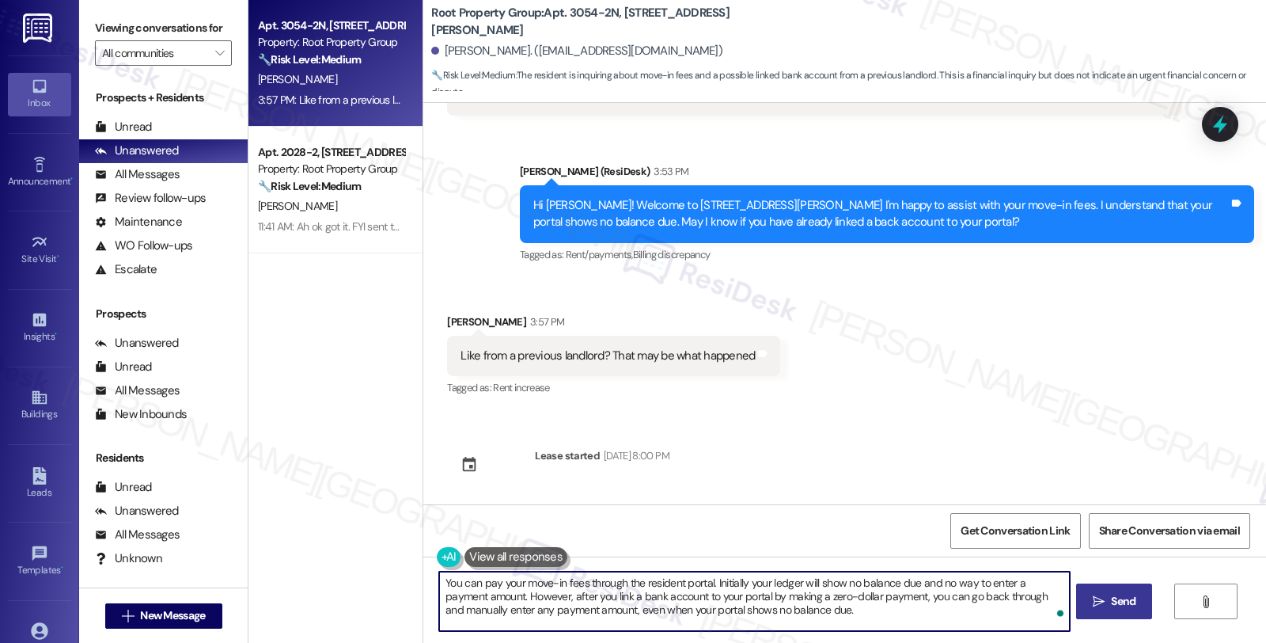
click at [1130, 606] on span "Send" at bounding box center [1123, 601] width 25 height 17
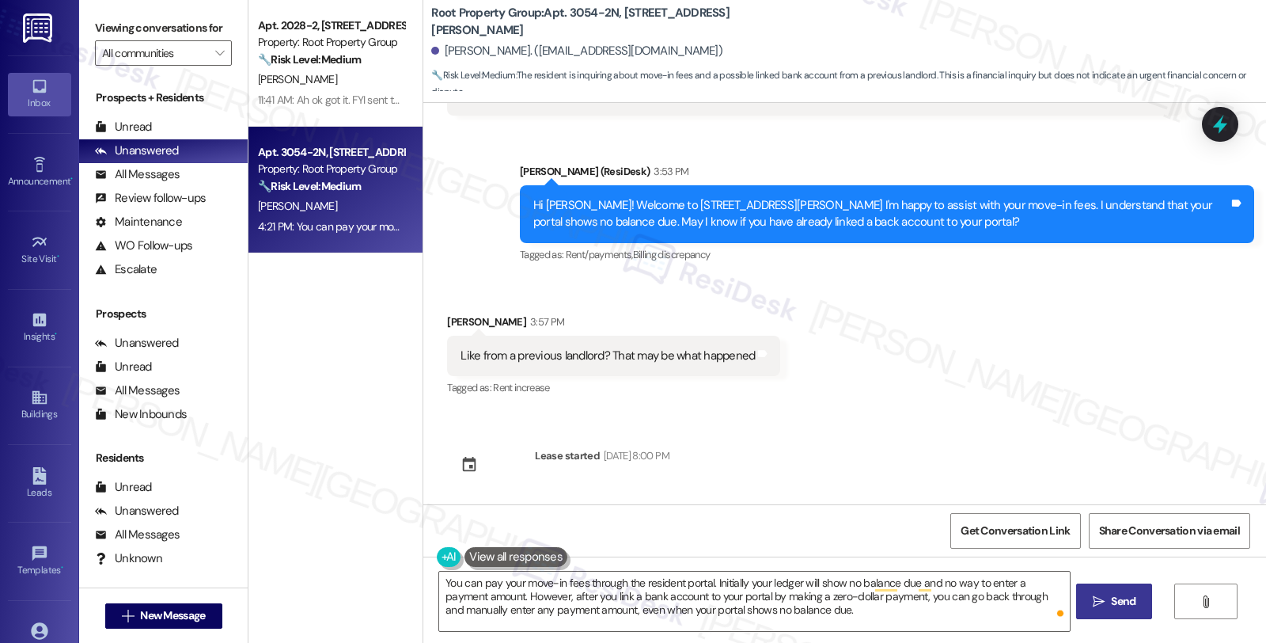
scroll to position [260, 0]
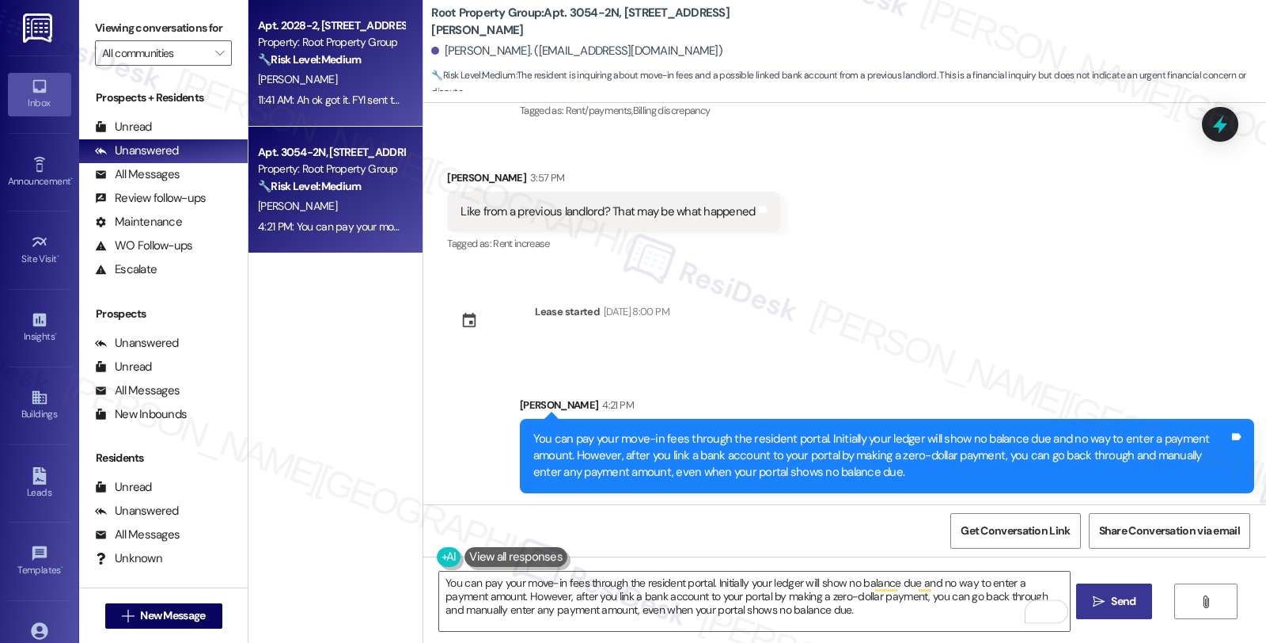
click at [319, 62] on strong "🔧 Risk Level: Medium" at bounding box center [309, 59] width 103 height 14
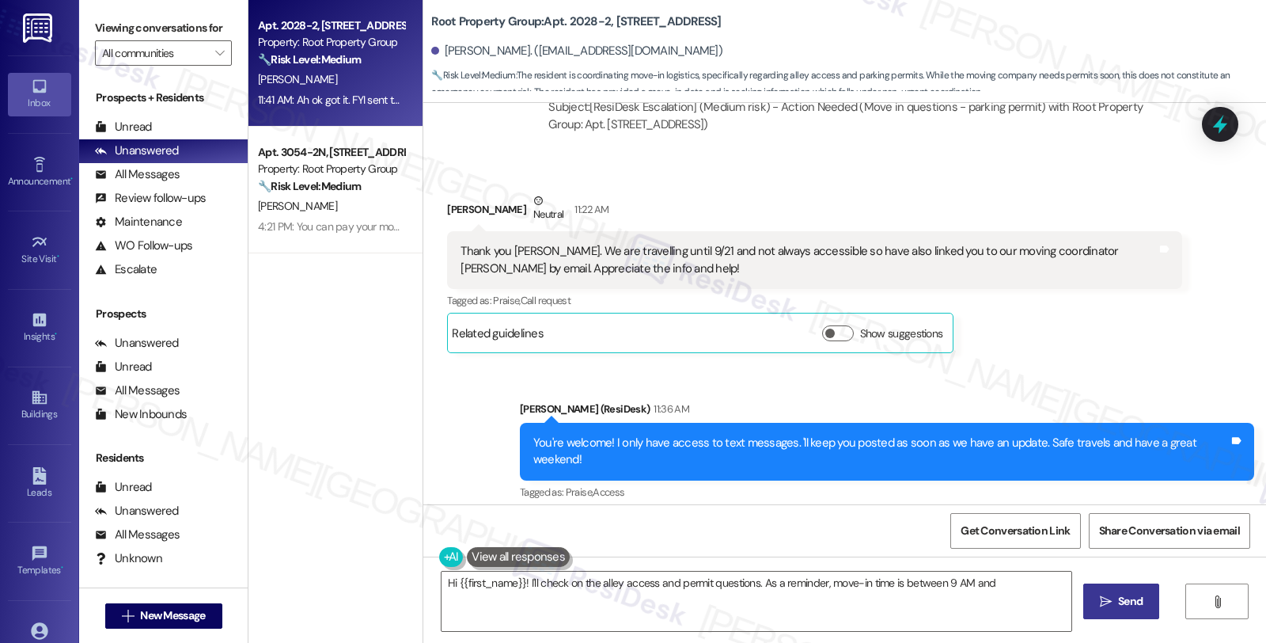
scroll to position [847, 0]
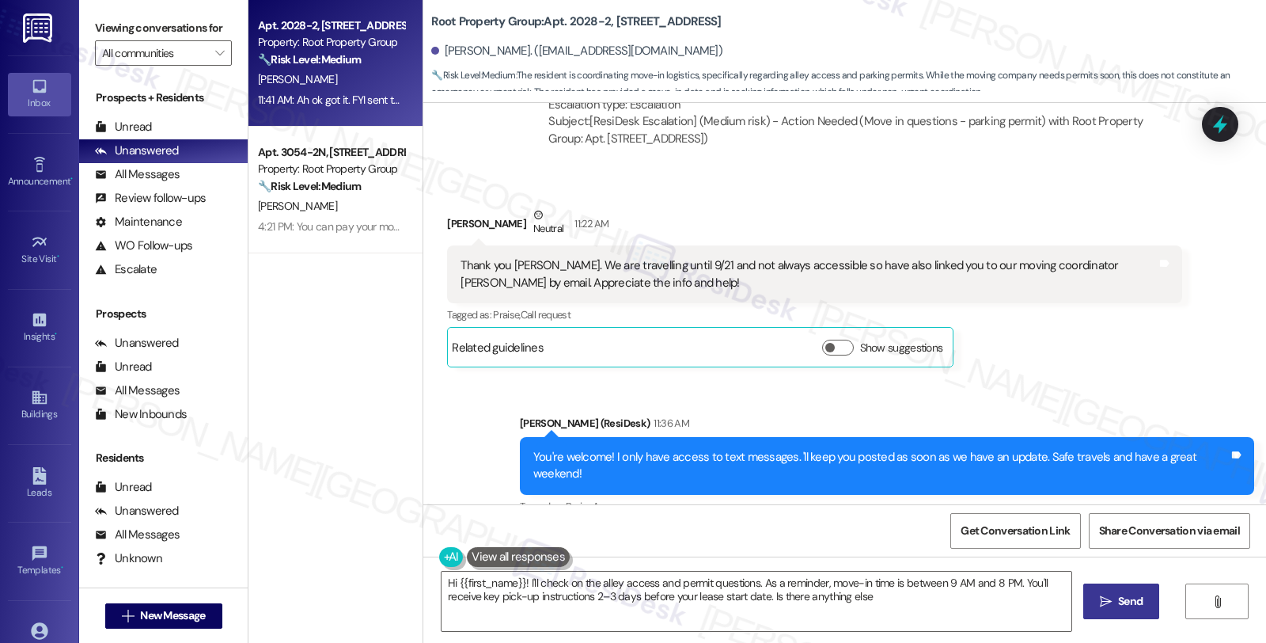
type textarea "Hi {{first_name}}! I'll check on the alley access and permit questions. As a re…"
